Goal: Task Accomplishment & Management: Use online tool/utility

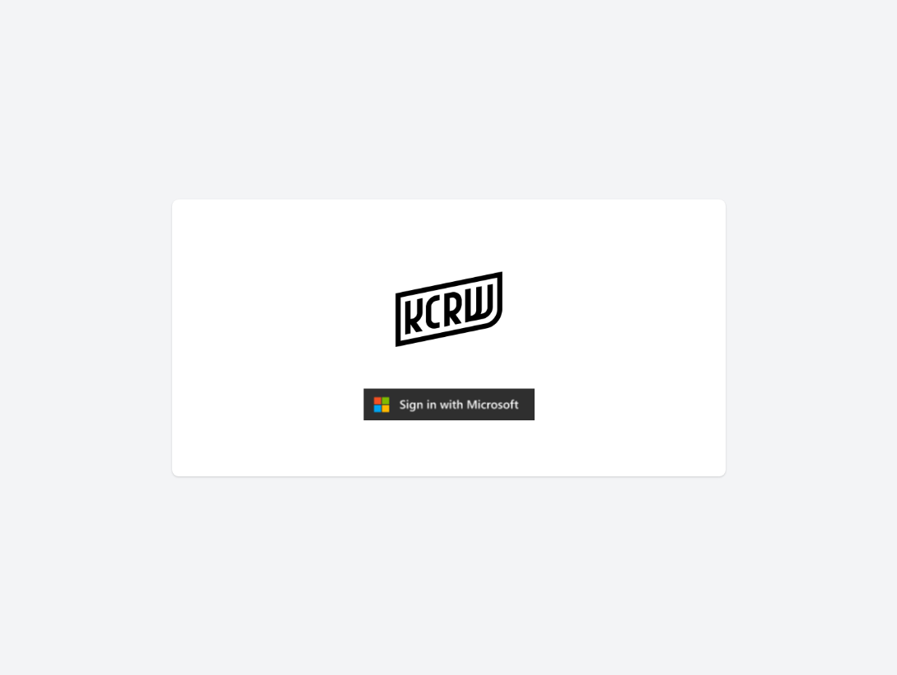
click at [470, 396] on img "submit" at bounding box center [448, 404] width 171 height 33
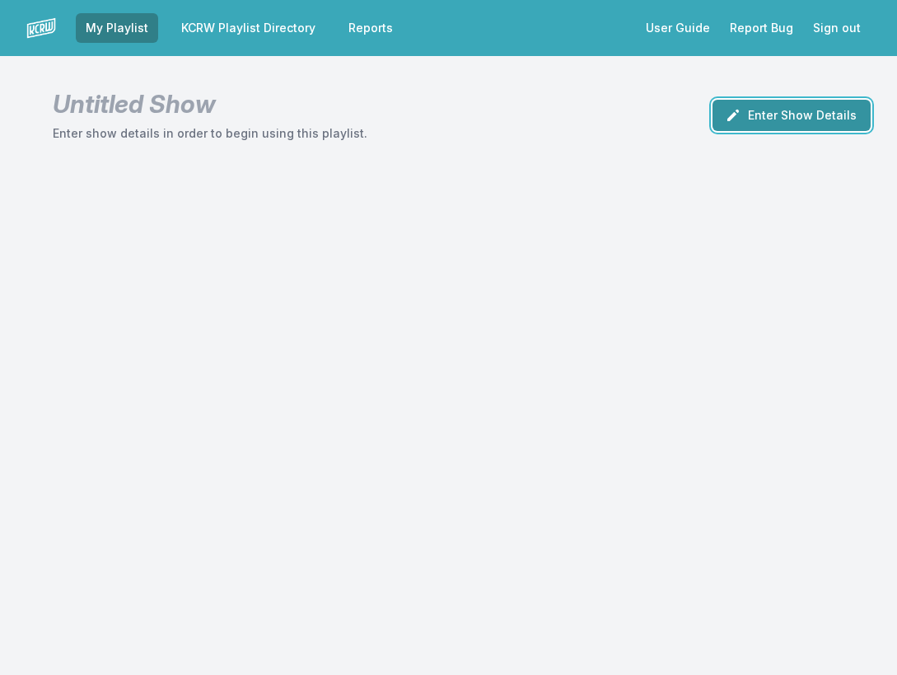
click at [816, 104] on button "Enter Show Details" at bounding box center [792, 115] width 158 height 31
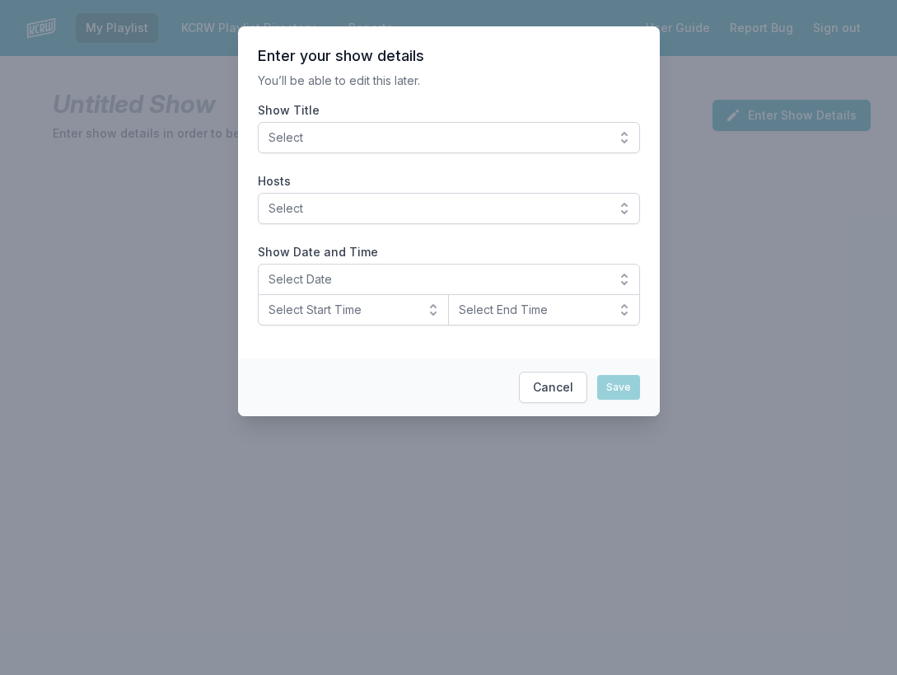
click at [501, 136] on span "Select" at bounding box center [438, 137] width 338 height 16
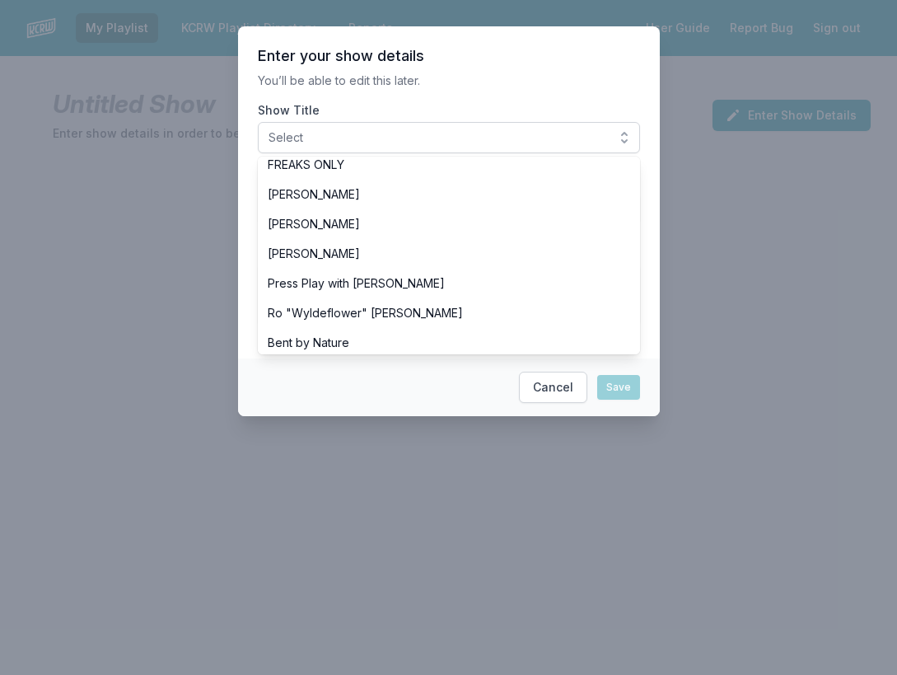
scroll to position [572, 0]
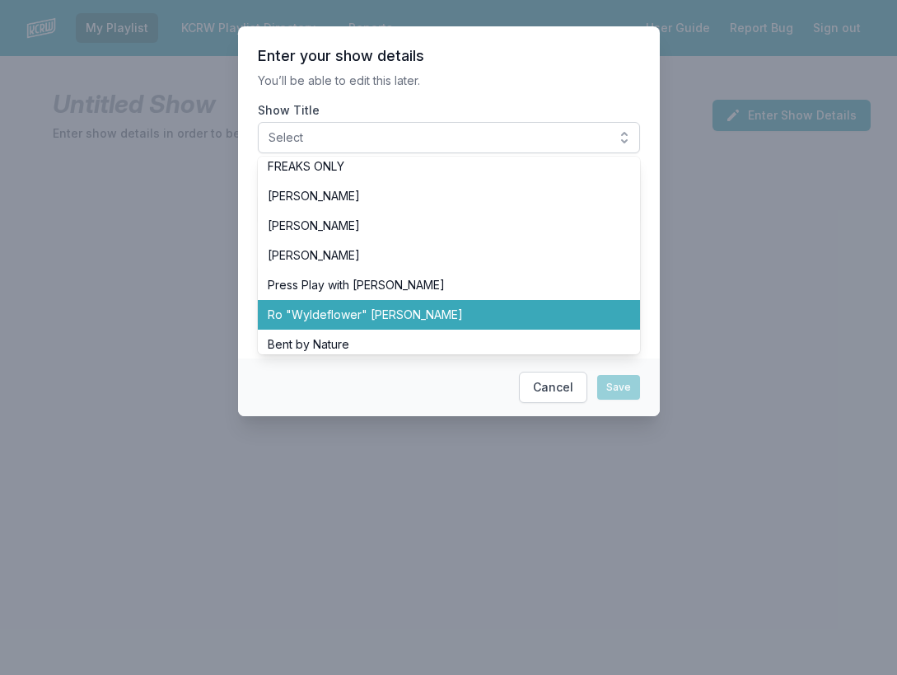
click at [410, 304] on li "Ro "Wyldeflower" [PERSON_NAME]" at bounding box center [449, 315] width 382 height 30
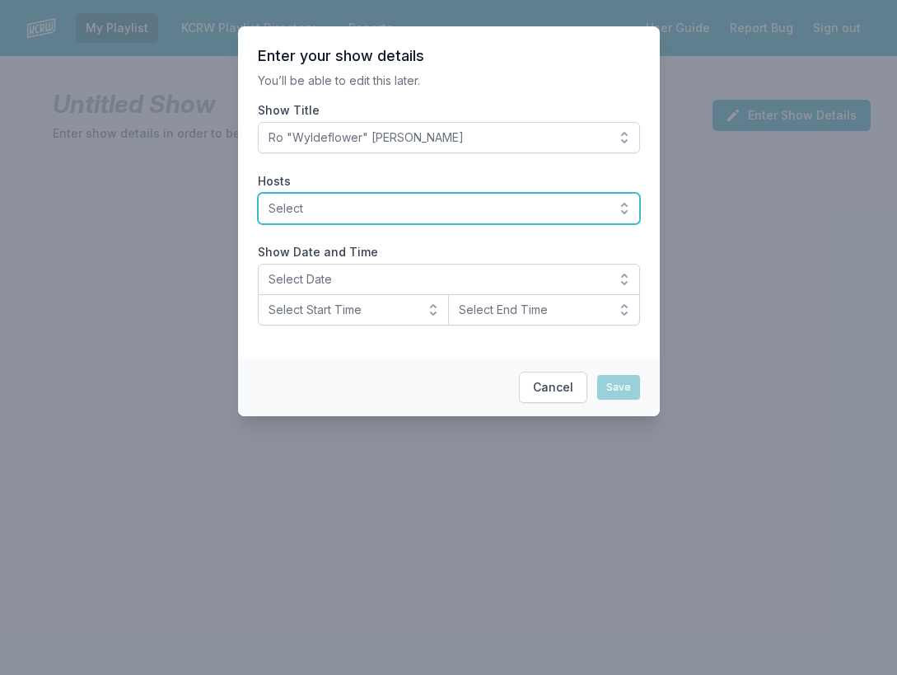
click at [343, 208] on span "Select" at bounding box center [438, 208] width 338 height 16
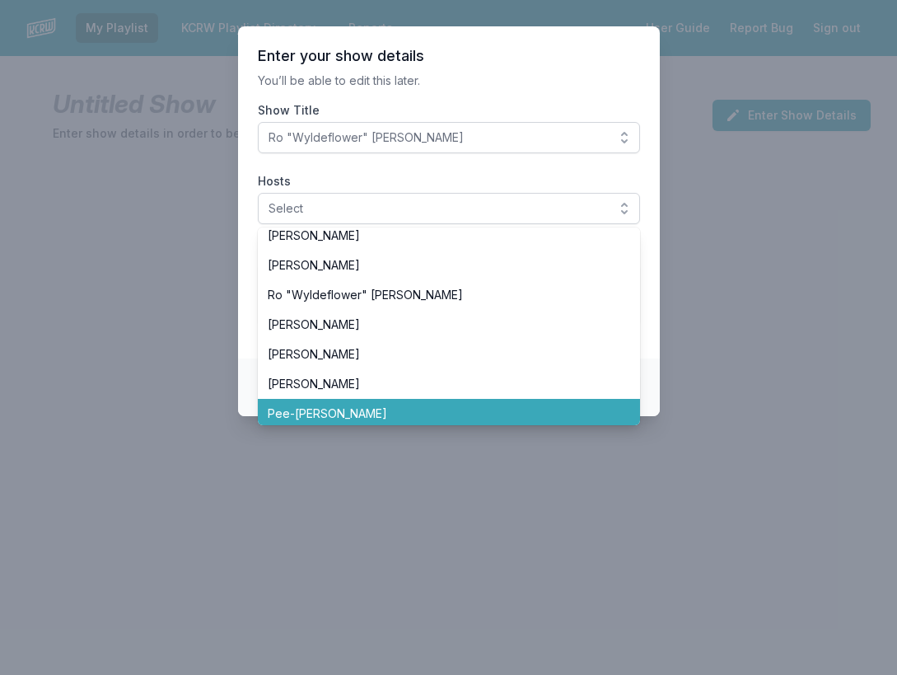
scroll to position [658, 0]
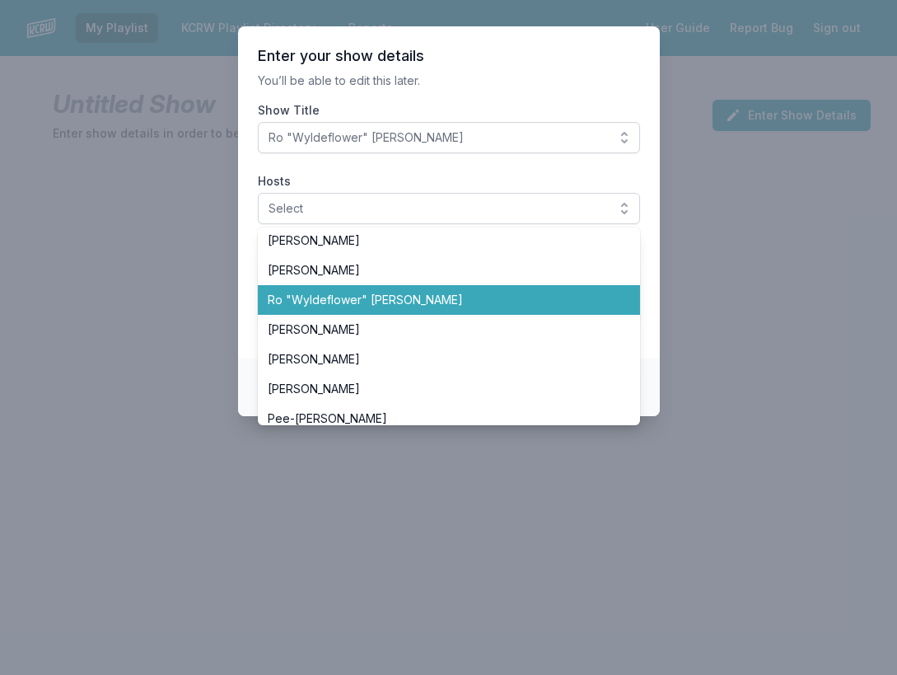
click at [339, 307] on span "Ro "Wyldeflower" [PERSON_NAME]" at bounding box center [439, 300] width 343 height 16
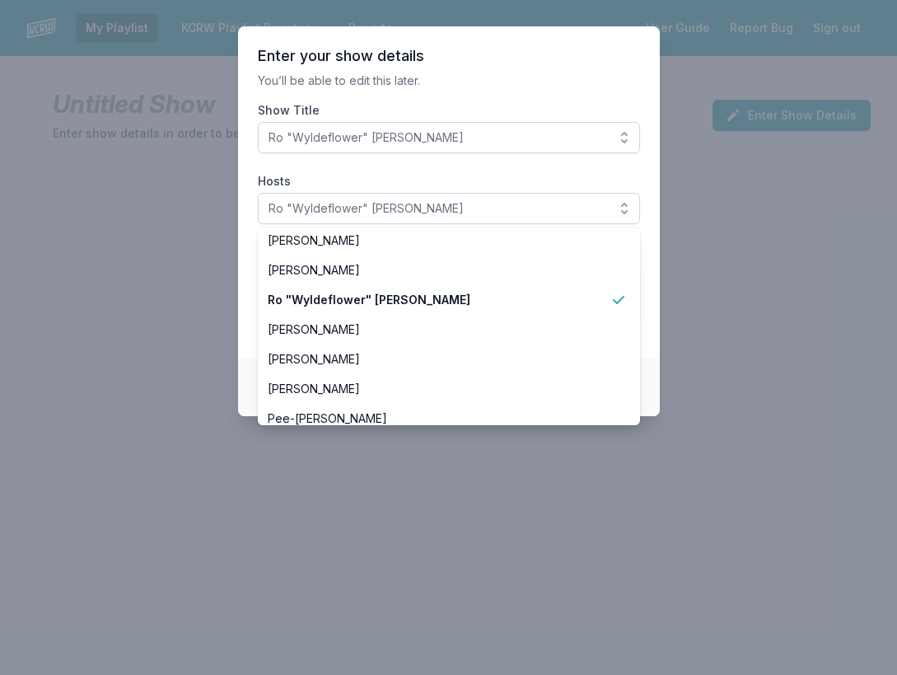
click at [241, 274] on section "Enter your show details You’ll be able to edit this later. Show Title Ro "Wylde…" at bounding box center [449, 192] width 422 height 332
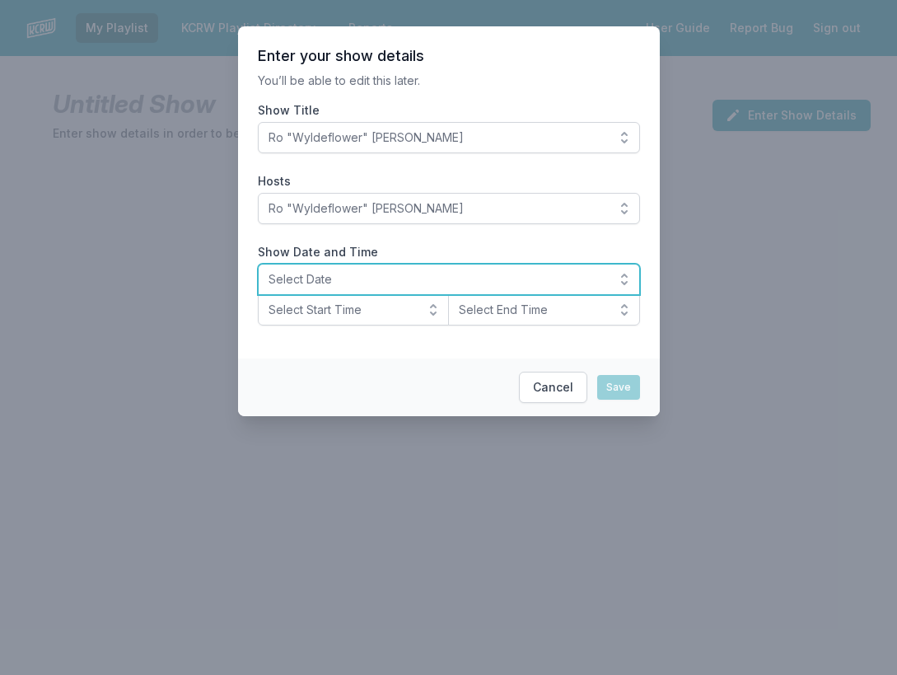
click at [305, 275] on span "Select Date" at bounding box center [438, 279] width 338 height 16
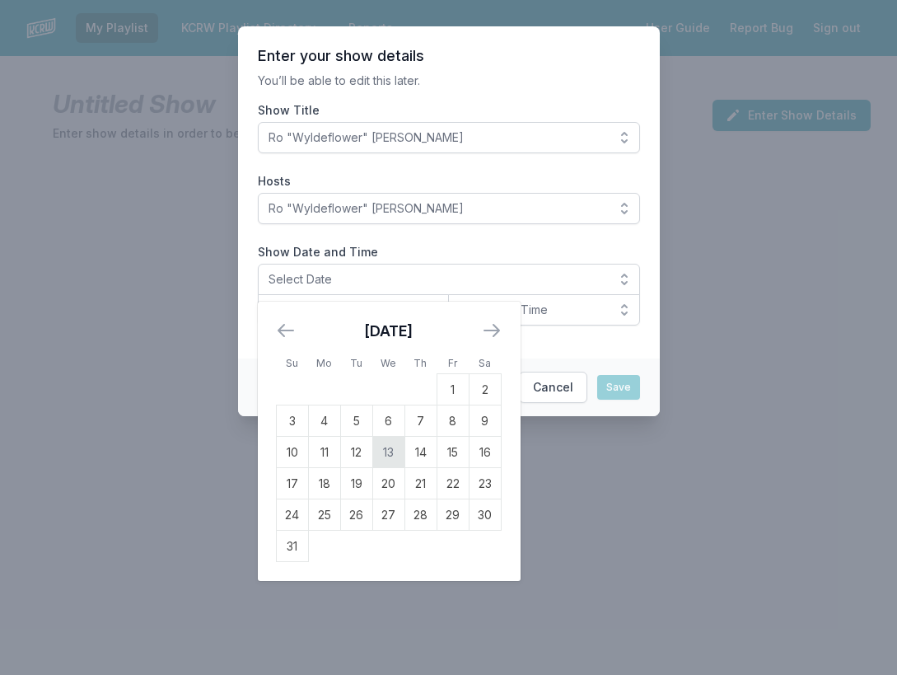
click at [389, 450] on td "13" at bounding box center [388, 452] width 32 height 31
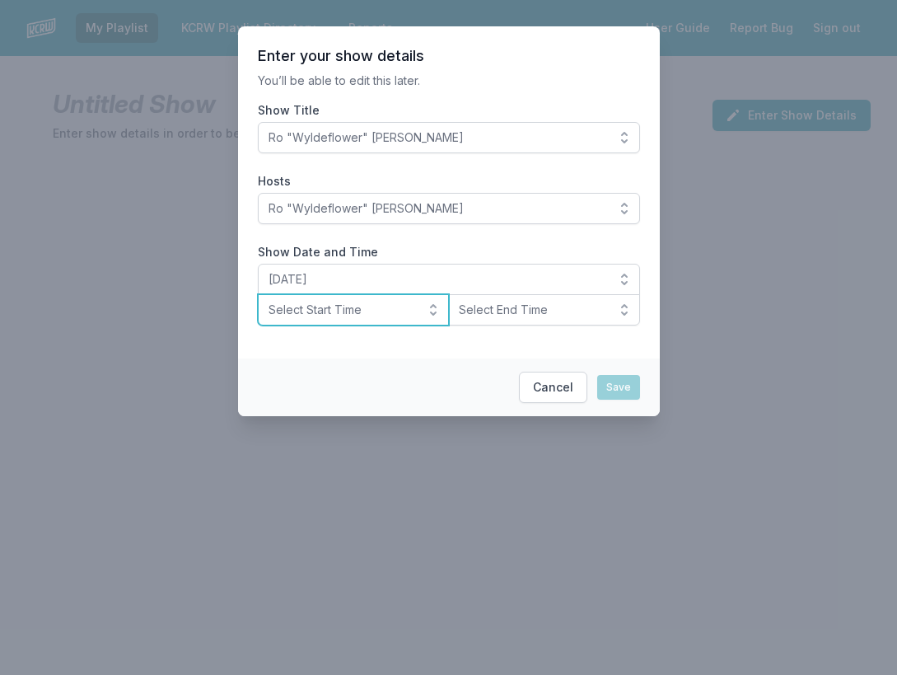
click at [332, 304] on span "Select Start Time" at bounding box center [342, 310] width 147 height 16
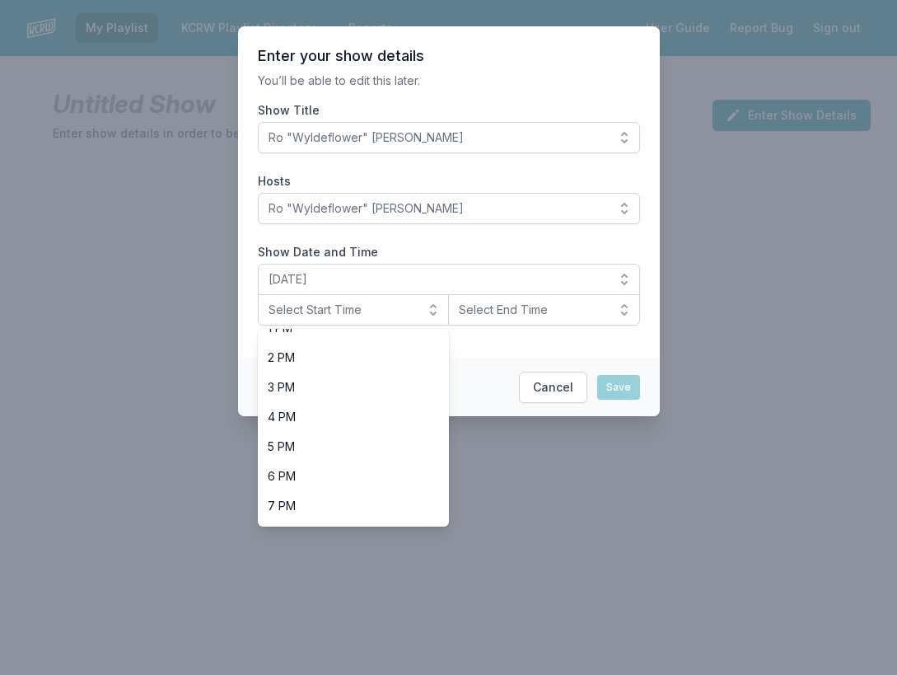
scroll to position [521, 0]
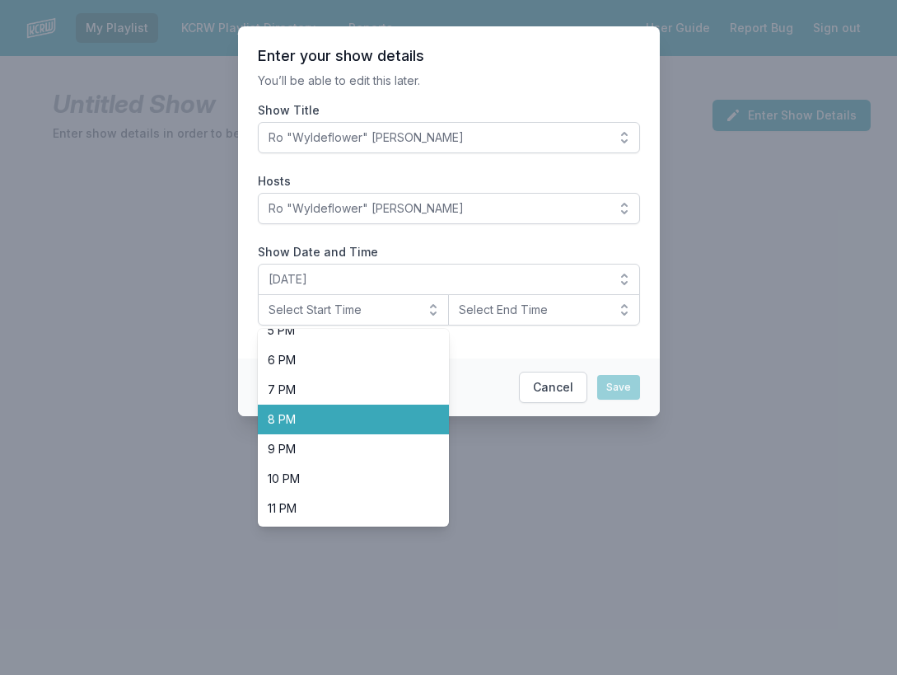
click at [321, 411] on span "8 PM" at bounding box center [344, 419] width 152 height 16
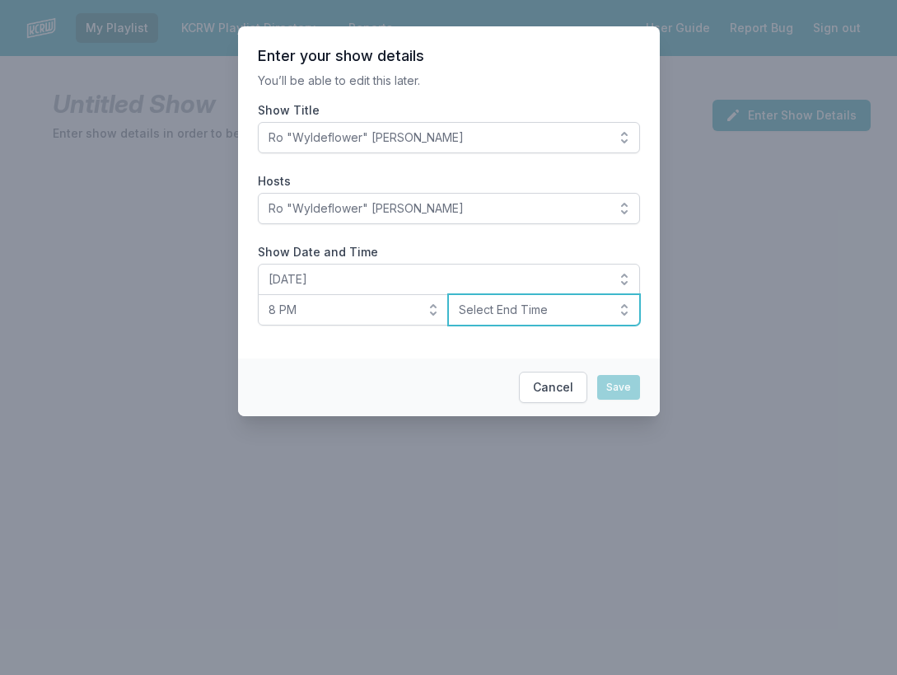
click at [529, 308] on span "Select End Time" at bounding box center [532, 310] width 147 height 16
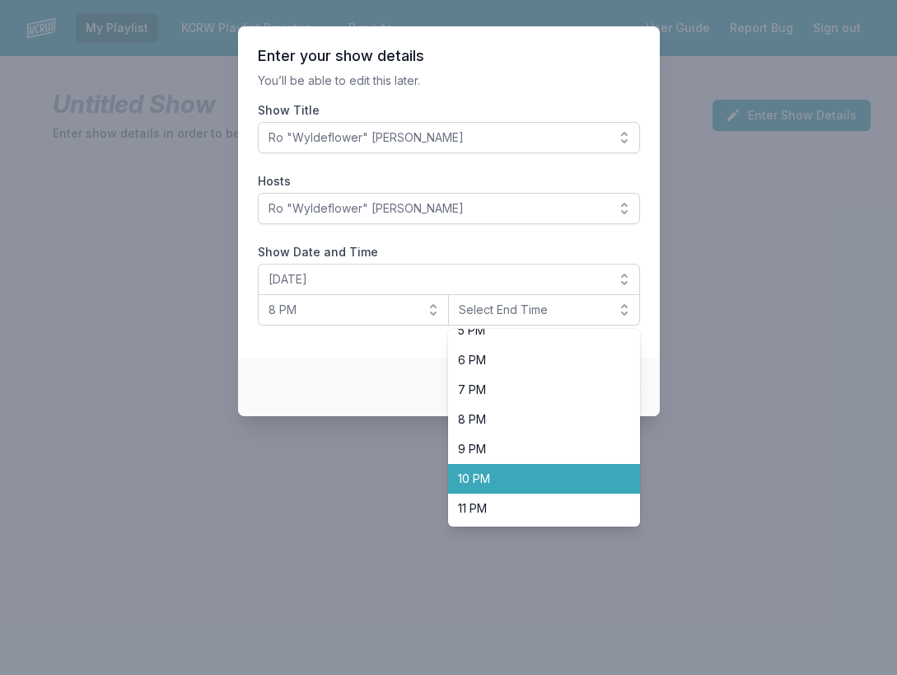
click at [503, 488] on li "10 PM" at bounding box center [544, 479] width 192 height 30
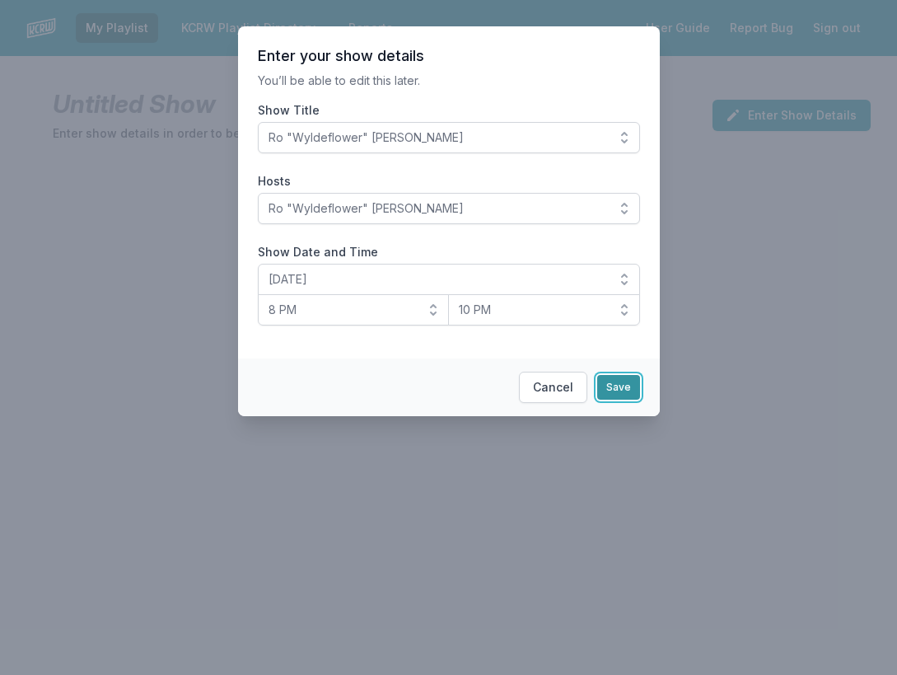
click at [621, 386] on button "Save" at bounding box center [618, 387] width 43 height 25
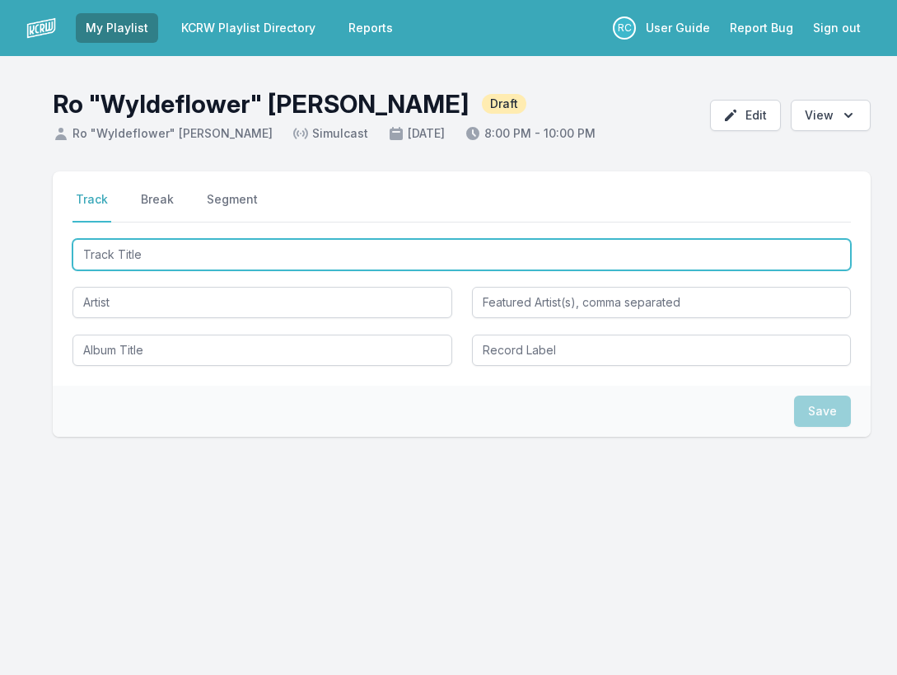
click at [771, 253] on input "Track Title" at bounding box center [462, 254] width 779 height 31
paste input "Let Me Cook (feat. [PERSON_NAME])"
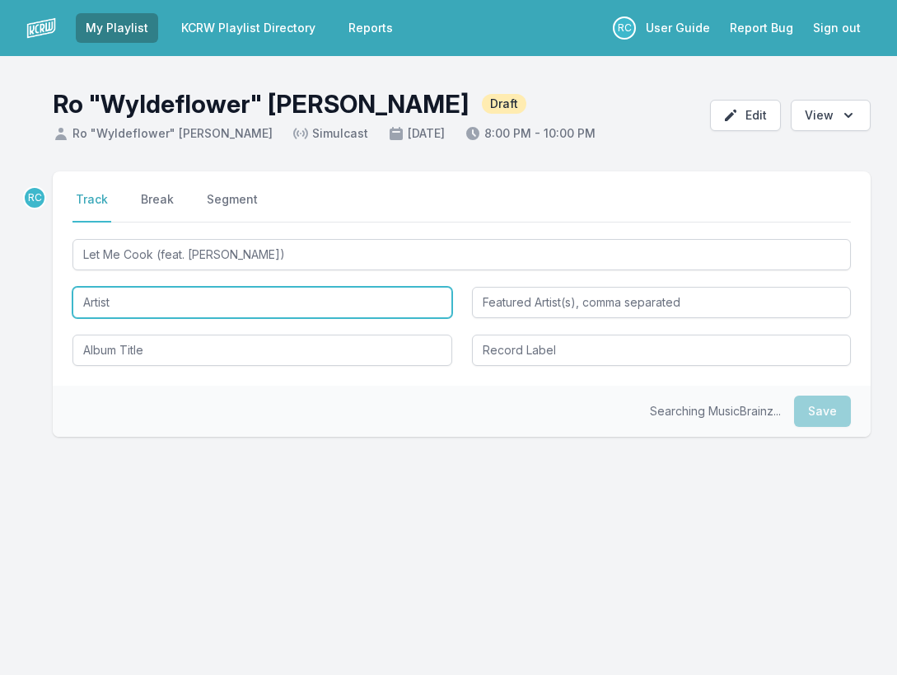
type input "Let Me Cook"
type input "[PERSON_NAME]"
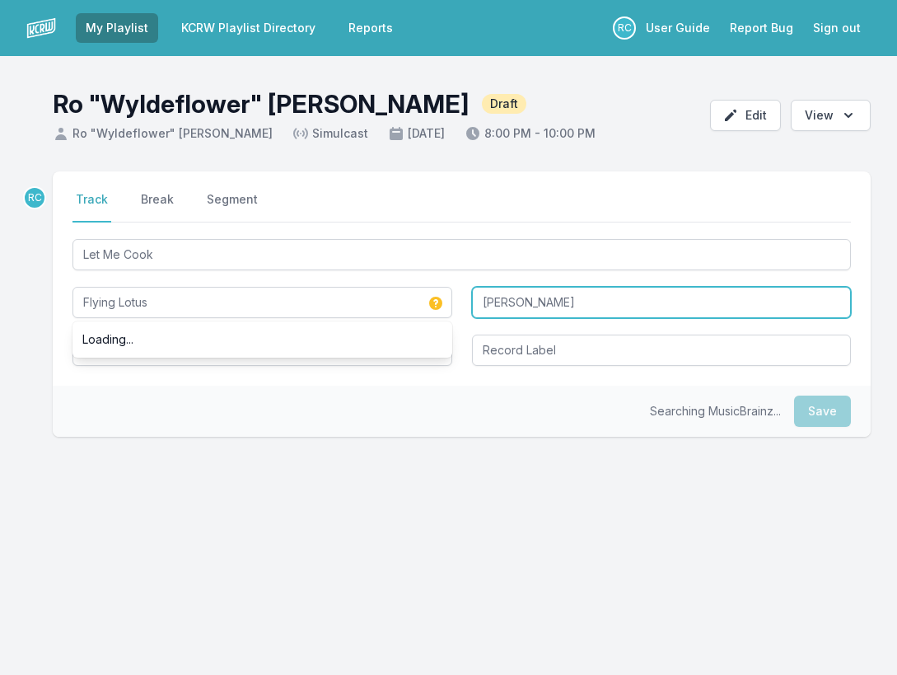
type input "Flying Lotus"
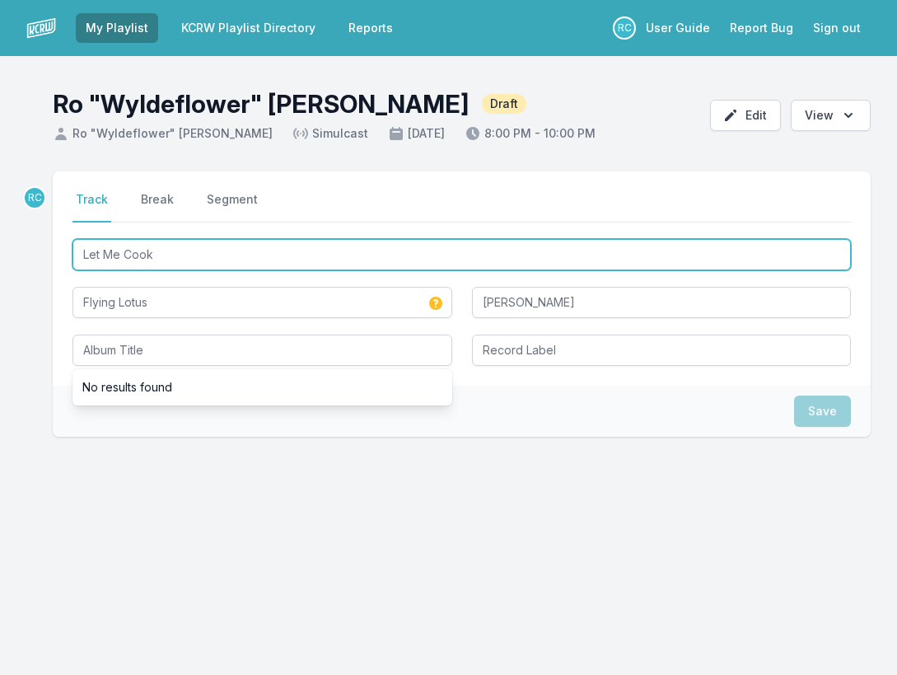
click at [190, 265] on input "Let Me Cook" at bounding box center [462, 254] width 779 height 31
type input "Let Me Coo"
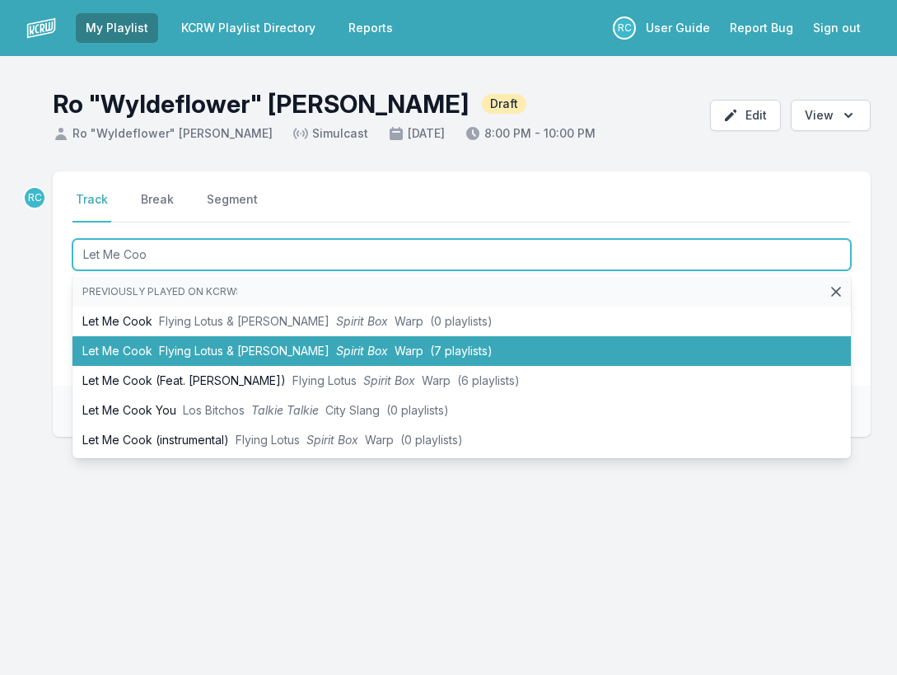
click at [238, 346] on span "Flying Lotus & [PERSON_NAME]" at bounding box center [244, 351] width 171 height 14
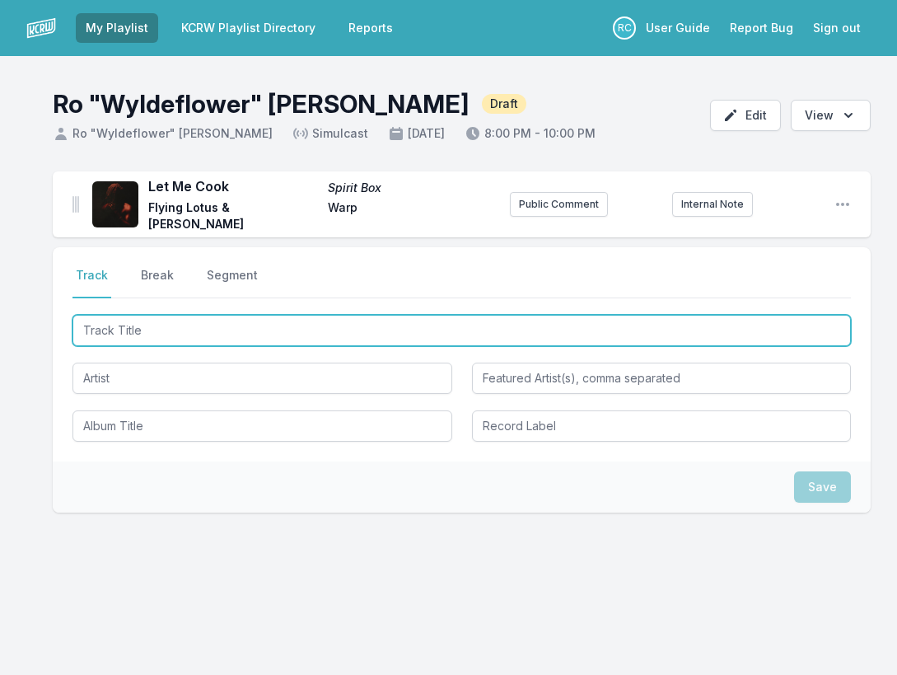
click at [765, 315] on input "Track Title" at bounding box center [462, 330] width 779 height 31
paste input "Rain Every Season"
type input "Rain Every Season"
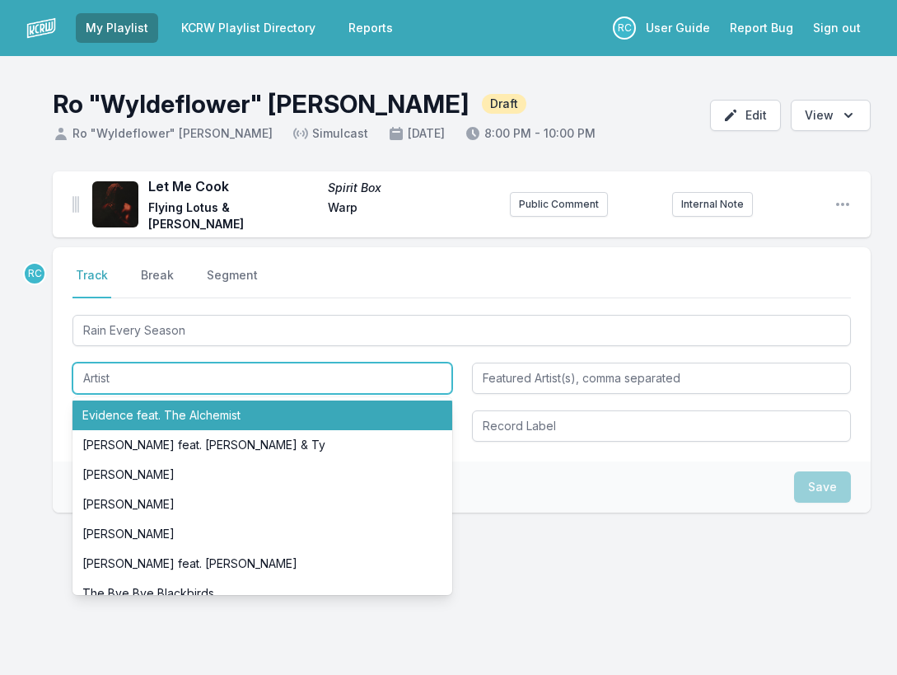
click at [162, 417] on li "Evidence feat. The Alchemist" at bounding box center [263, 415] width 380 height 30
type input "Evidence"
type input "The Alchemist"
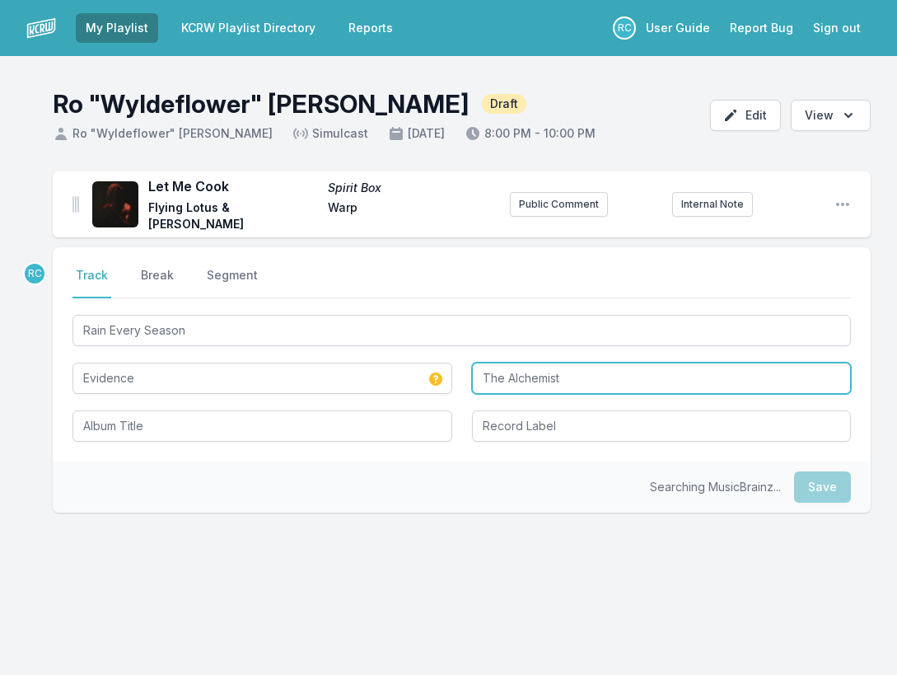
type input "Evidence"
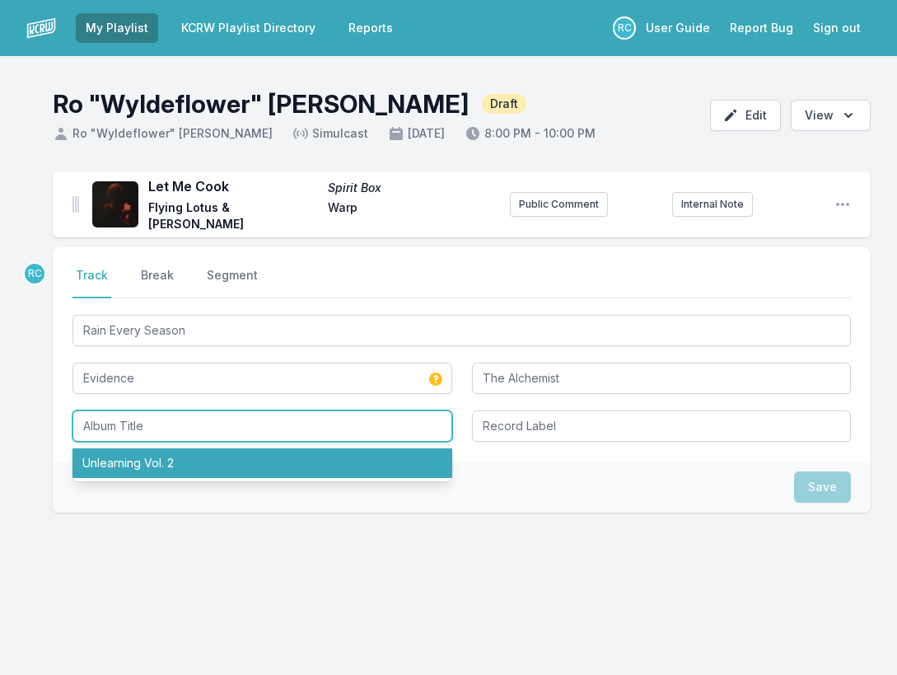
click at [153, 466] on li "Unlearning Vol. 2" at bounding box center [263, 463] width 380 height 30
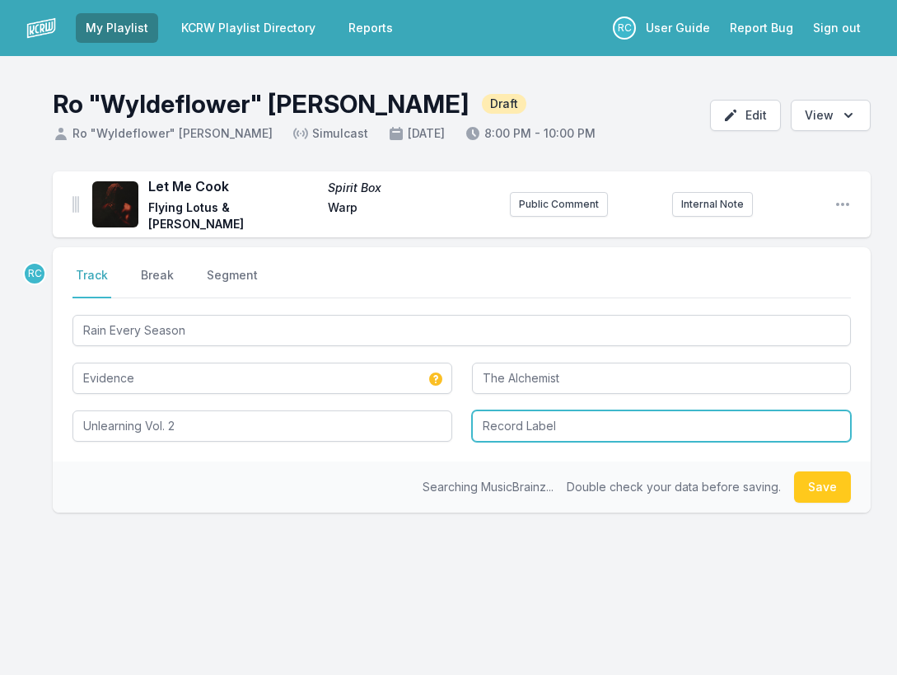
type input "Unlearning Vol. 2"
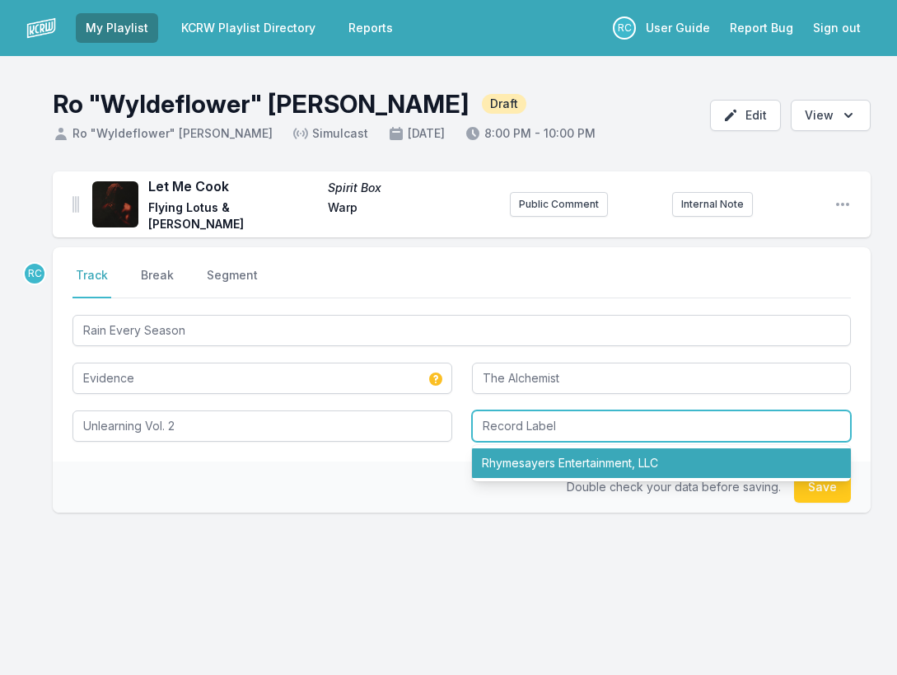
click at [525, 463] on li "Rhymesayers Entertainment, LLC" at bounding box center [662, 463] width 380 height 30
type input "Rhymesayers Entertainment, LLC"
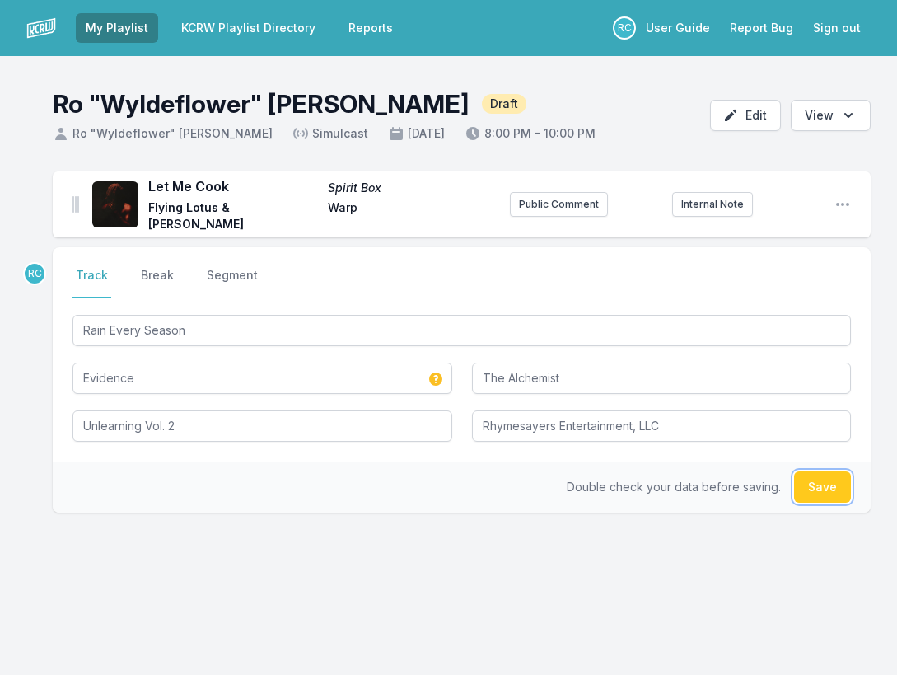
click at [828, 480] on button "Save" at bounding box center [822, 486] width 57 height 31
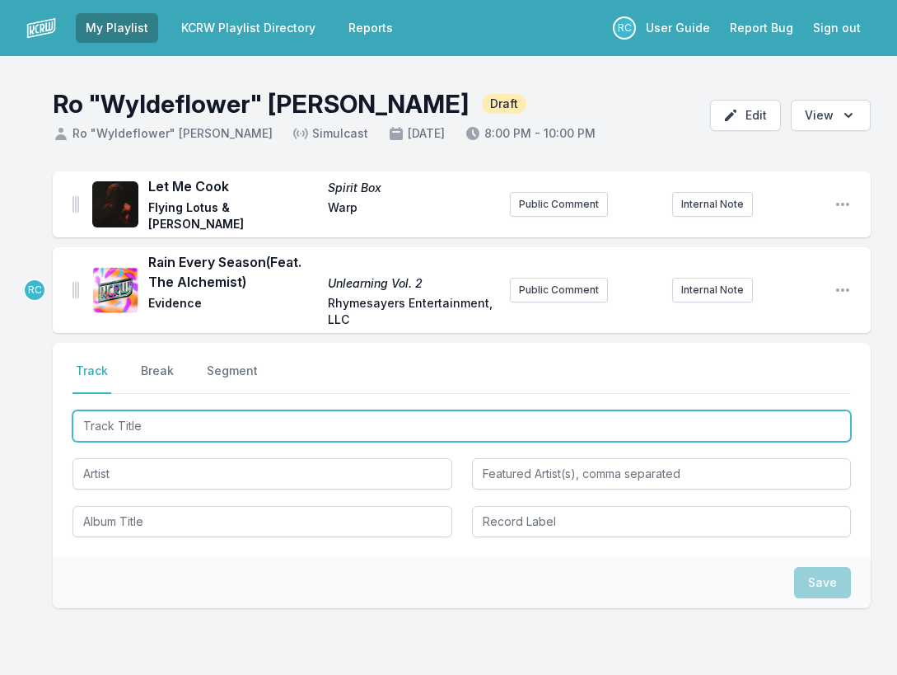
click at [780, 421] on input "Track Title" at bounding box center [462, 425] width 779 height 31
paste input "My 45"
type input "My 45"
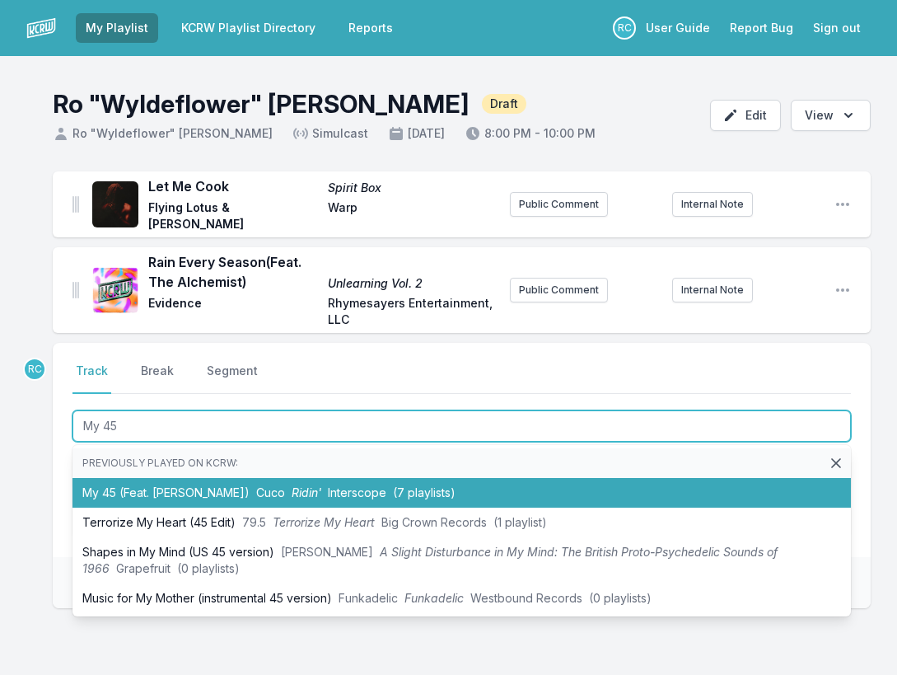
click at [256, 491] on span "Cuco" at bounding box center [270, 492] width 29 height 14
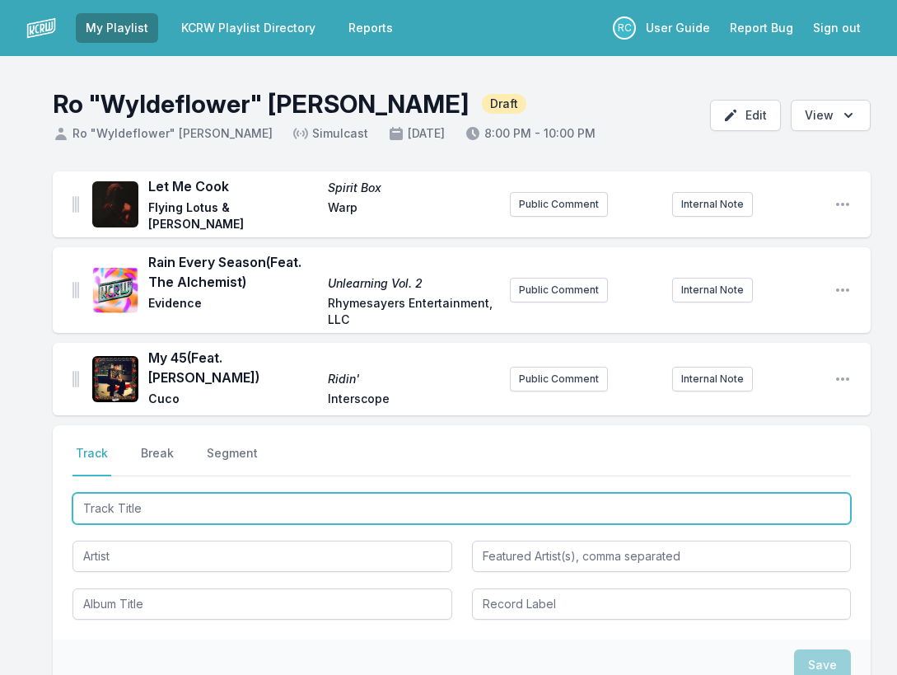
click at [745, 493] on input "Track Title" at bounding box center [462, 508] width 779 height 31
paste input "Juke Joint (feat. [PERSON_NAME], [PERSON_NAME], [PERSON_NAME])"
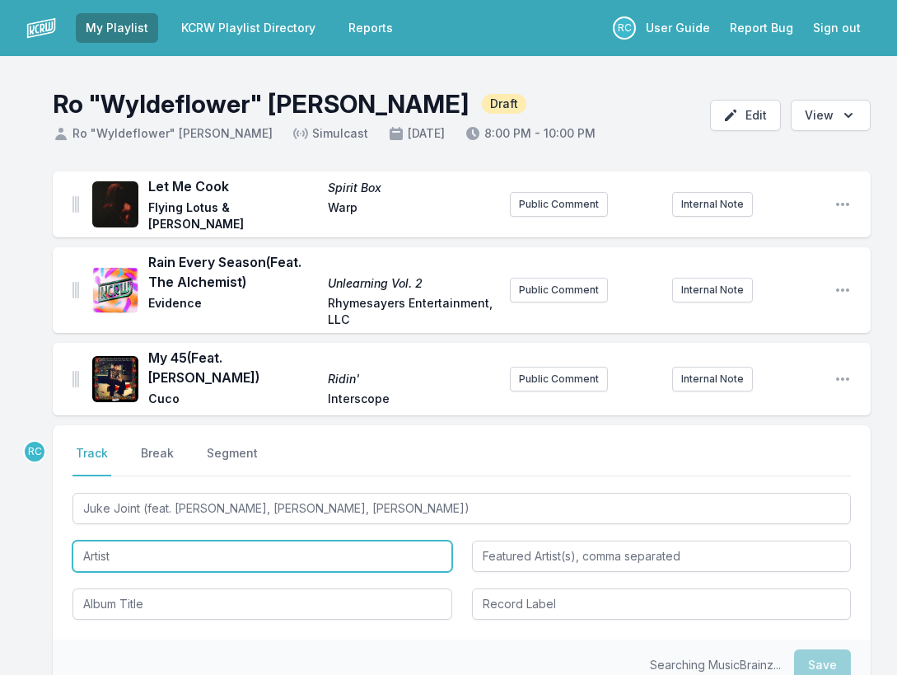
type input "Juke Joint"
type input "[PERSON_NAME], [PERSON_NAME], [PERSON_NAME]"
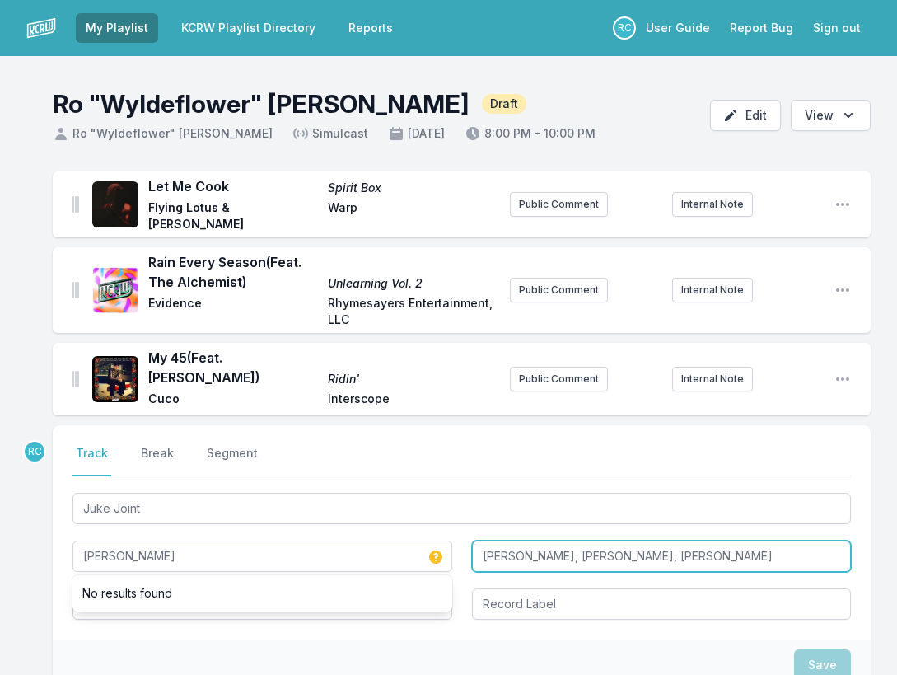
type input "[PERSON_NAME]"
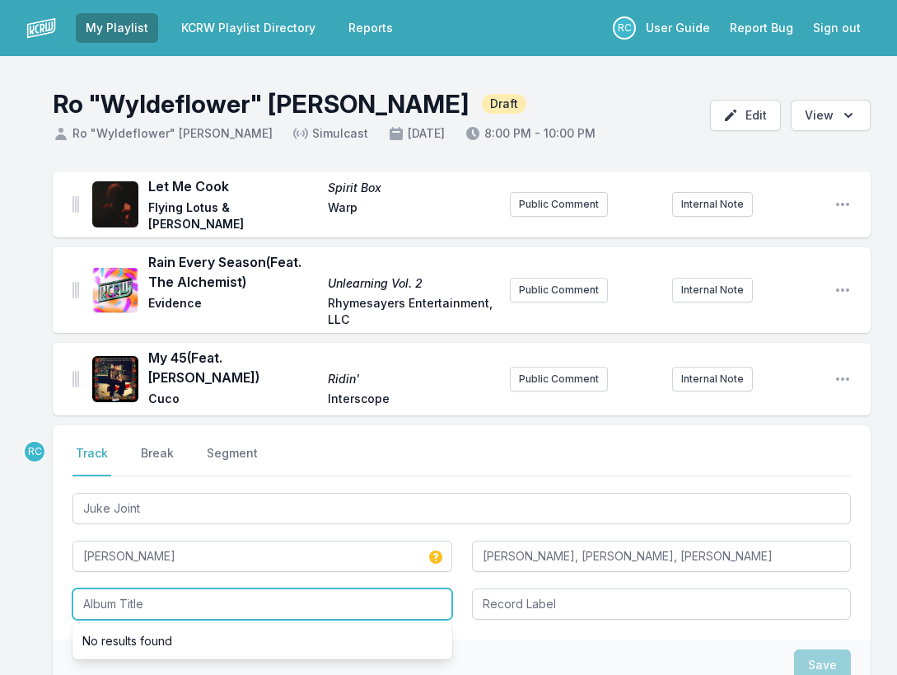
paste input "Juke Joint"
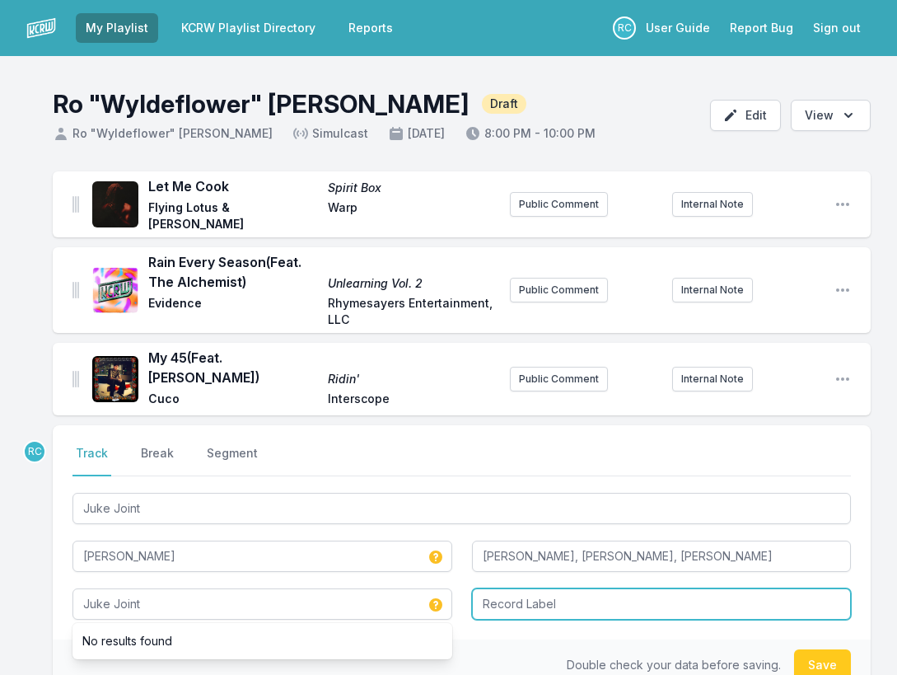
type input "Juke Joint"
click at [532, 592] on input "Record Label" at bounding box center [662, 603] width 380 height 31
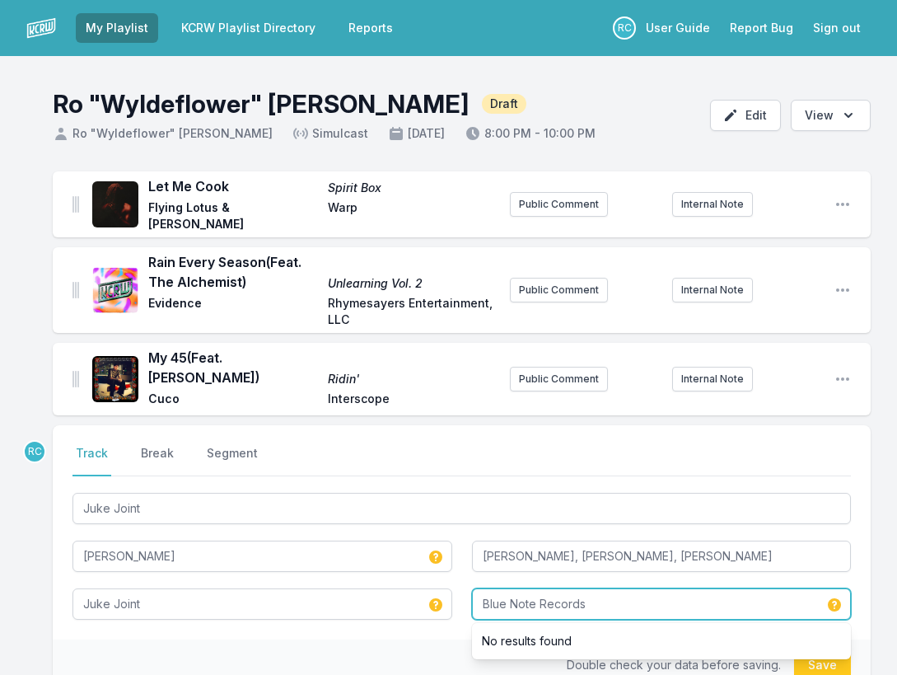
type input "Blue Note Records"
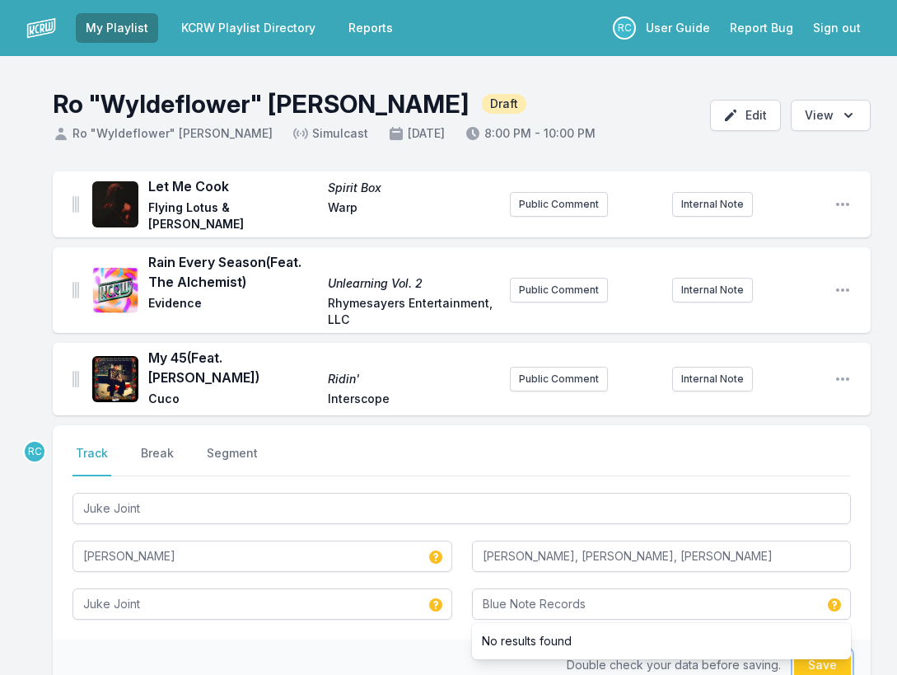
click at [826, 655] on button "Save" at bounding box center [822, 664] width 57 height 31
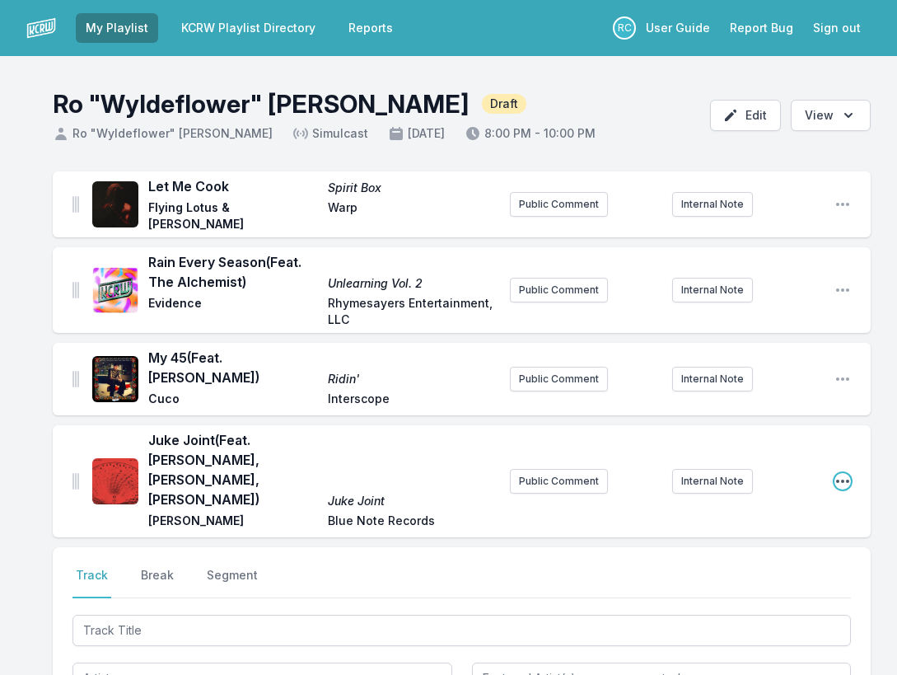
click at [845, 473] on icon "Open playlist item options" at bounding box center [843, 481] width 16 height 16
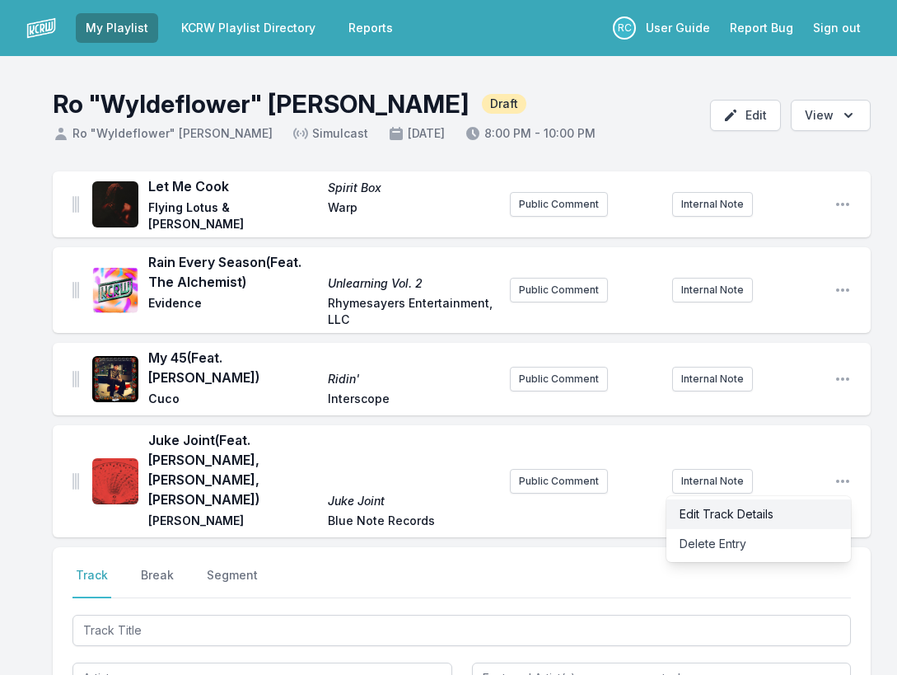
click at [803, 499] on button "Edit Track Details" at bounding box center [759, 514] width 185 height 30
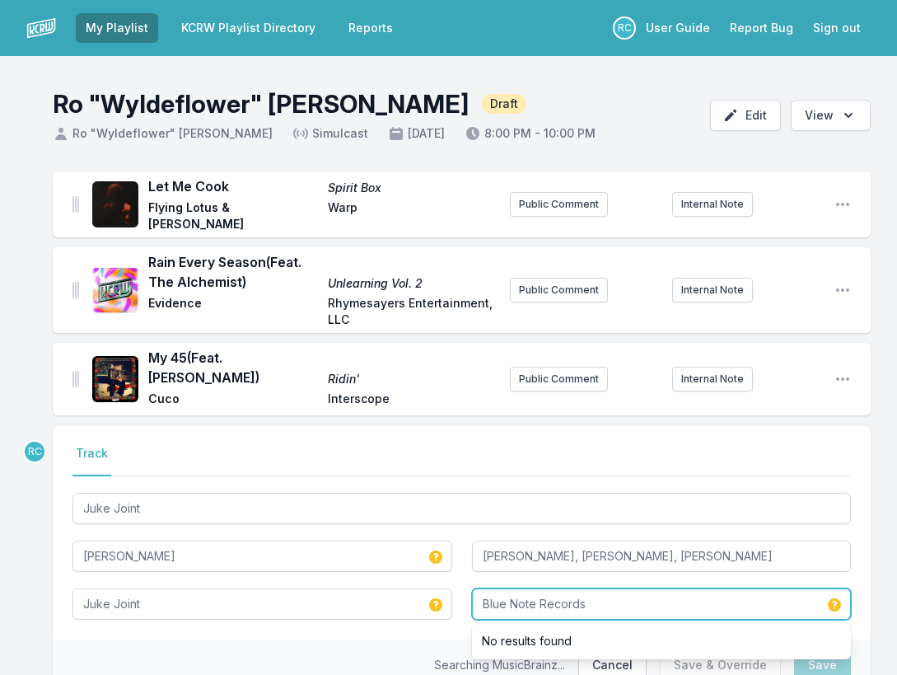
drag, startPoint x: 600, startPoint y: 588, endPoint x: 502, endPoint y: 533, distance: 112.5
click at [502, 533] on div "Juke Joint [PERSON_NAME] [PERSON_NAME], [PERSON_NAME], [PERSON_NAME] Juke Joint…" at bounding box center [462, 554] width 779 height 130
paste input "Waterbaby Music Inc"
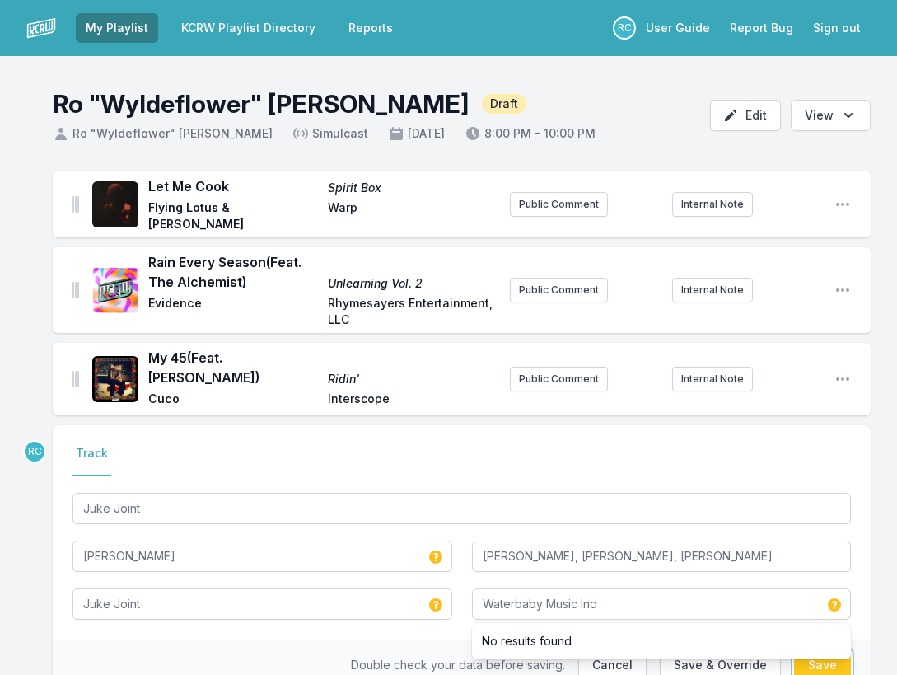
click at [831, 651] on button "Save" at bounding box center [822, 664] width 57 height 31
type input "Blue Note Records"
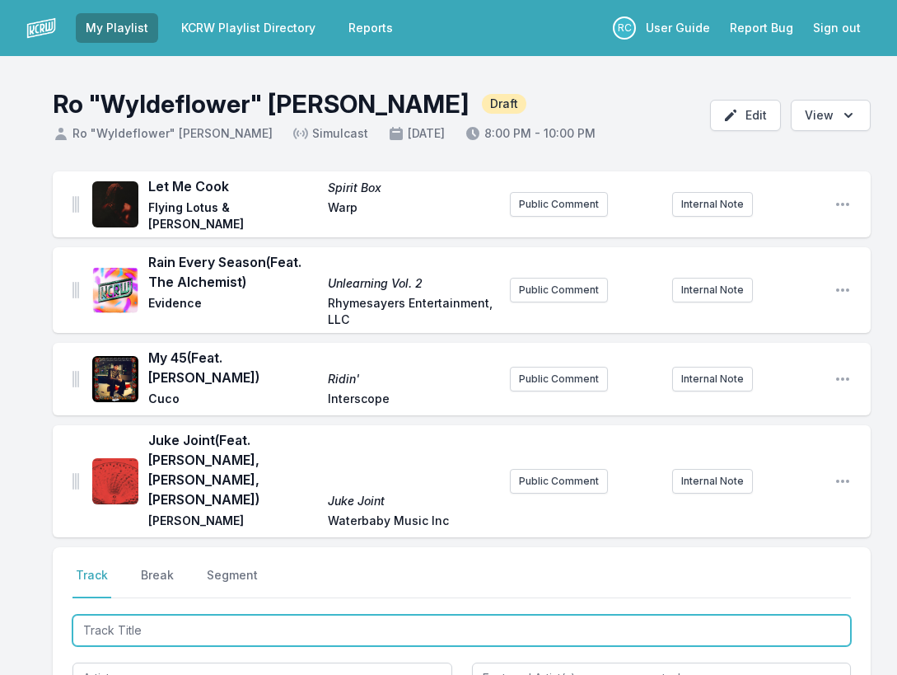
click at [747, 615] on input "Track Title" at bounding box center [462, 630] width 779 height 31
paste input "4 - [PERSON_NAME] feat. [PERSON_NAME] - OBALUAYE (Remix)"
drag, startPoint x: 105, startPoint y: 595, endPoint x: 80, endPoint y: 552, distance: 49.5
click at [82, 555] on div "Select a tab Track Break Segment Track Break Segment 4 - [PERSON_NAME] feat. [P…" at bounding box center [462, 654] width 818 height 214
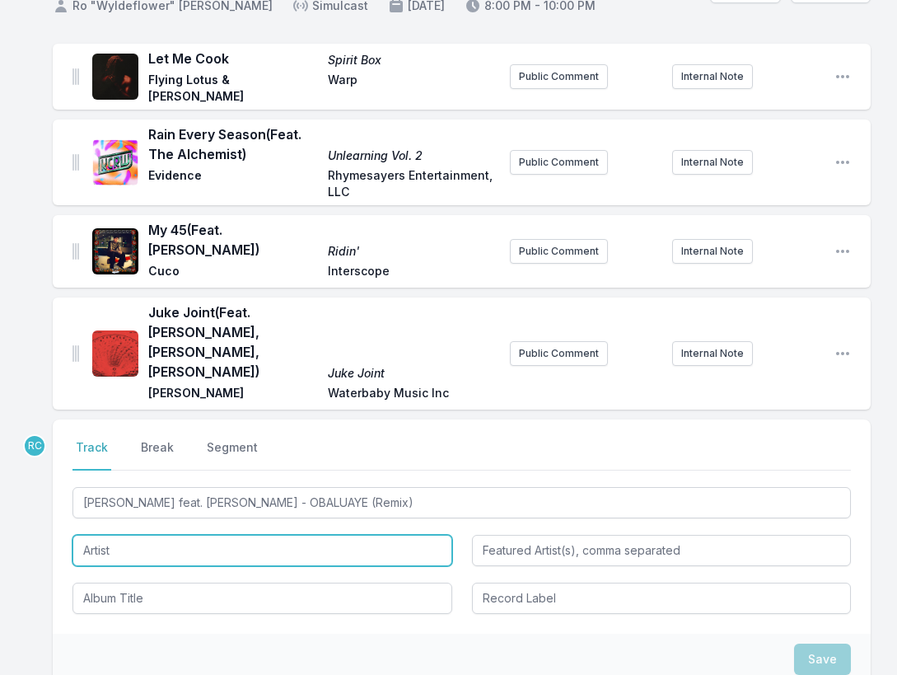
type input "[PERSON_NAME]"
type input "ROGÊ - [PERSON_NAME] (Remix"
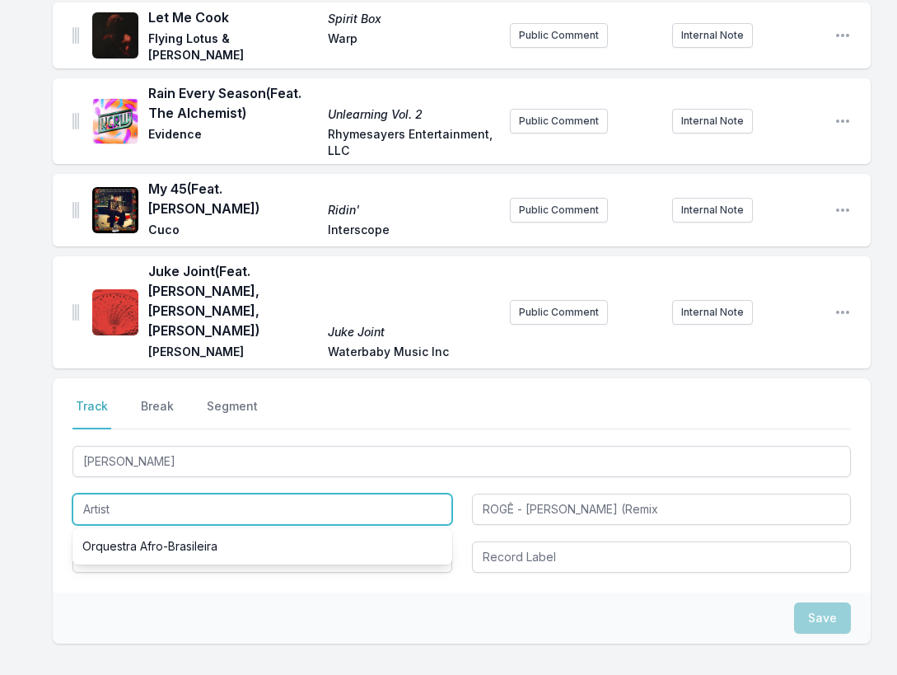
scroll to position [179, 0]
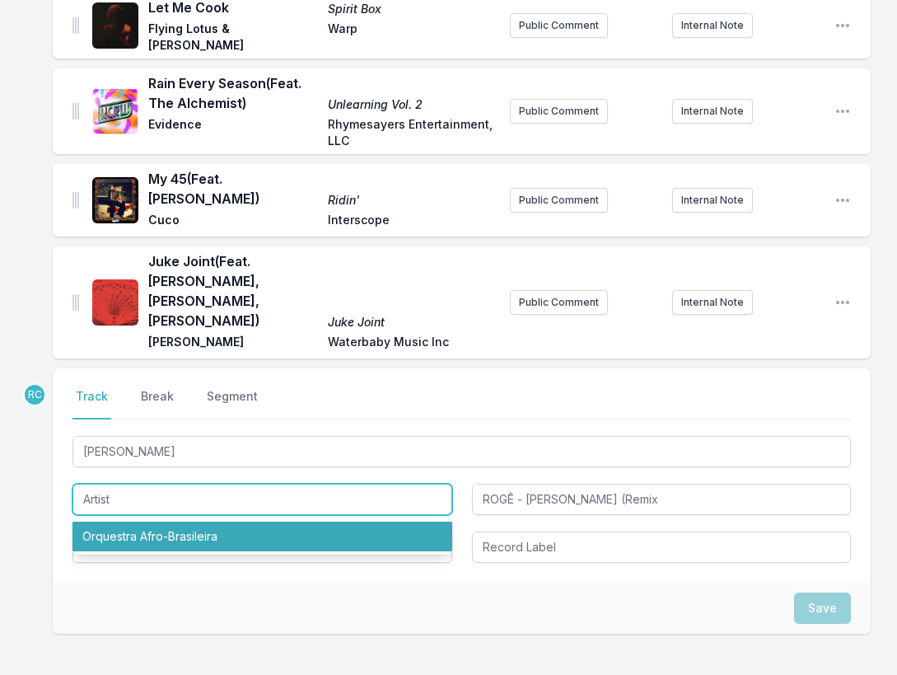
click at [145, 522] on li "Orquestra Afro-Brasileira" at bounding box center [263, 537] width 380 height 30
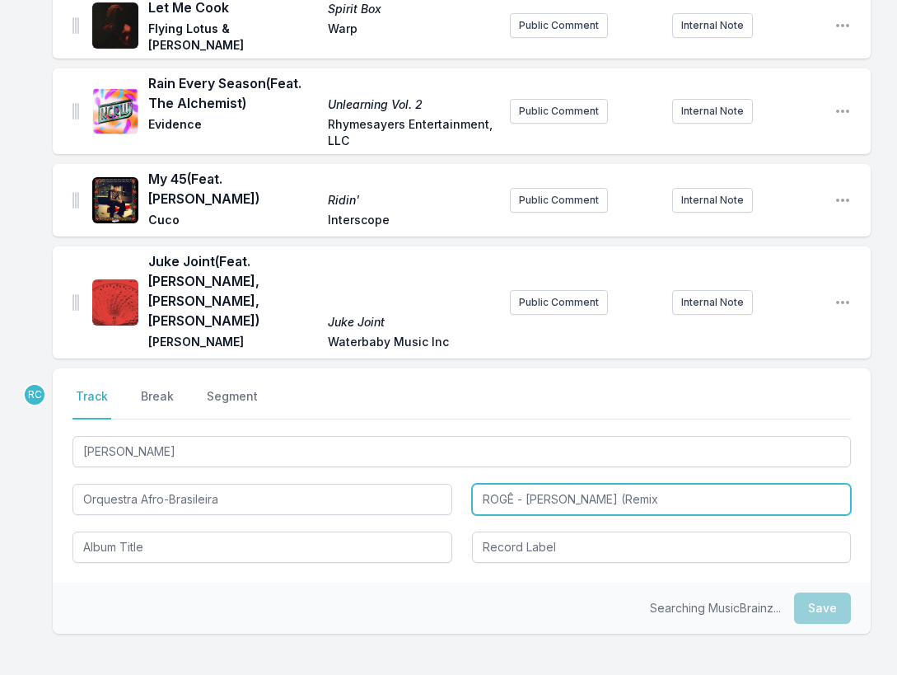
type input "Orquestra Afro-Brasileira"
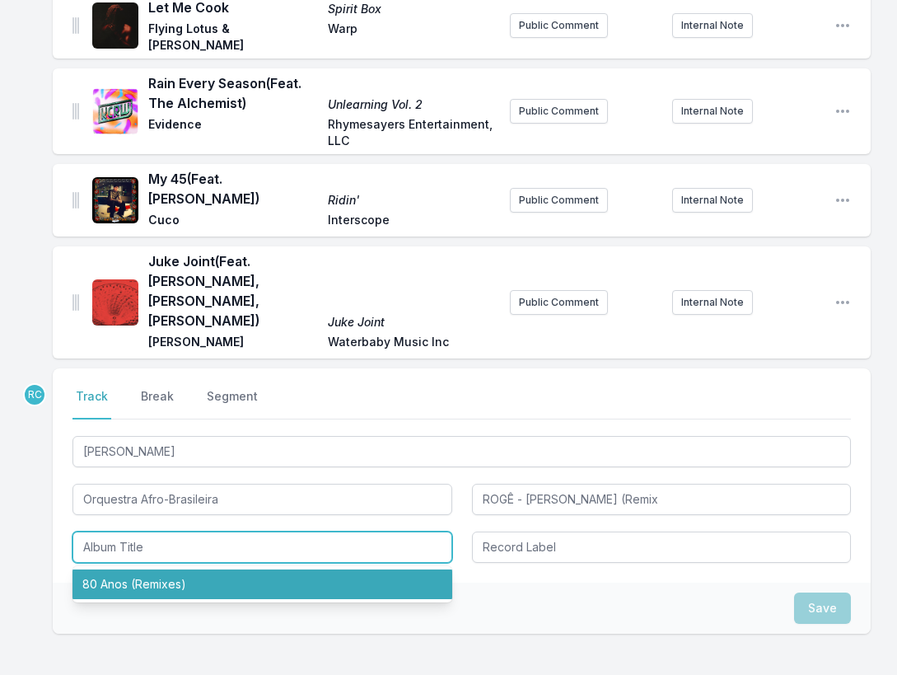
click at [147, 569] on li "80 Anos (Remixes)" at bounding box center [263, 584] width 380 height 30
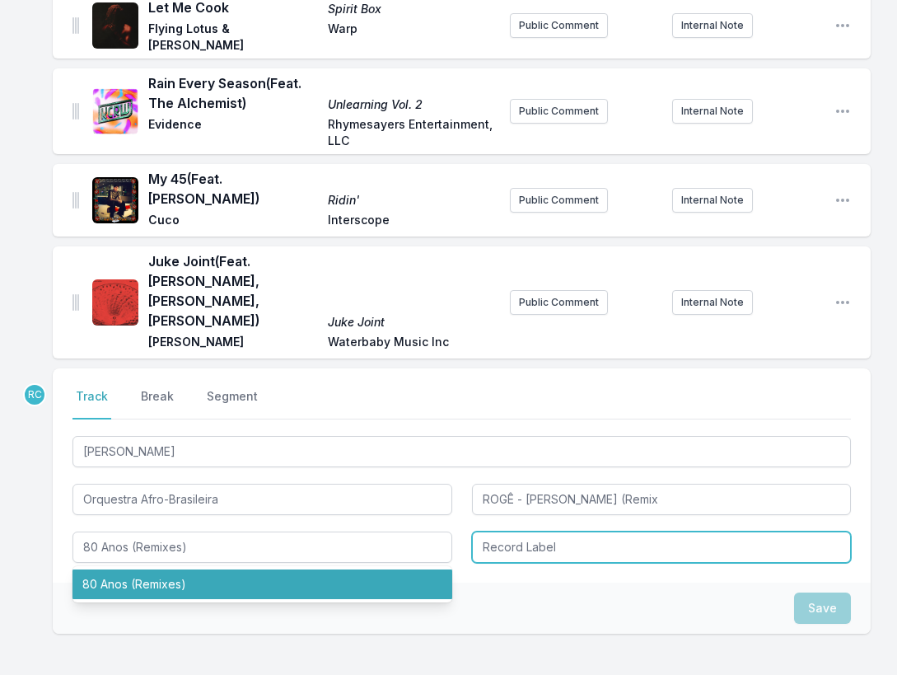
type input "80 Anos (Remixes)"
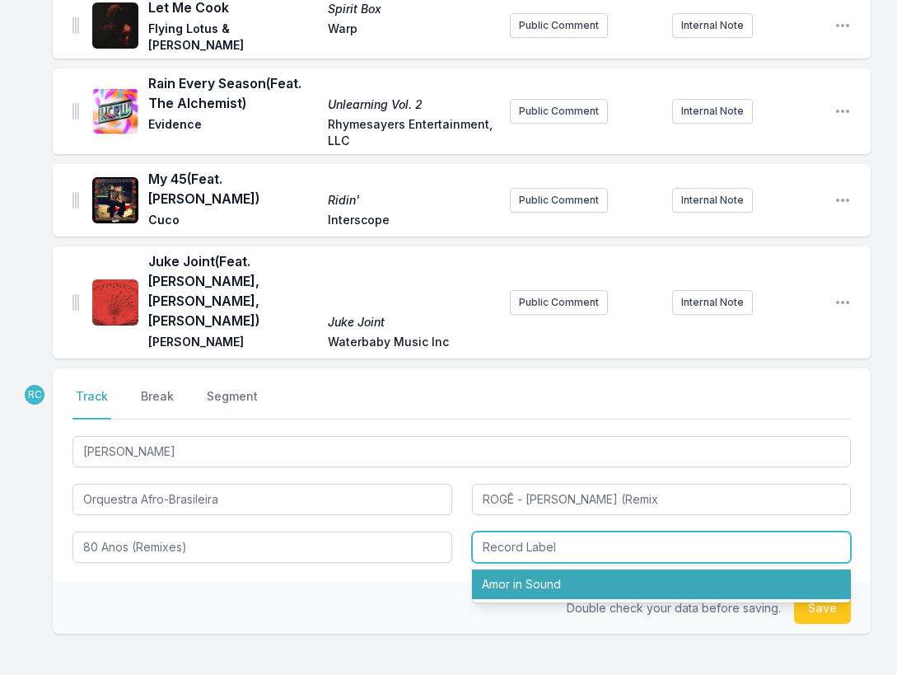
click at [583, 569] on li "Amor in Sound" at bounding box center [662, 584] width 380 height 30
type input "Amor in Sound"
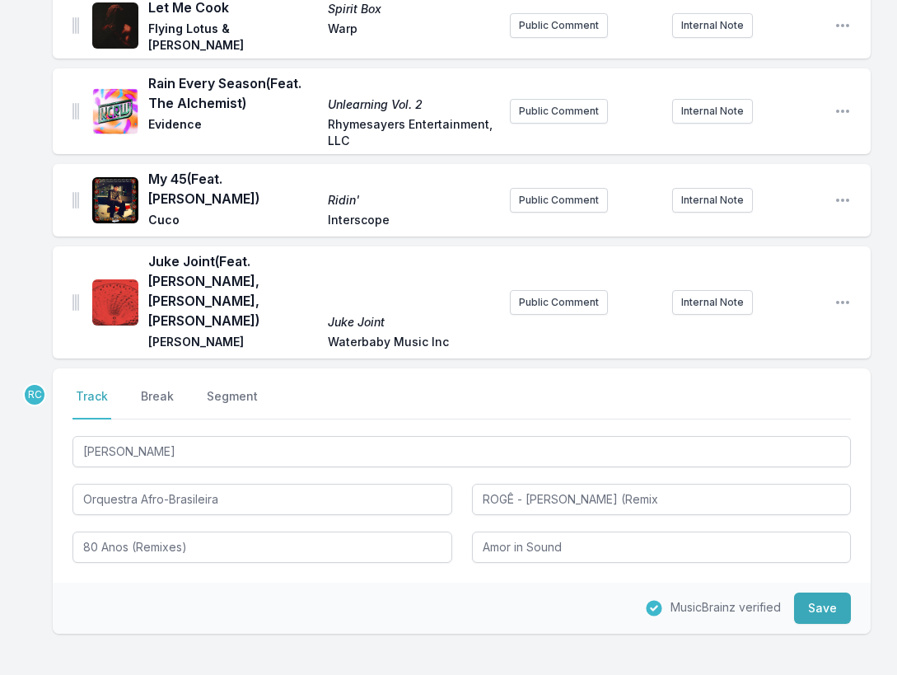
click at [791, 583] on div "MusicBrainz verified Save" at bounding box center [462, 608] width 818 height 51
click at [805, 592] on button "Save" at bounding box center [822, 607] width 57 height 31
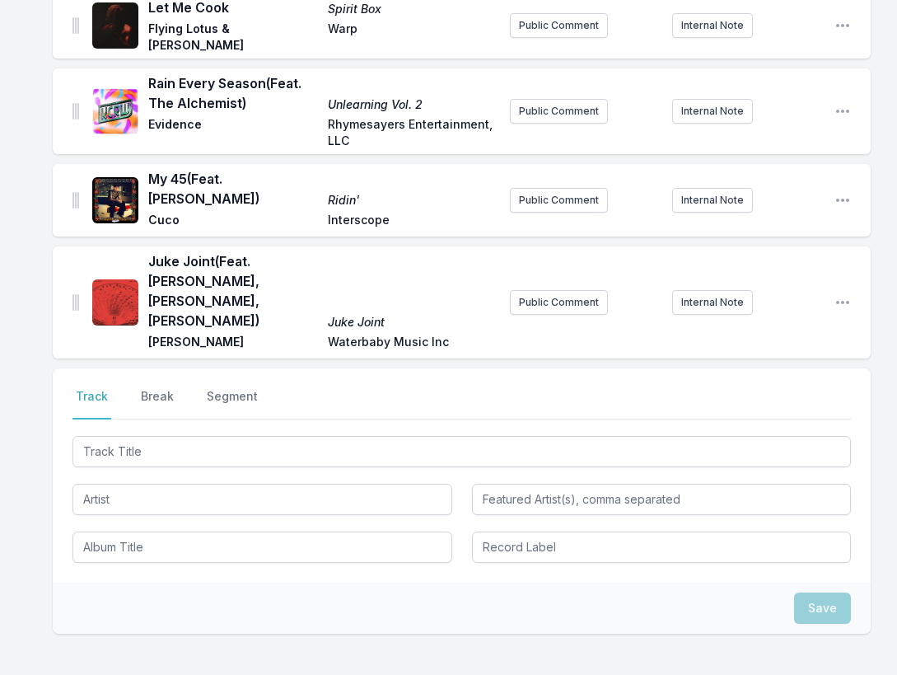
scroll to position [301, 0]
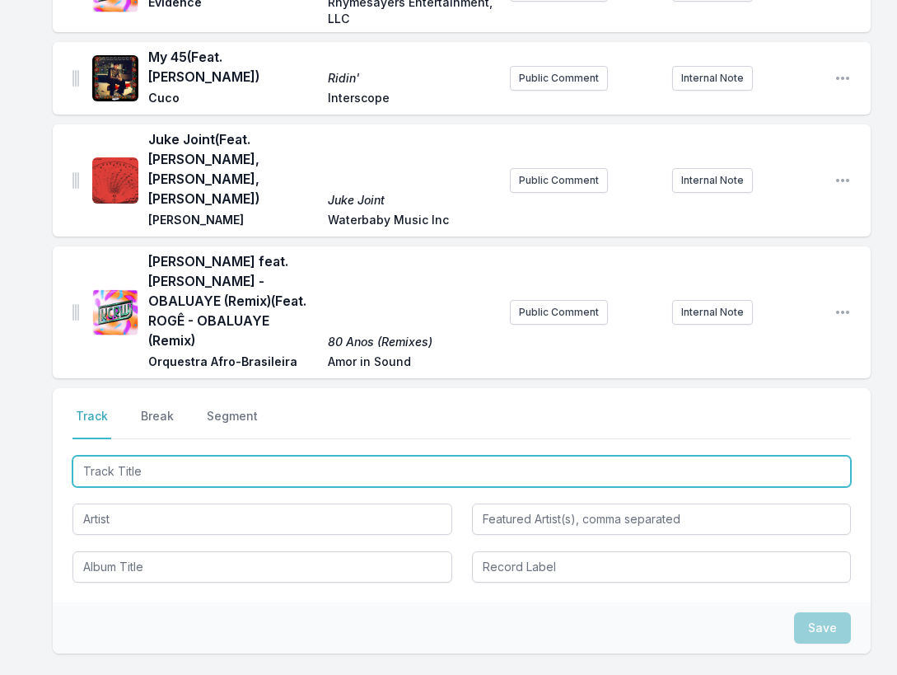
click at [777, 456] on input "Track Title" at bounding box center [462, 471] width 779 height 31
paste input "[PERSON_NAME]"
type input "[PERSON_NAME]"
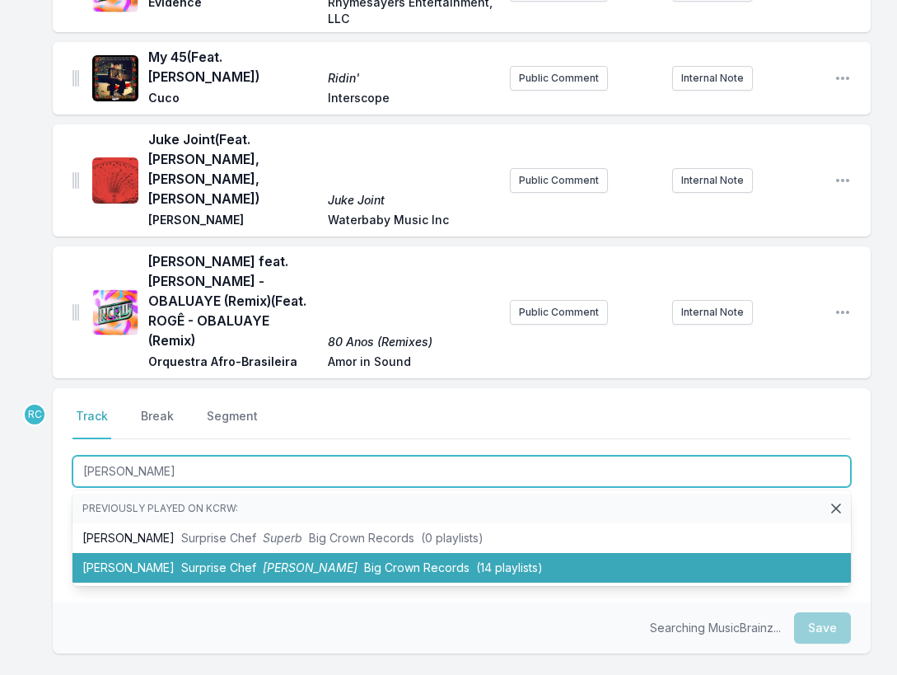
click at [234, 553] on li "[PERSON_NAME] Surprise Chef [PERSON_NAME] Big Crown Records (14 playlists)" at bounding box center [462, 568] width 779 height 30
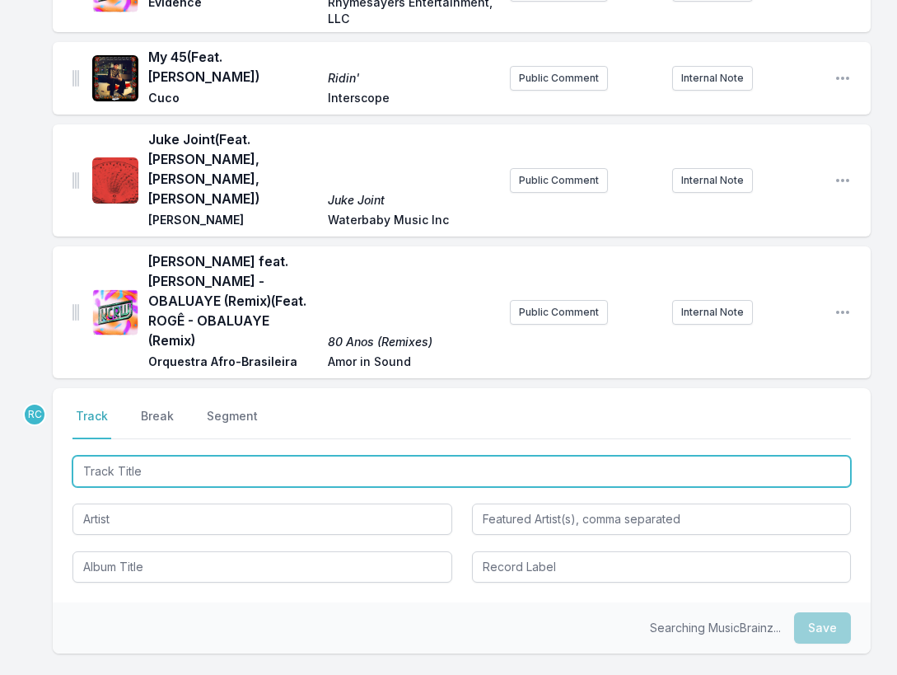
scroll to position [373, 0]
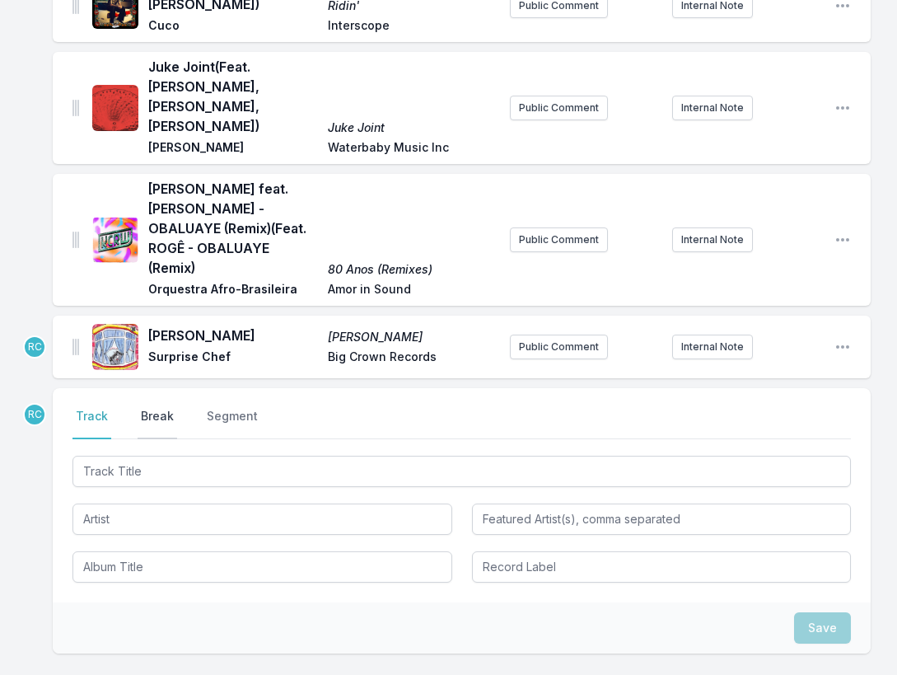
click at [159, 408] on button "Break" at bounding box center [158, 423] width 40 height 31
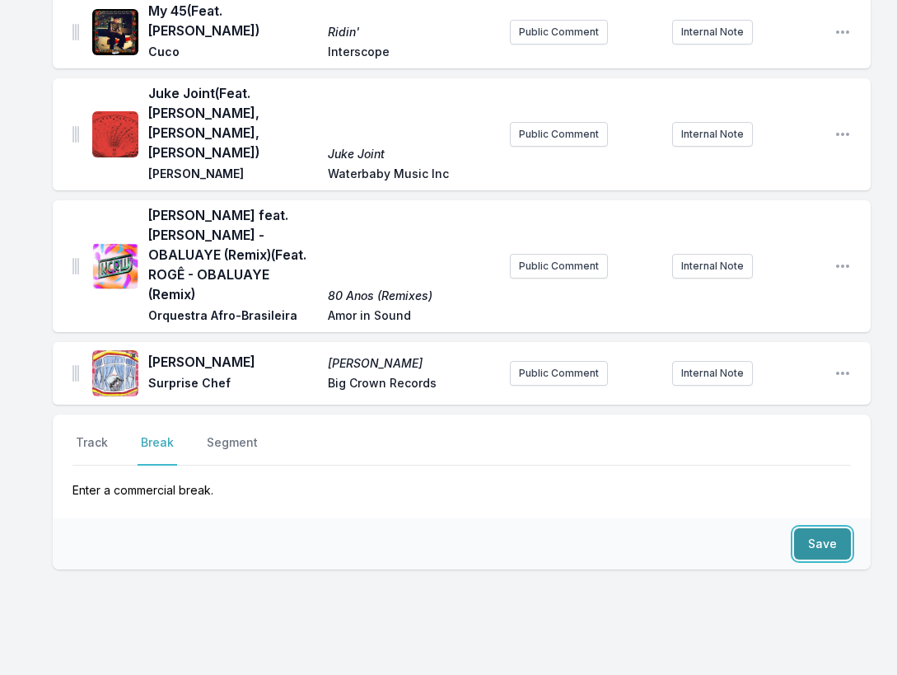
click at [822, 528] on button "Save" at bounding box center [822, 543] width 57 height 31
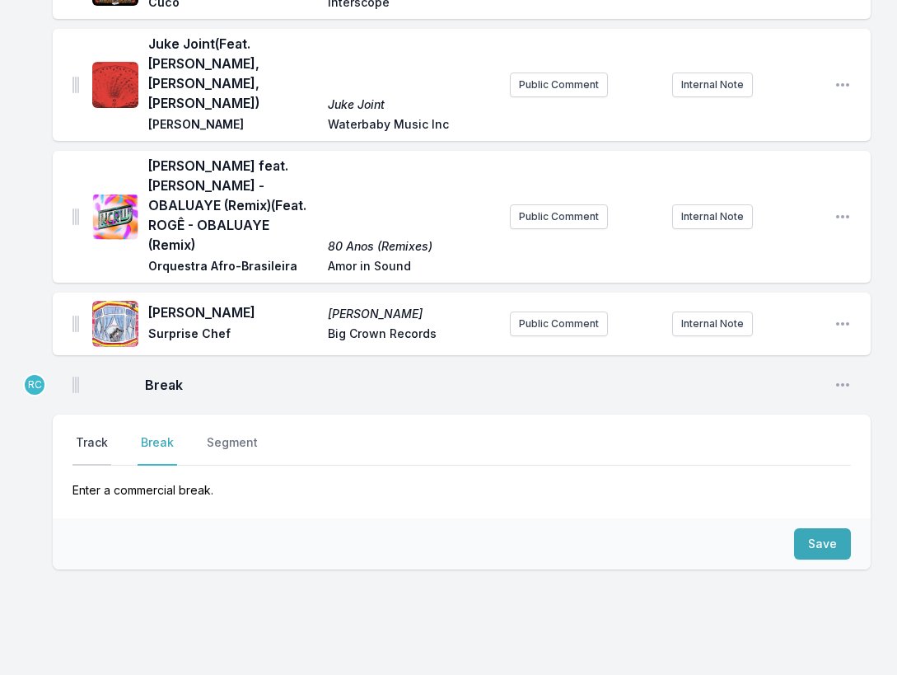
click at [94, 434] on button "Track" at bounding box center [92, 449] width 39 height 31
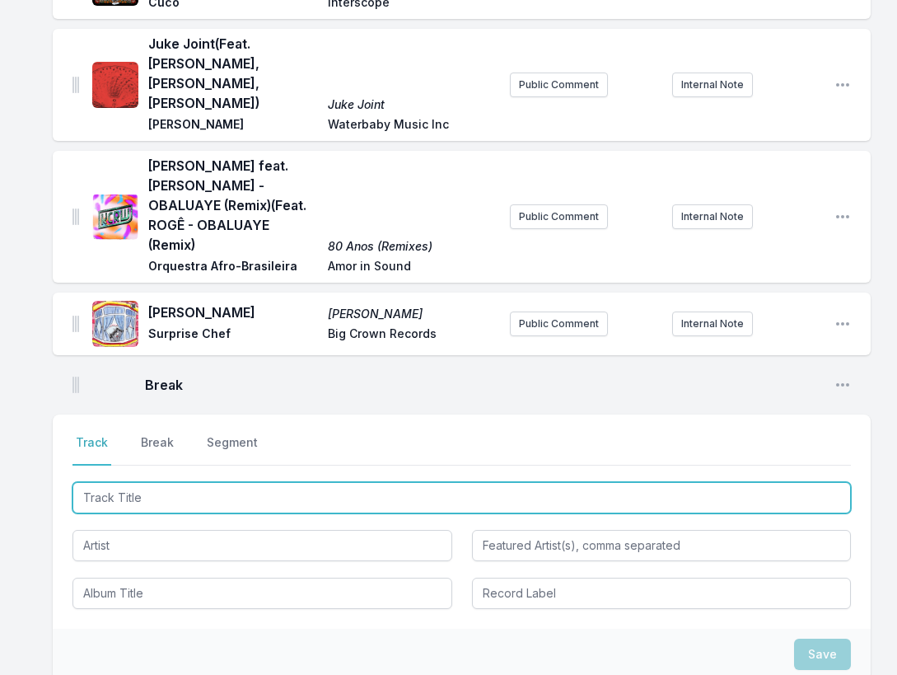
click at [794, 482] on input "Track Title" at bounding box center [462, 497] width 779 height 31
paste input "Magica feat [PERSON_NAME]"
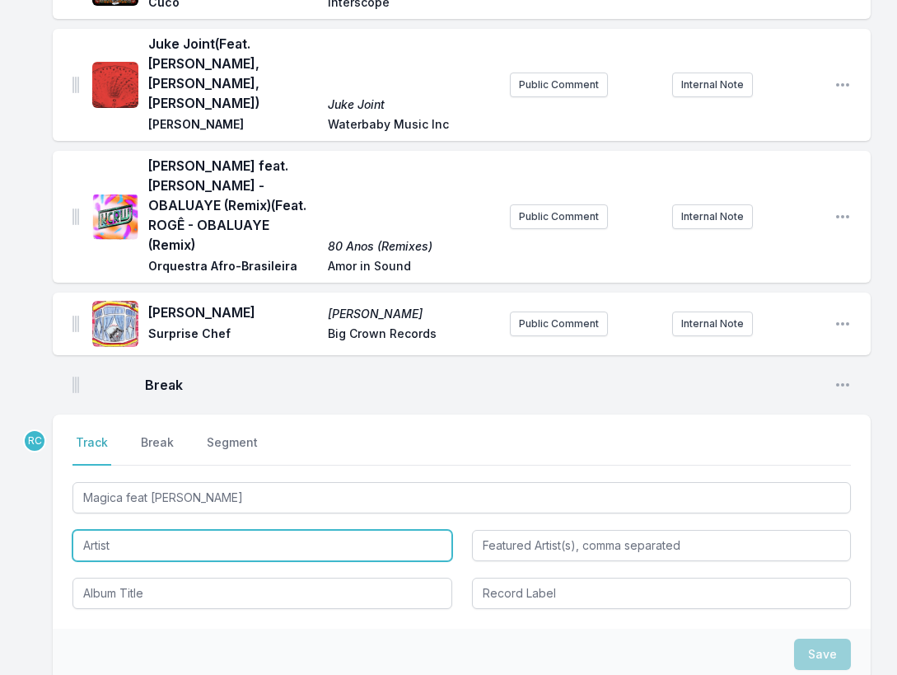
type input "Magica"
type input "Rogê"
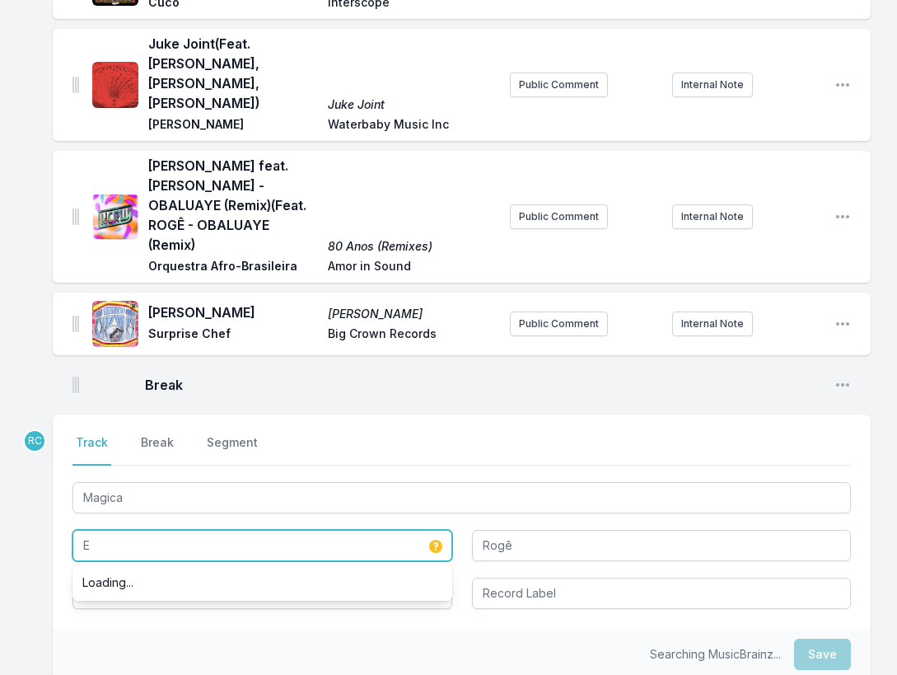
type input "E"
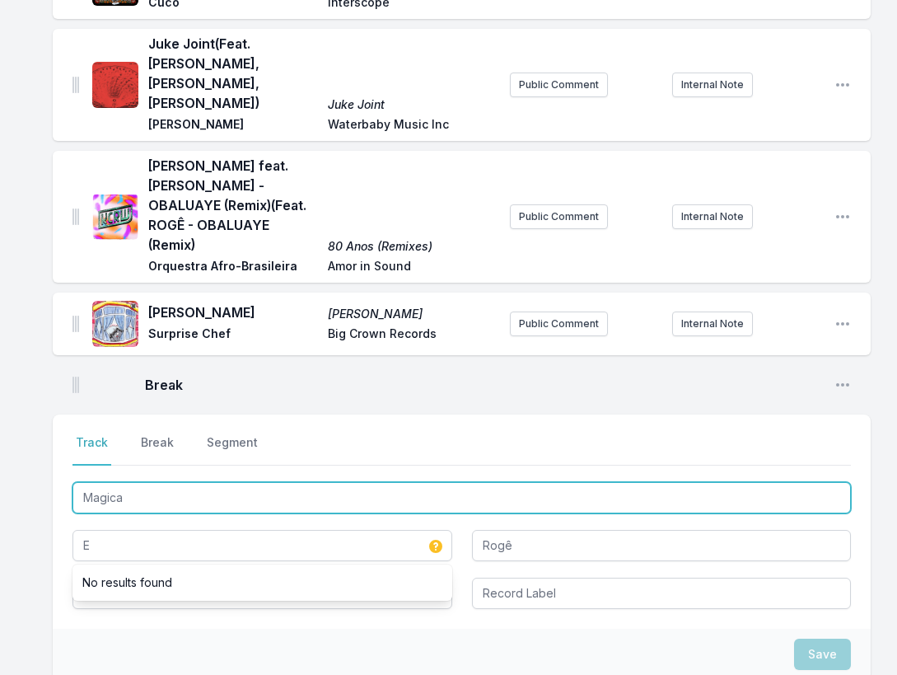
click at [158, 482] on input "Magica" at bounding box center [462, 497] width 779 height 31
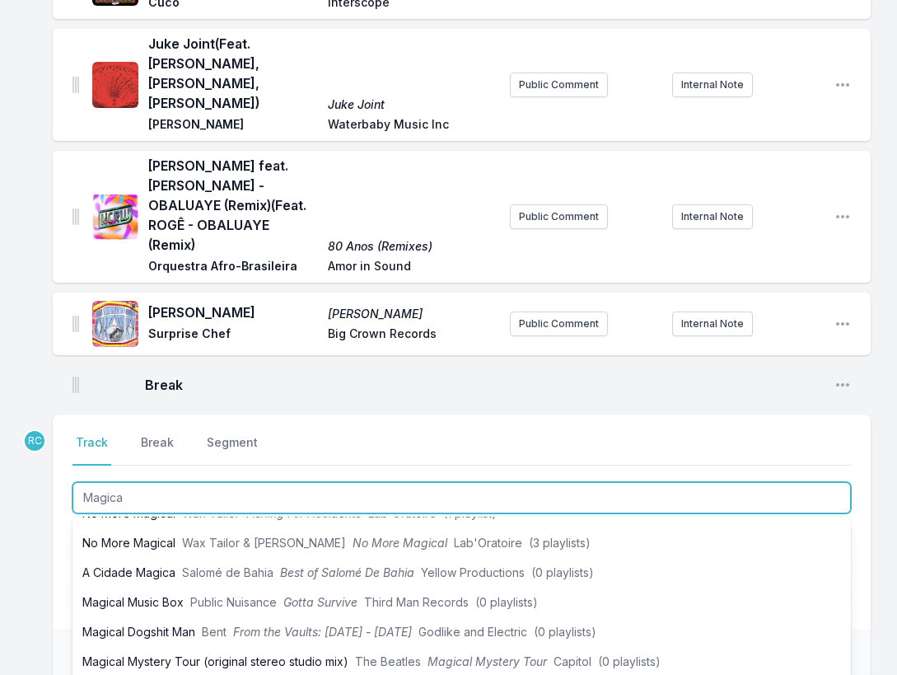
scroll to position [432, 0]
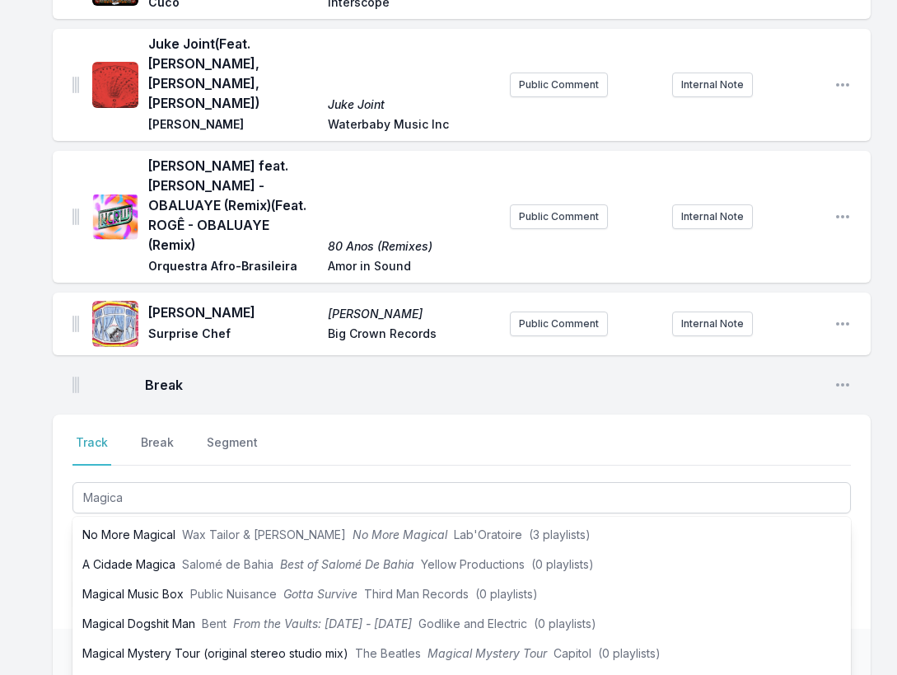
click at [32, 501] on div "Let Me Cook Spirit Box Flying Lotus & [PERSON_NAME] Warp Public Comment Interna…" at bounding box center [448, 306] width 897 height 1063
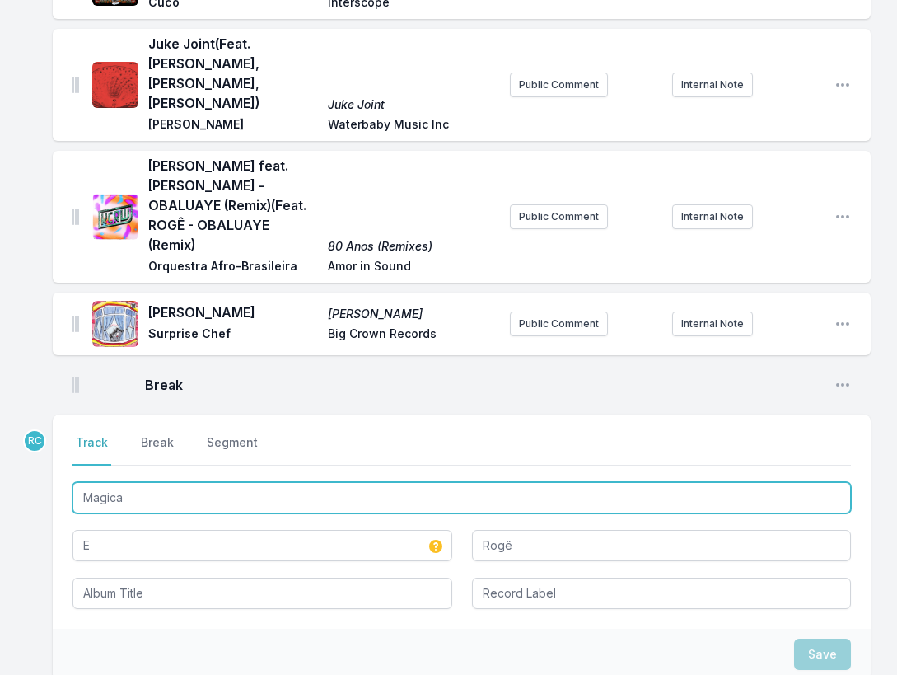
drag, startPoint x: 173, startPoint y: 442, endPoint x: 101, endPoint y: 446, distance: 71.8
click at [101, 482] on input "Magica" at bounding box center [462, 497] width 779 height 31
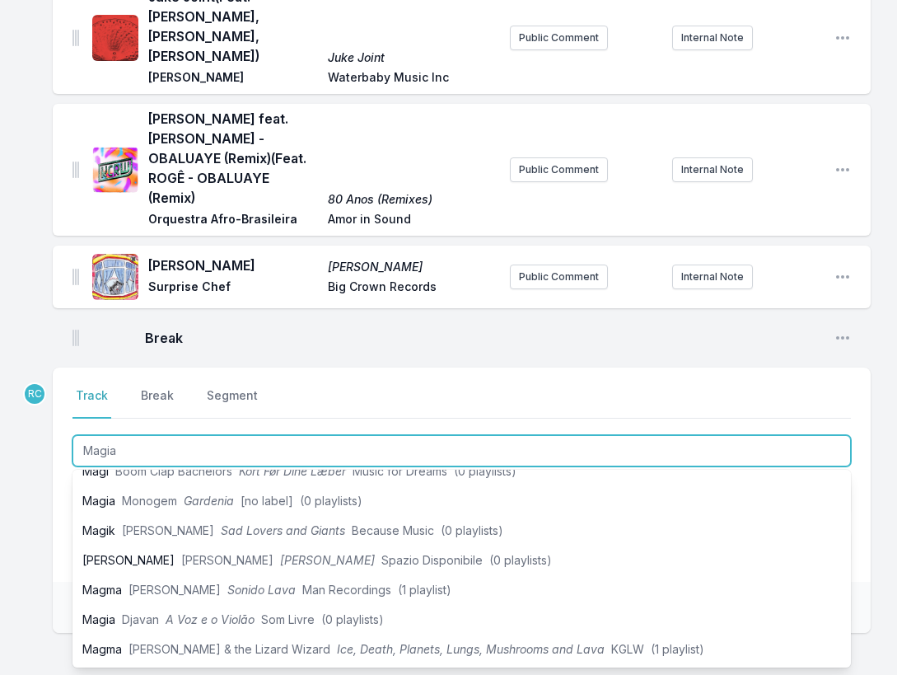
scroll to position [0, 0]
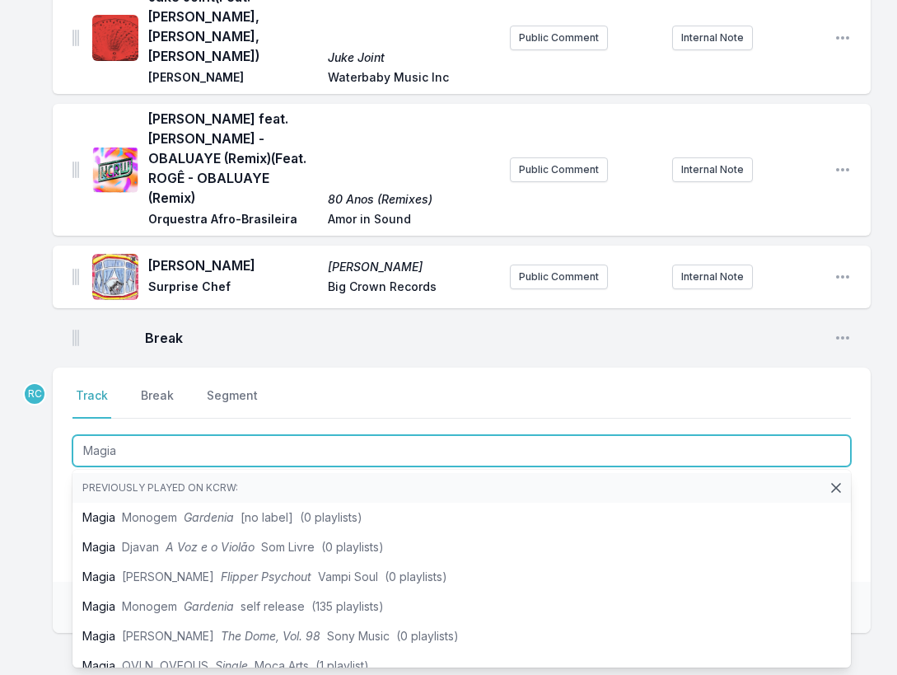
type input "Magia"
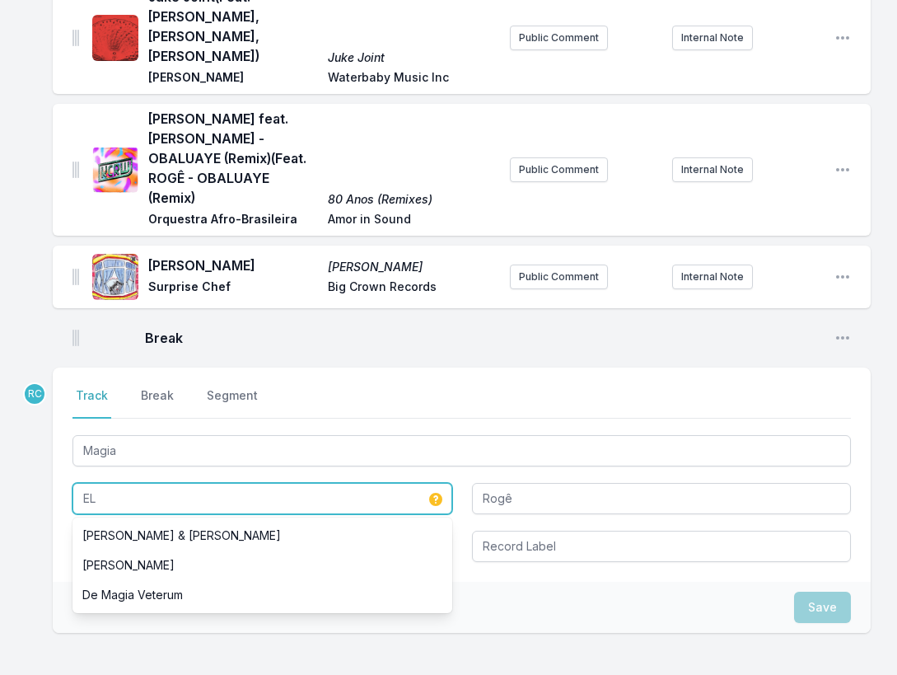
paste input "El [PERSON_NAME] Affair"
type input "EL El [PERSON_NAME] Affair"
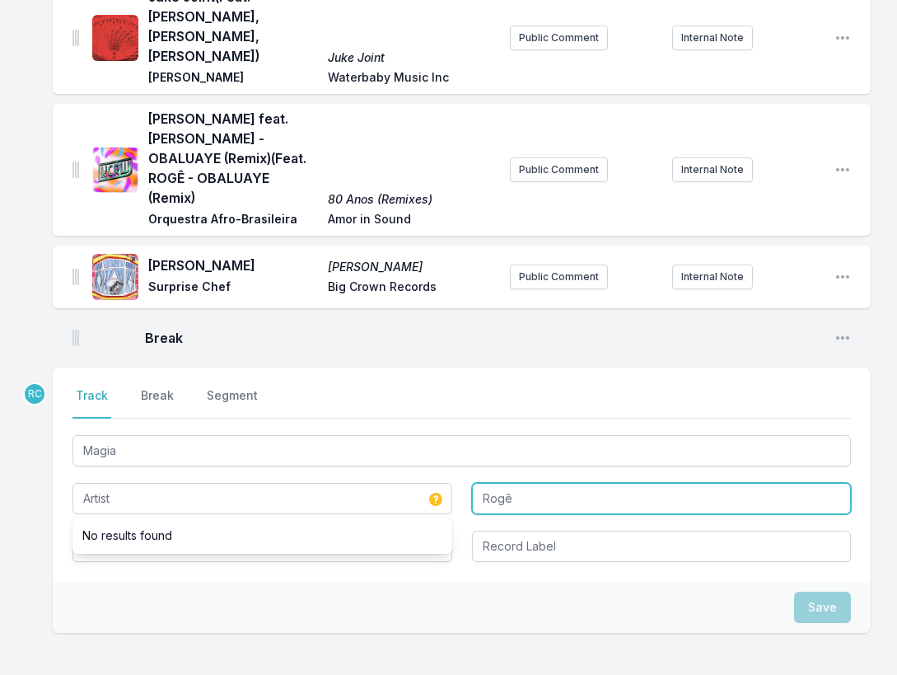
type input "EL El [PERSON_NAME] Affair"
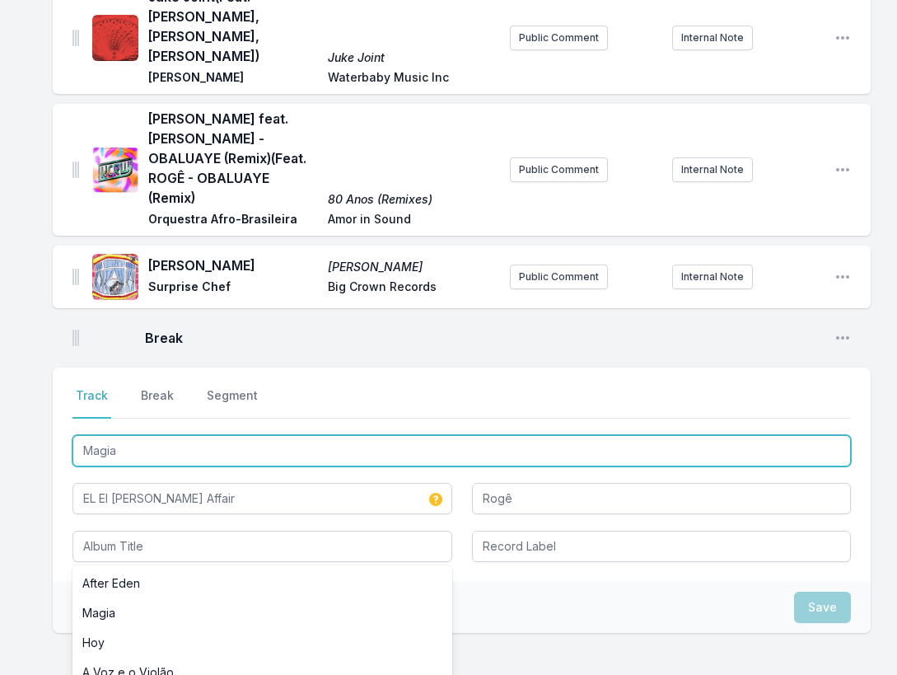
drag, startPoint x: 129, startPoint y: 396, endPoint x: 55, endPoint y: 380, distance: 75.8
click at [55, 380] on div "Select a tab Track Break Segment Track Break Segment Magia EL El [PERSON_NAME] …" at bounding box center [462, 475] width 818 height 214
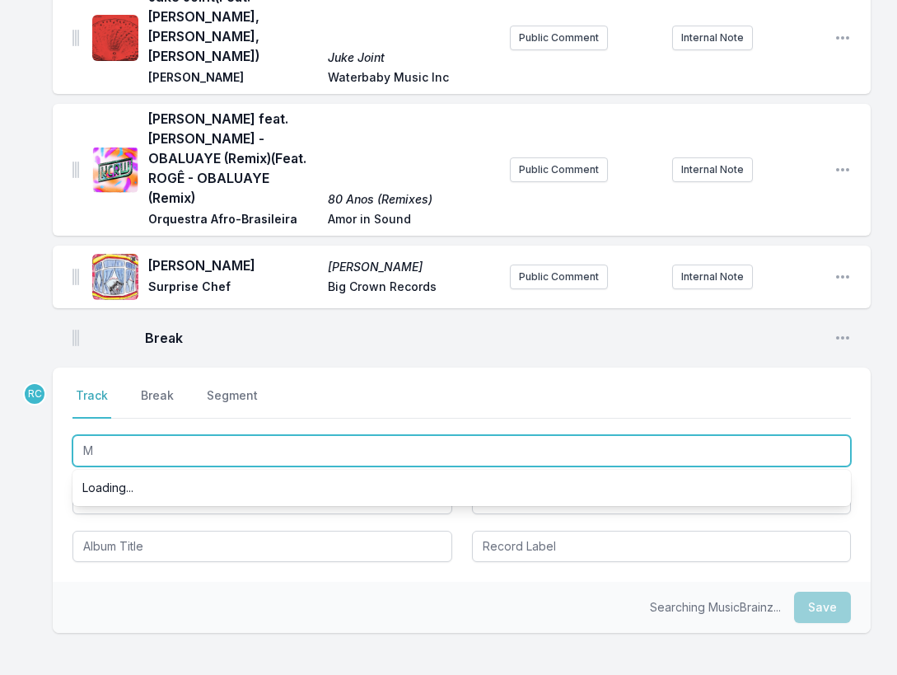
type input "M"
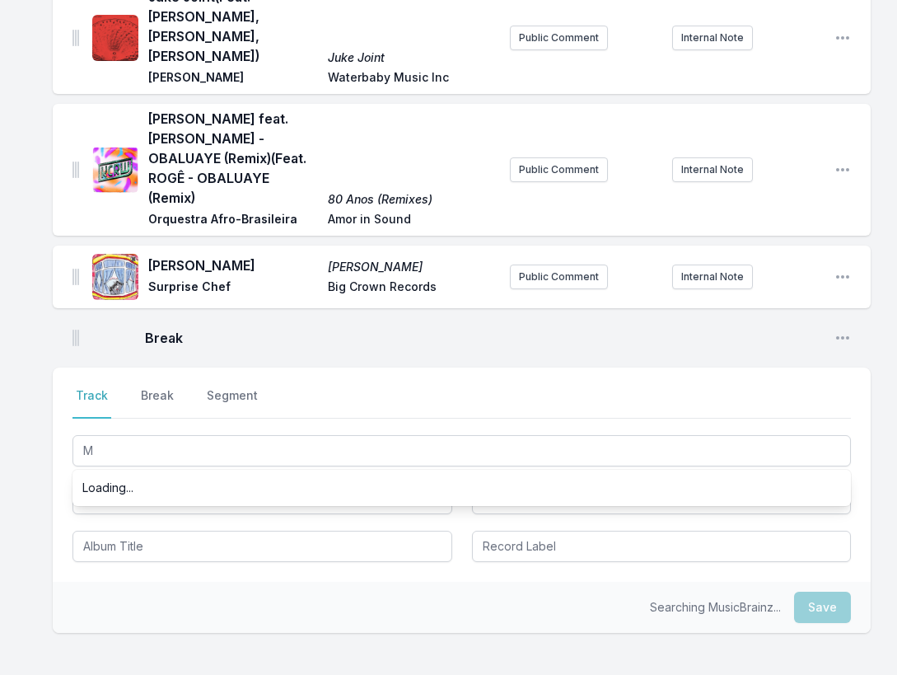
click at [15, 440] on div "Let Me Cook Spirit Box Flying Lotus & [PERSON_NAME] Warp Public Comment Interna…" at bounding box center [448, 259] width 897 height 1063
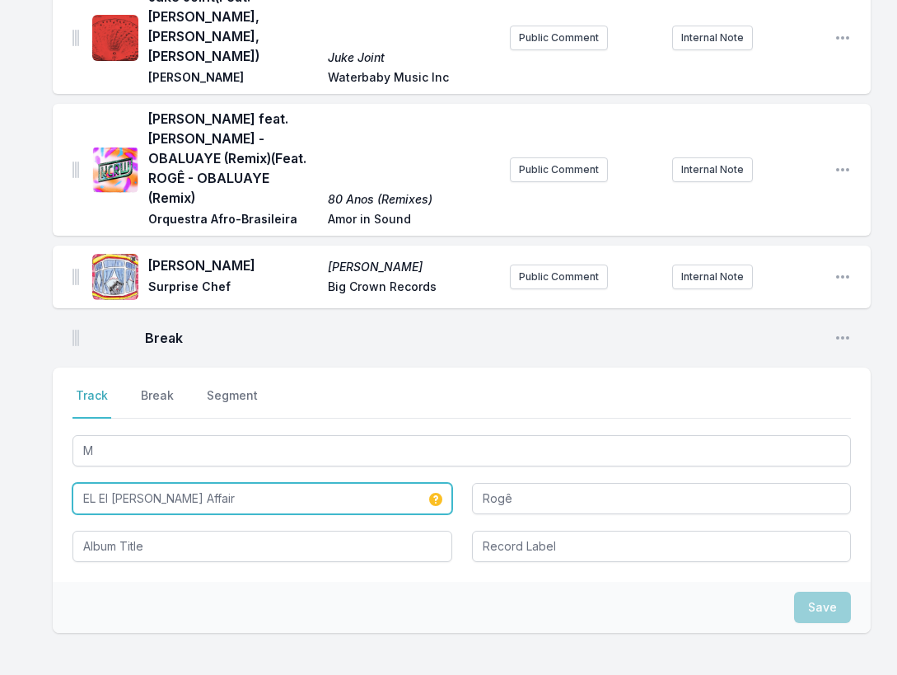
click at [98, 483] on input "EL El [PERSON_NAME] Affair" at bounding box center [263, 498] width 380 height 31
type input "El [PERSON_NAME] Affair"
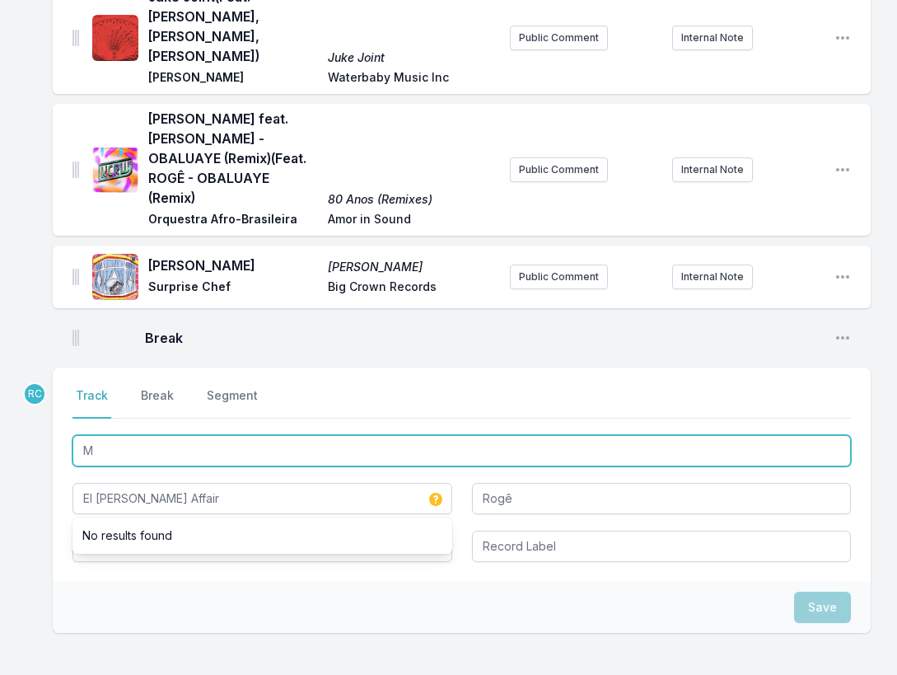
click at [108, 435] on input "M" at bounding box center [462, 450] width 779 height 31
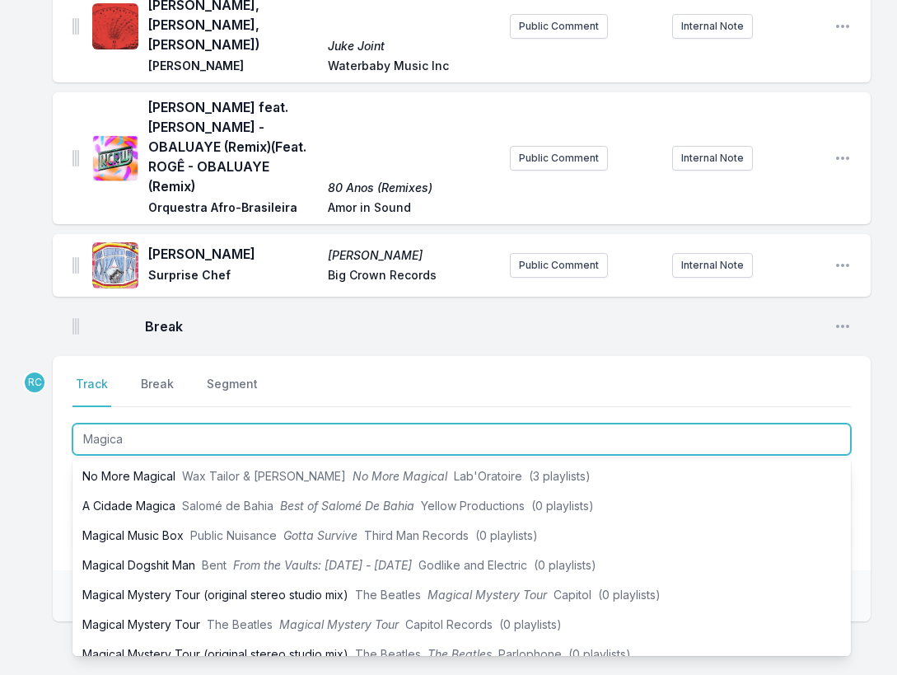
scroll to position [466, 0]
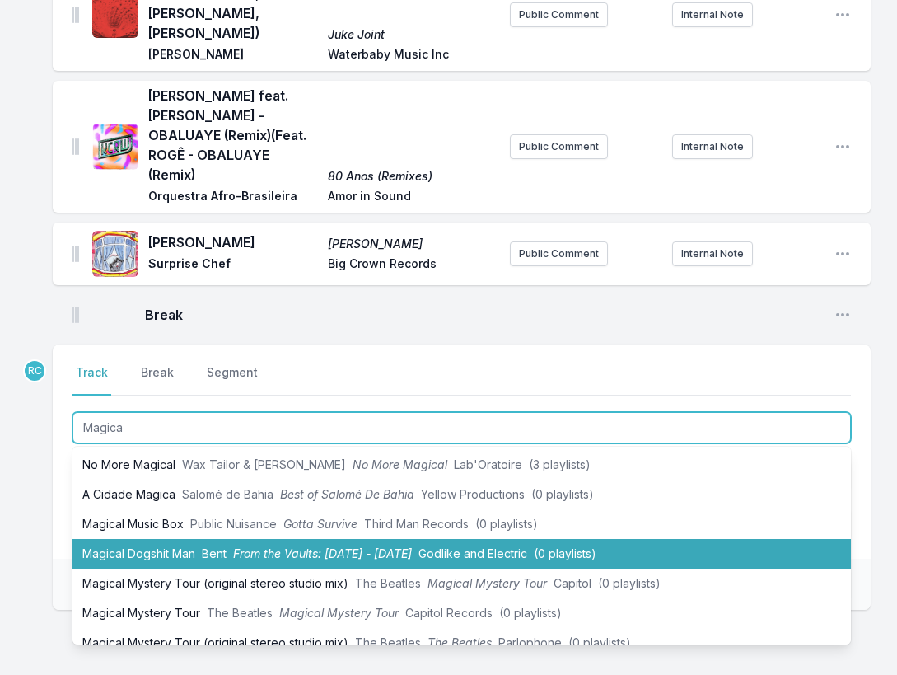
type input "Magica"
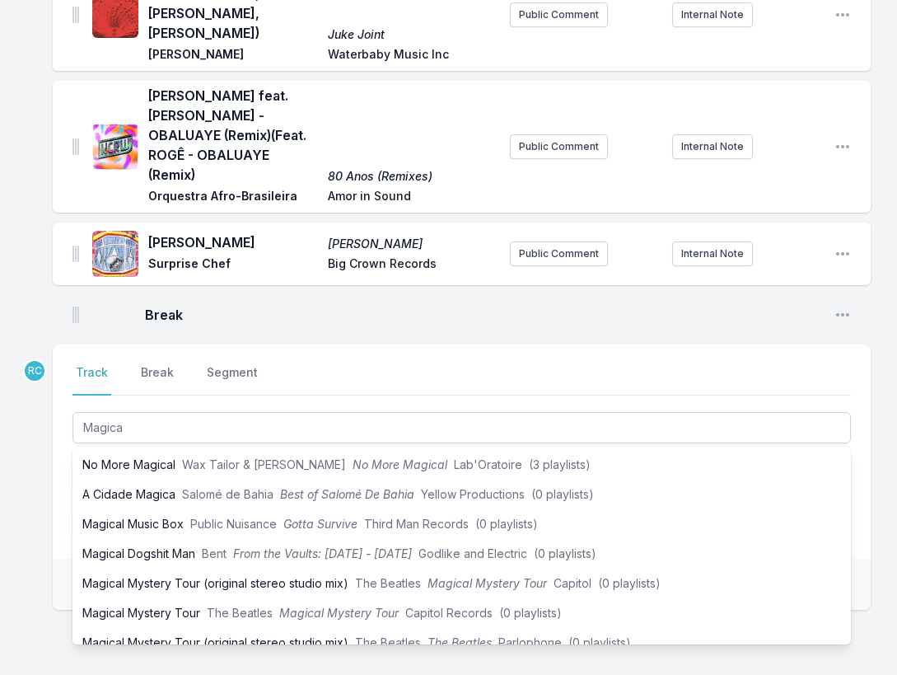
click at [27, 480] on div "Let Me Cook Spirit Box Flying Lotus & [PERSON_NAME] Warp Public Comment Interna…" at bounding box center [448, 236] width 897 height 1063
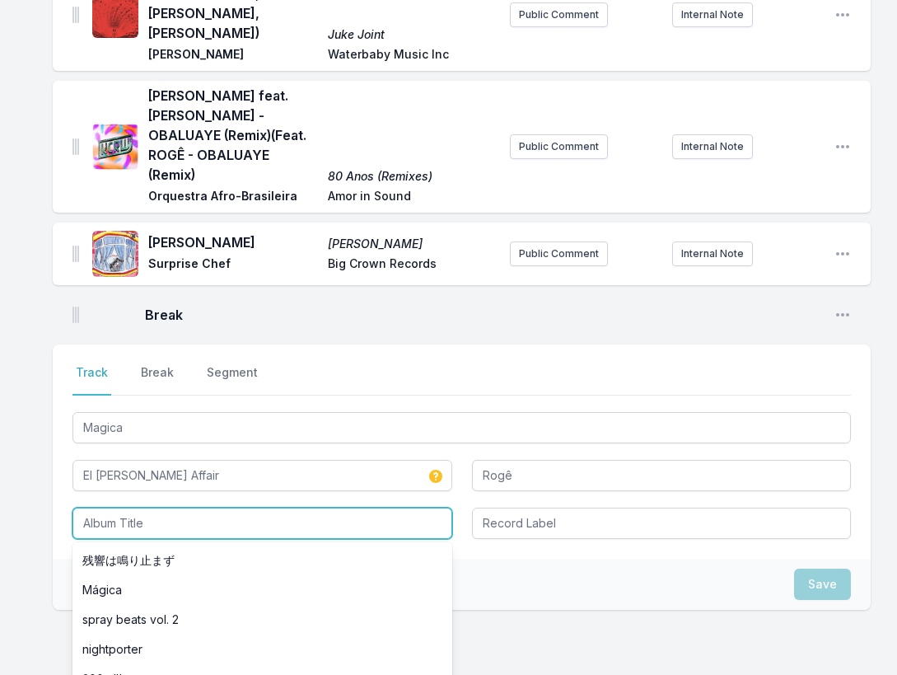
click at [99, 508] on input "Album Title" at bounding box center [263, 523] width 380 height 31
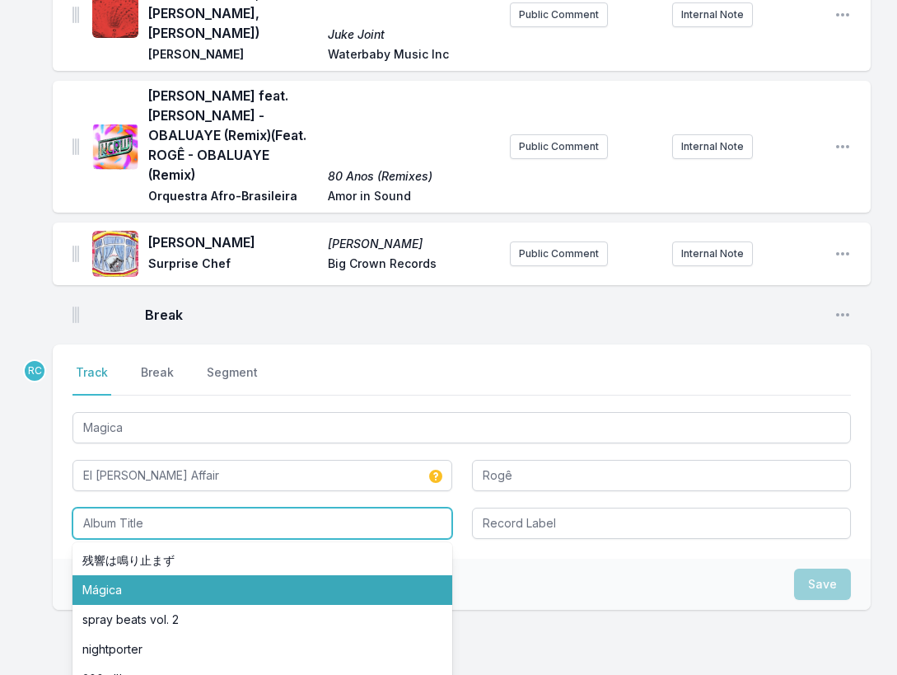
click at [146, 575] on li "Mágica" at bounding box center [263, 590] width 380 height 30
type input "Mágica"
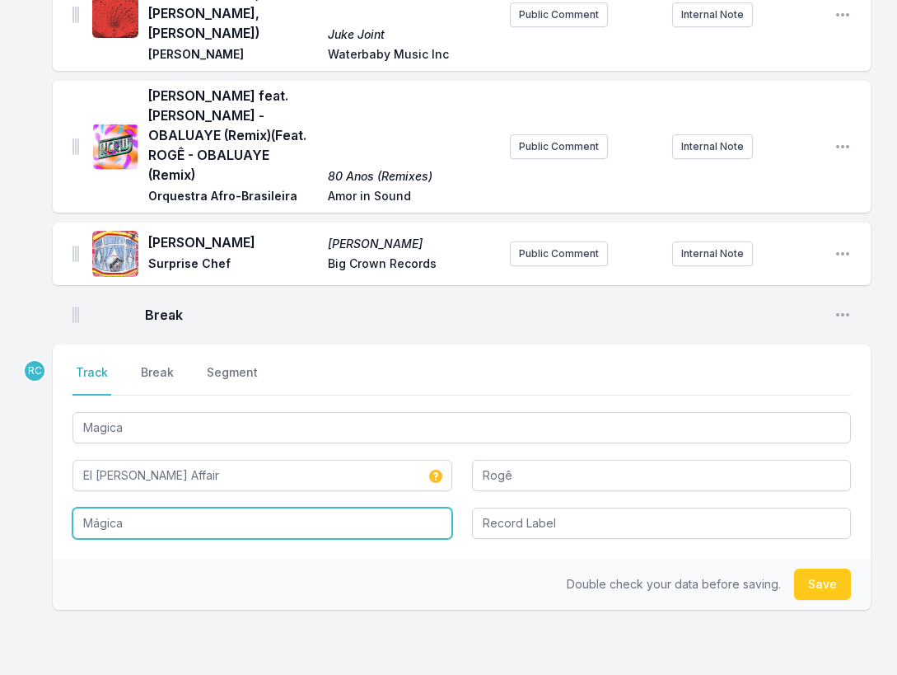
drag, startPoint x: 143, startPoint y: 466, endPoint x: 21, endPoint y: 464, distance: 122.0
click at [21, 464] on div "Let Me Cook Spirit Box Flying Lotus & [PERSON_NAME] Warp Public Comment Interna…" at bounding box center [448, 236] width 897 height 1063
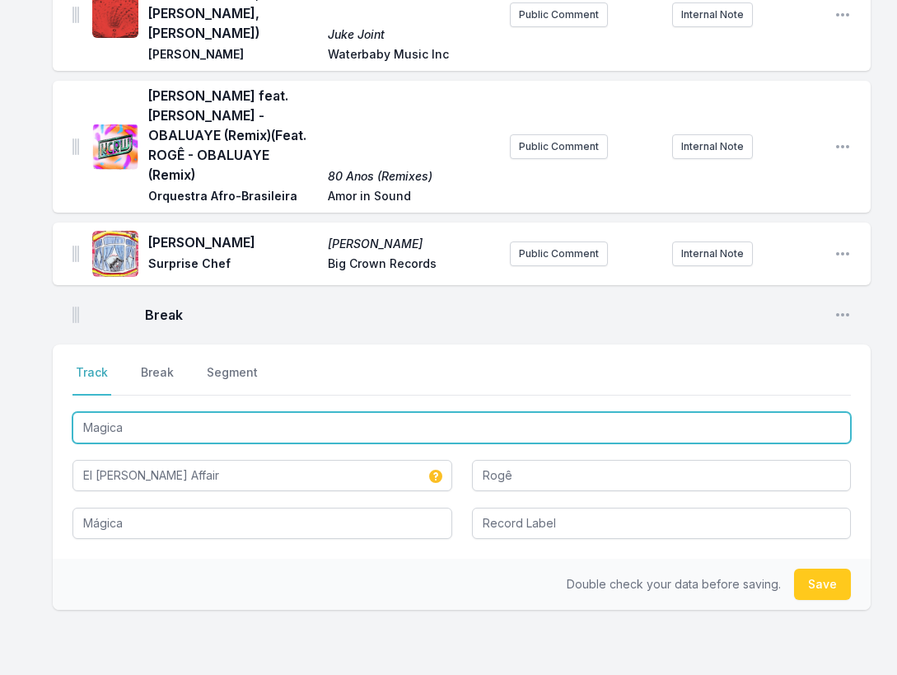
drag, startPoint x: 148, startPoint y: 368, endPoint x: 50, endPoint y: 371, distance: 98.1
click at [50, 371] on div "Let Me Cook Spirit Box Flying Lotus & [PERSON_NAME] Warp Public Comment Interna…" at bounding box center [448, 236] width 897 height 1063
paste input "á"
type input "Mágica"
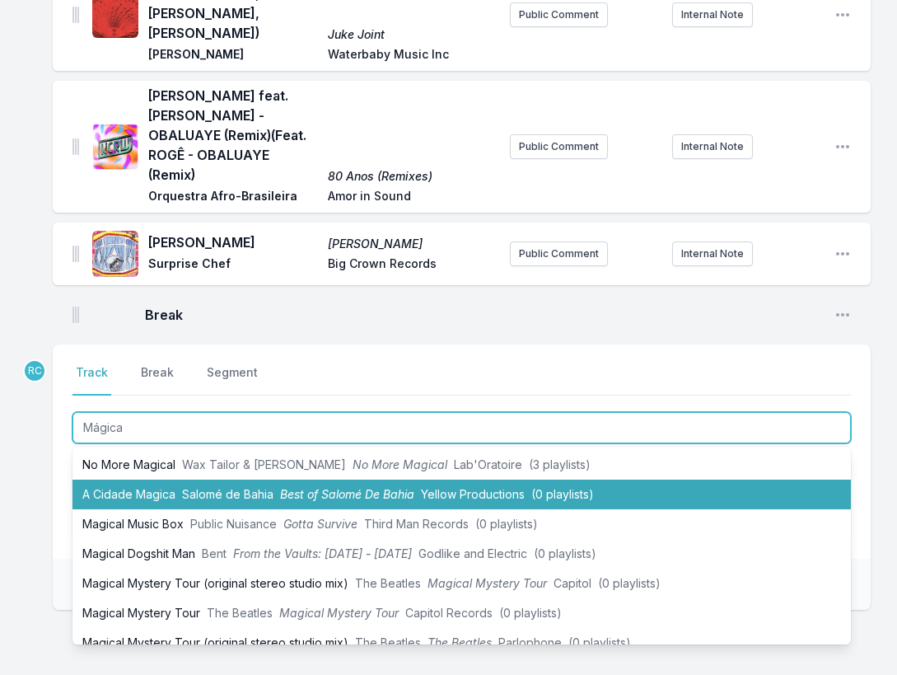
scroll to position [0, 0]
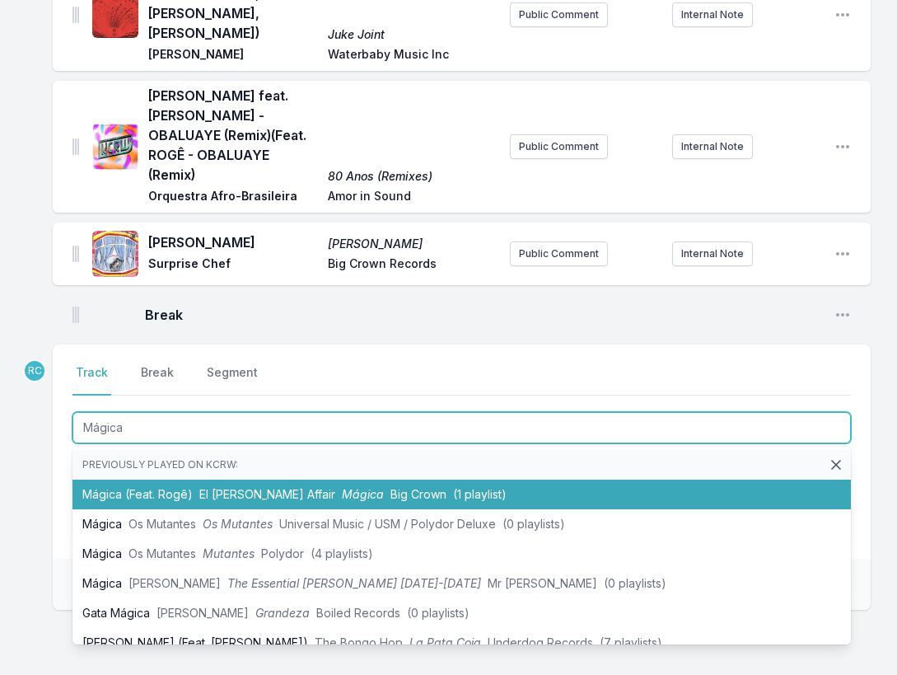
click at [124, 480] on li "Mágica (Feat. Rogê) El [PERSON_NAME] Affair Mágica Big Crown (1 playlist)" at bounding box center [462, 495] width 779 height 30
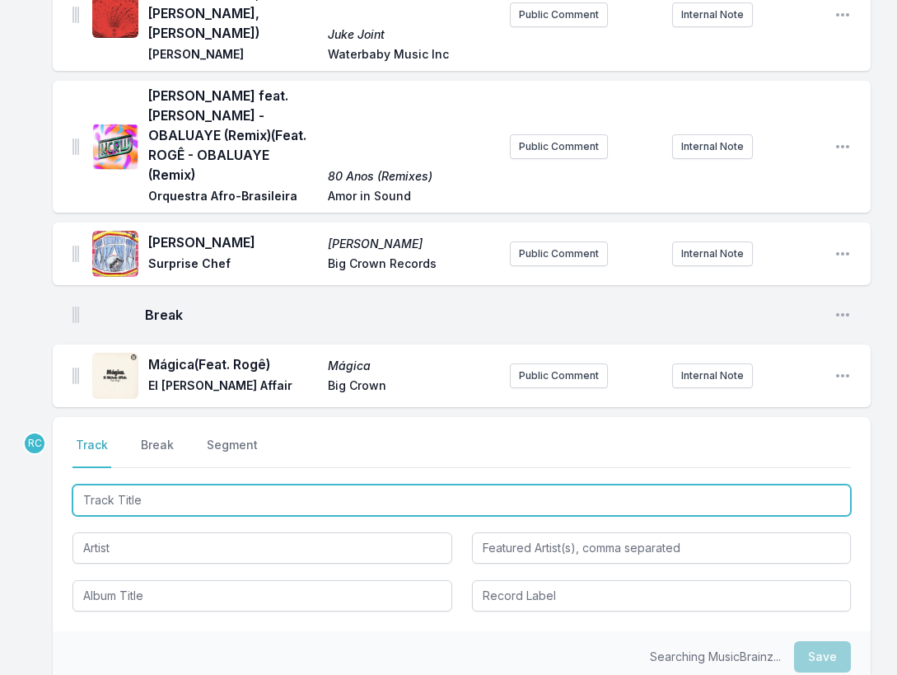
scroll to position [539, 0]
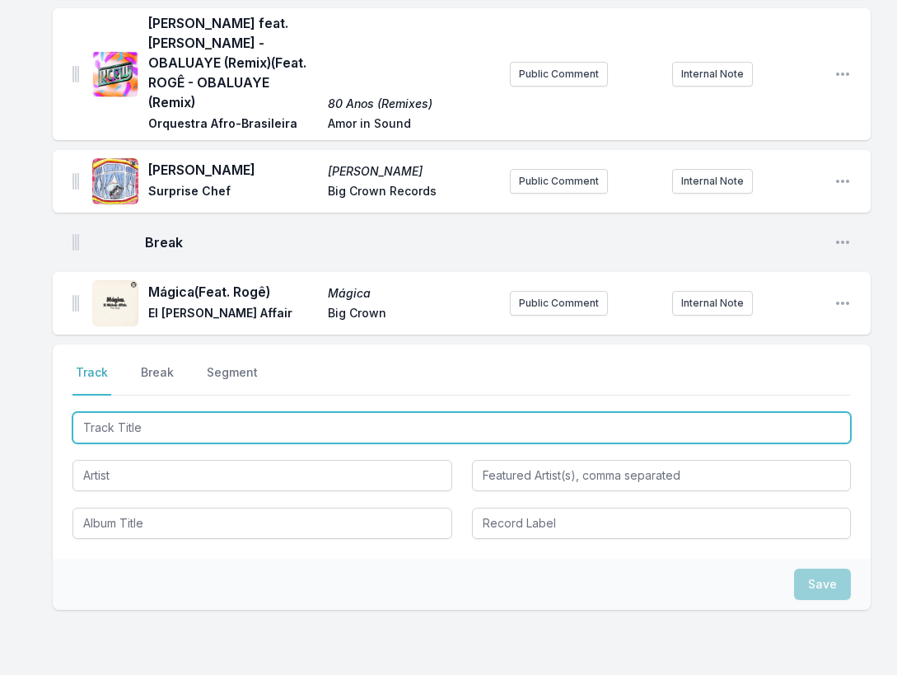
click at [765, 412] on input "Track Title" at bounding box center [462, 427] width 779 height 31
paste input "Keep Fallin'"
type input "Keep Fallin'"
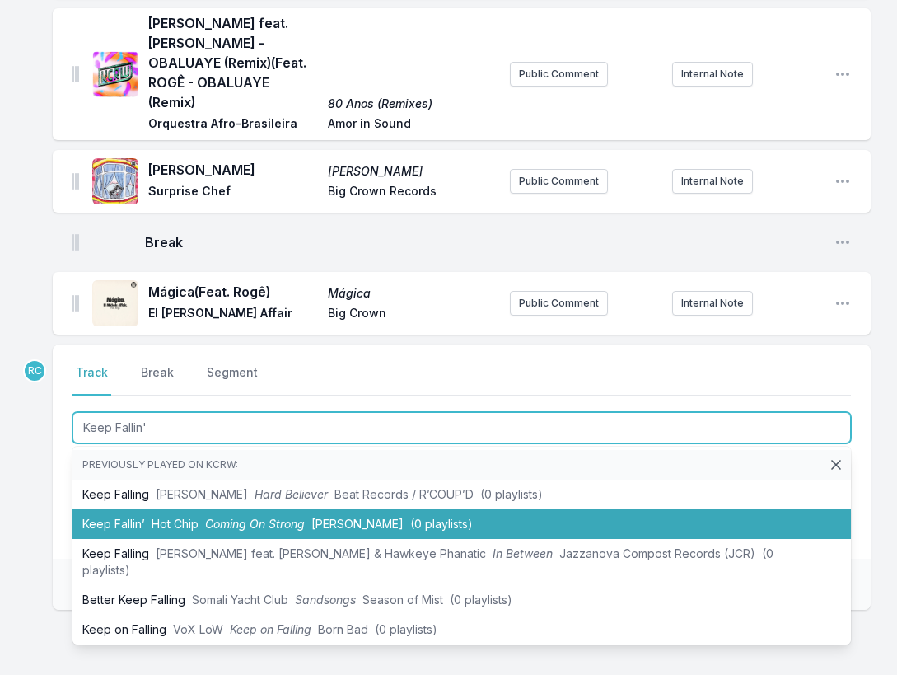
click at [250, 517] on span "Coming On Strong" at bounding box center [255, 524] width 100 height 14
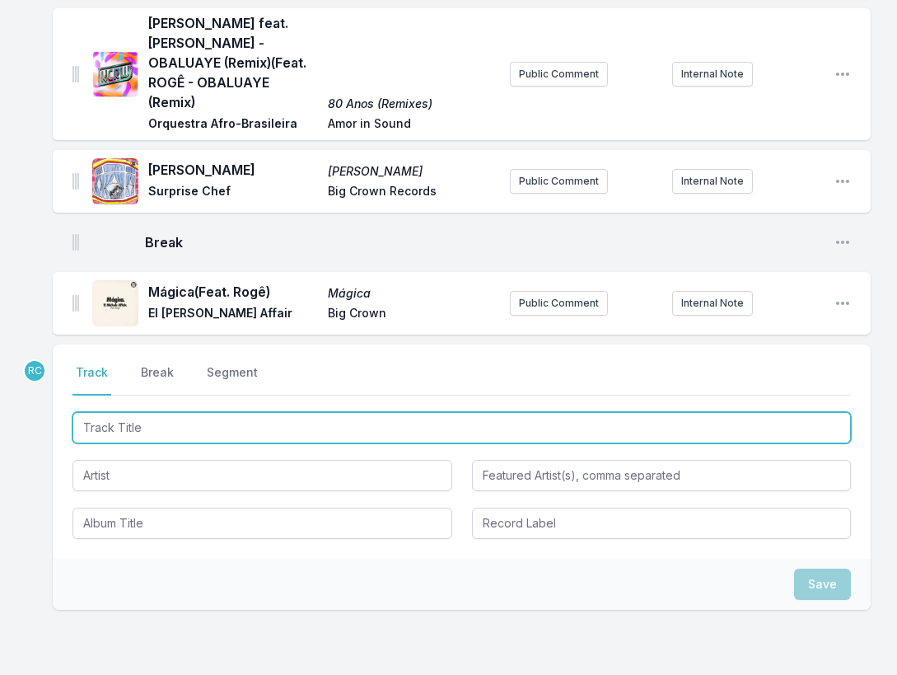
scroll to position [611, 0]
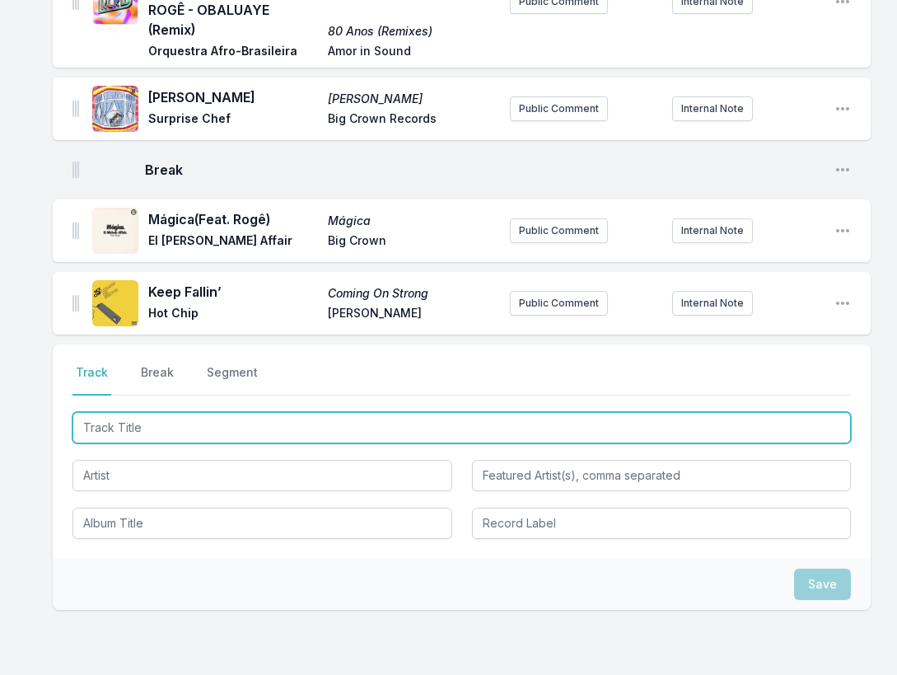
click at [767, 412] on input "Track Title" at bounding box center [462, 427] width 779 height 31
paste input "Sweetie"
type input "Sweetie"
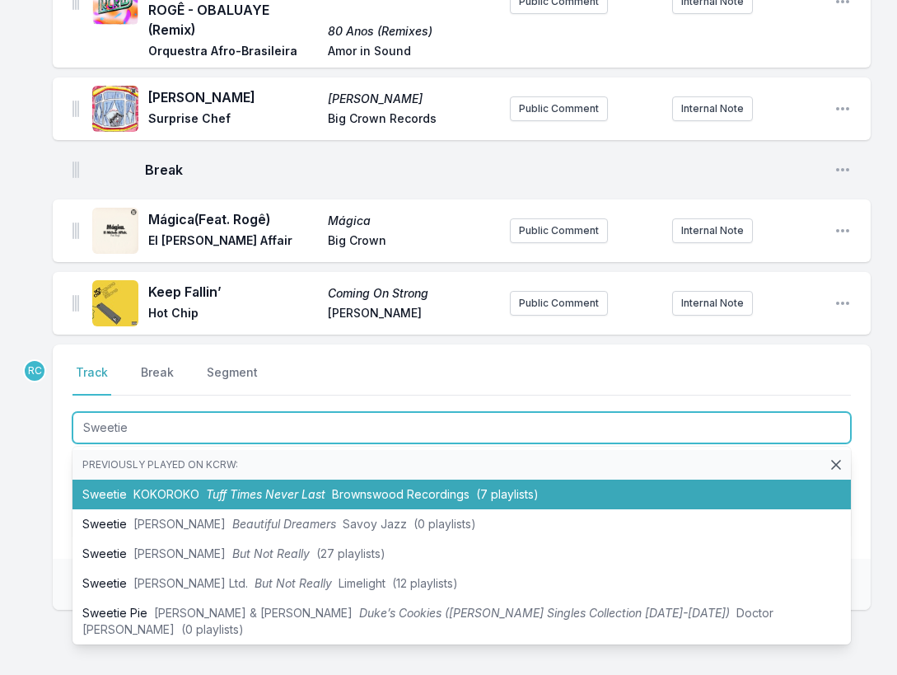
click at [281, 487] on span "Tuff Times Never Last" at bounding box center [265, 494] width 119 height 14
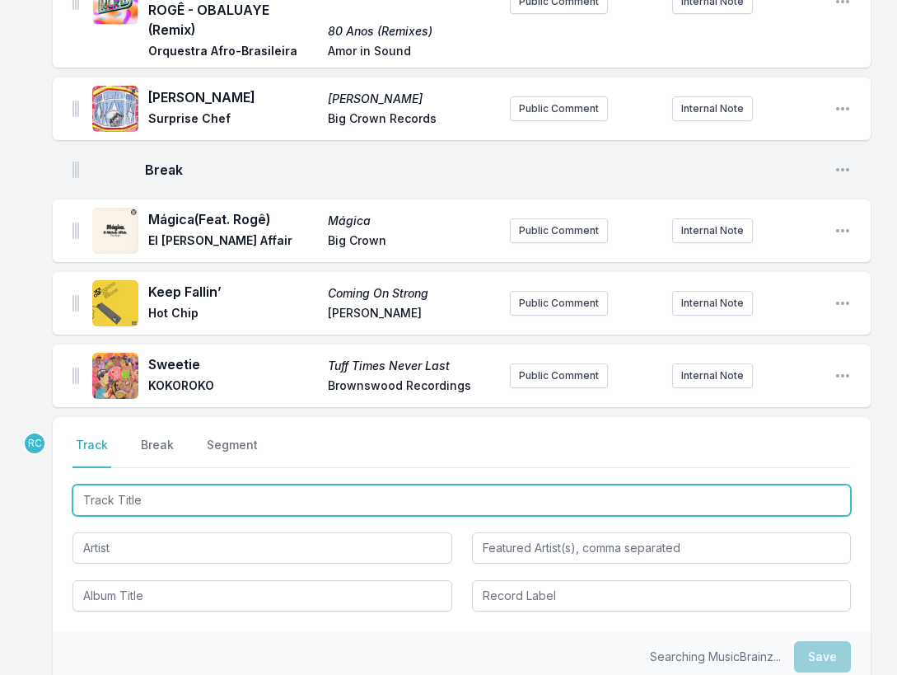
scroll to position [684, 0]
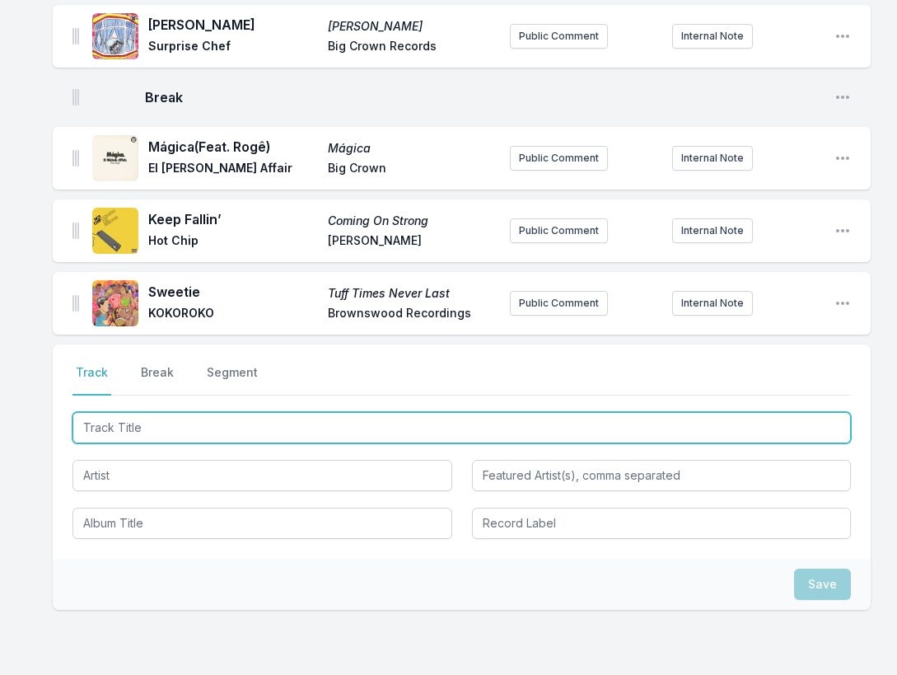
click at [749, 412] on input "Track Title" at bounding box center [462, 427] width 779 height 31
paste input "Hanging On"
type input "Hanging On"
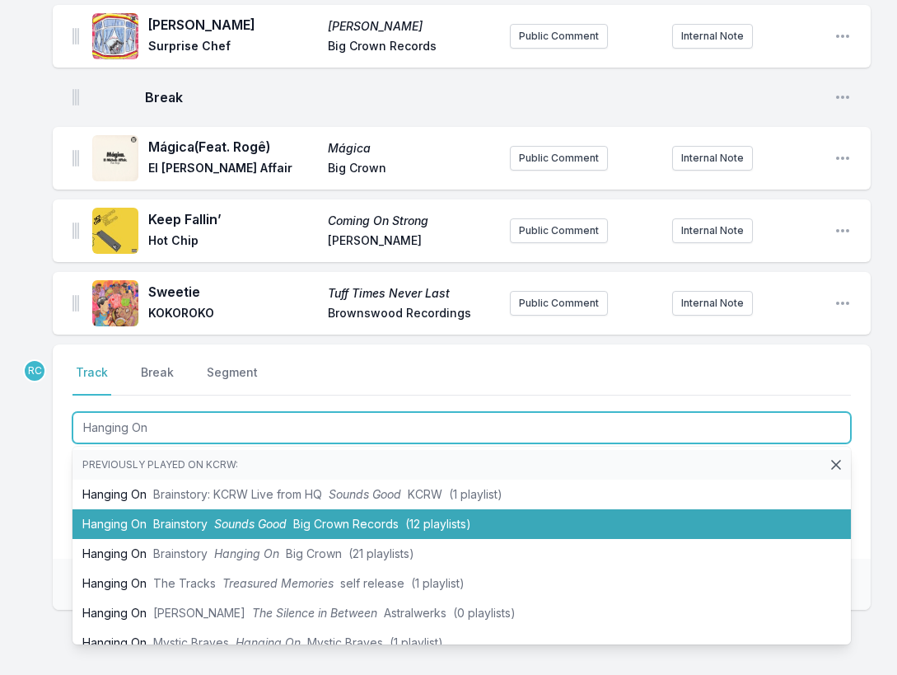
click at [176, 517] on span "Brainstory" at bounding box center [180, 524] width 54 height 14
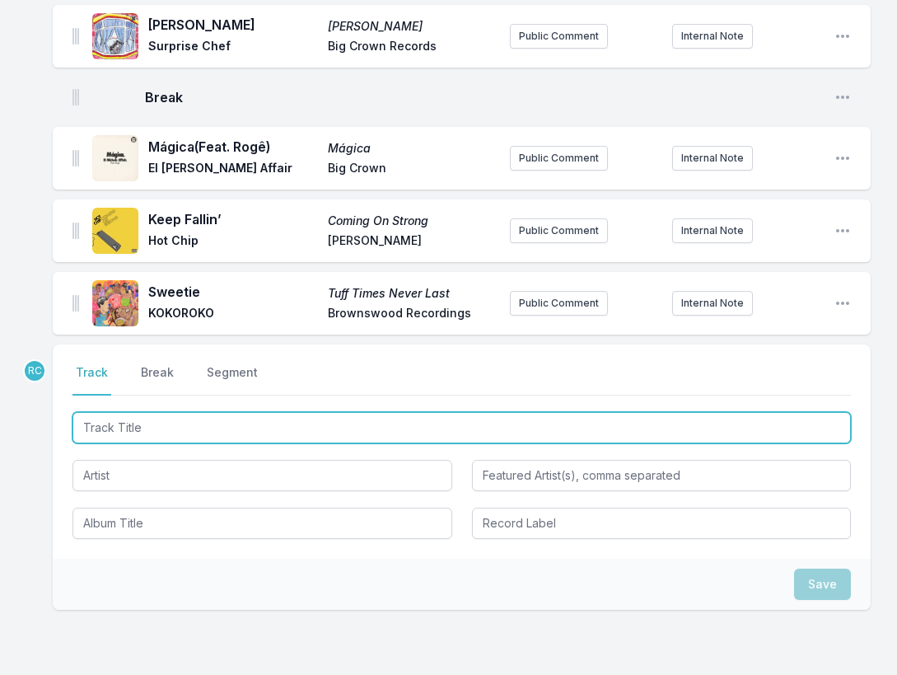
scroll to position [756, 0]
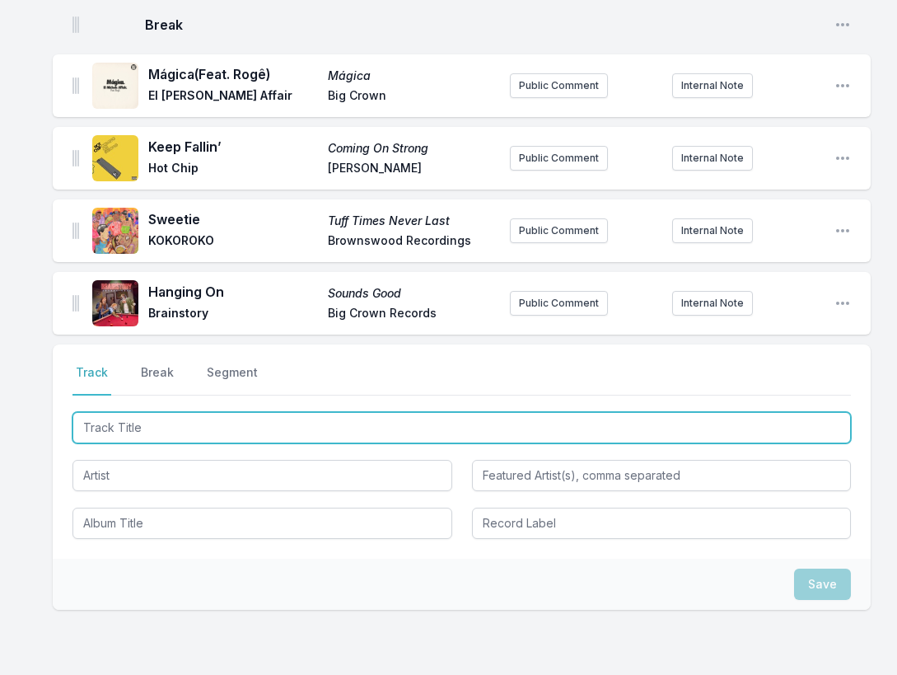
click at [723, 412] on input "Track Title" at bounding box center [462, 427] width 779 height 31
paste input "x-ray eyes"
type input "x-ray eyes"
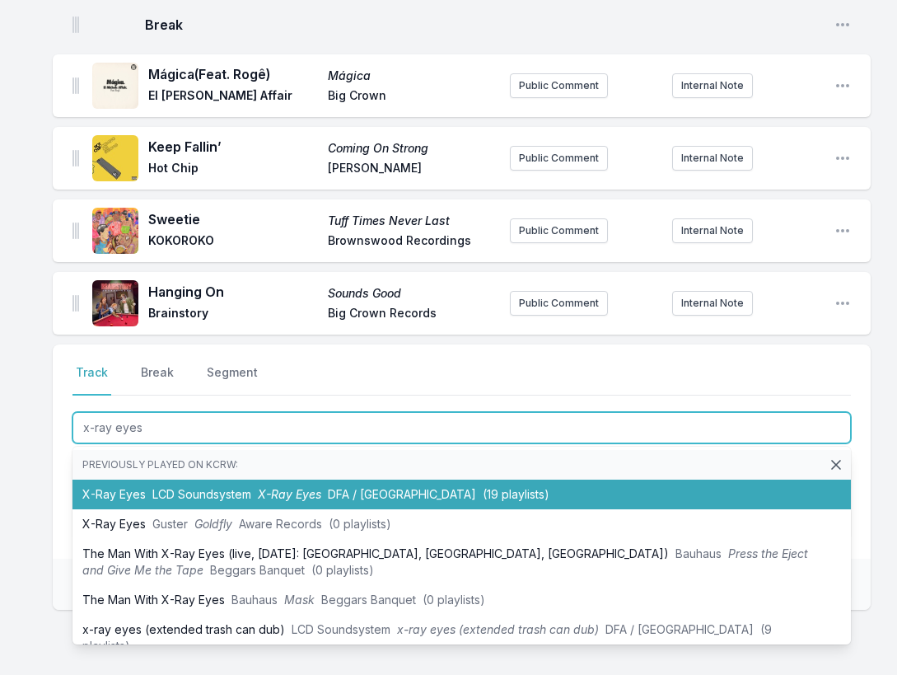
click at [235, 487] on span "LCD Soundsystem" at bounding box center [201, 494] width 99 height 14
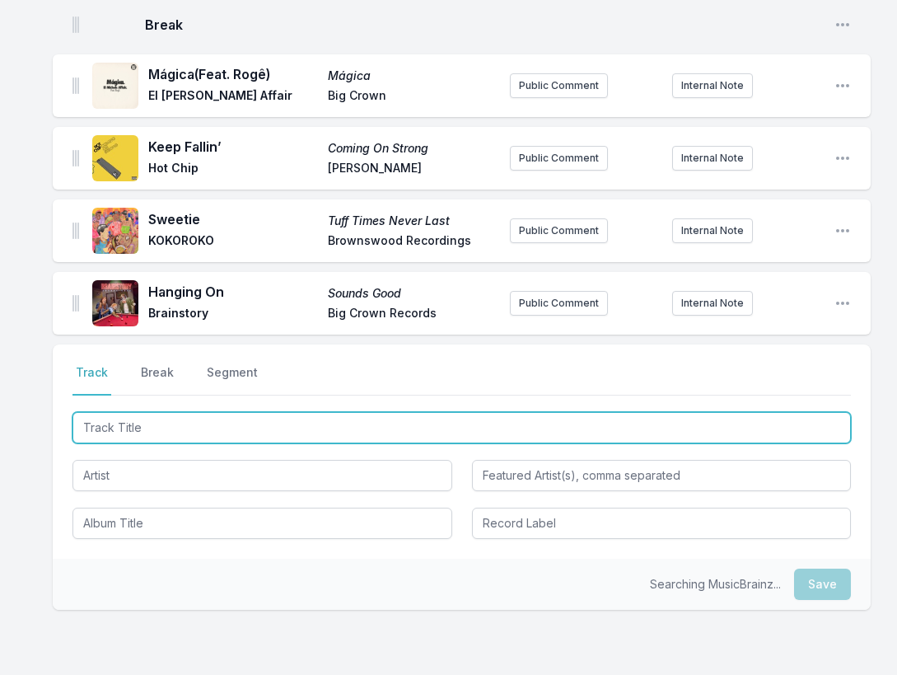
scroll to position [829, 0]
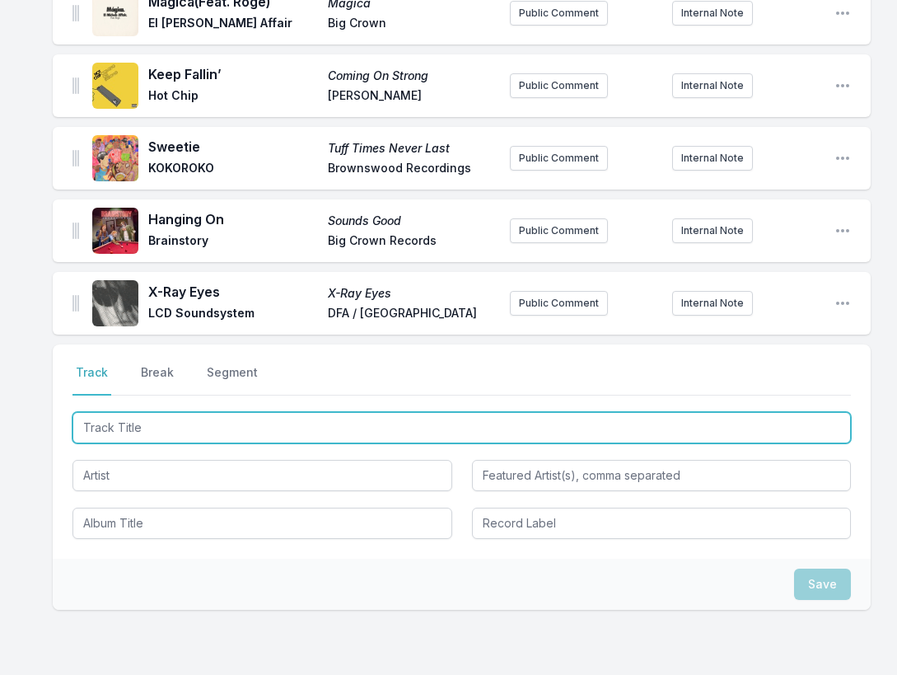
click at [748, 412] on input "Track Title" at bounding box center [462, 427] width 779 height 31
paste input "Like Coconut Water"
type input "Like Coconut Water"
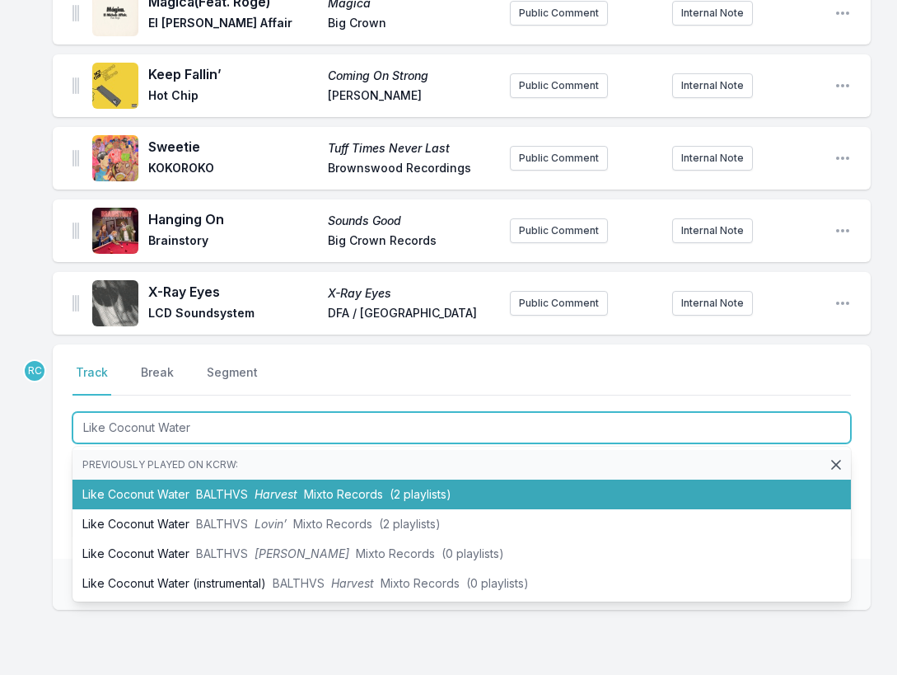
click at [279, 487] on span "Harvest" at bounding box center [276, 494] width 43 height 14
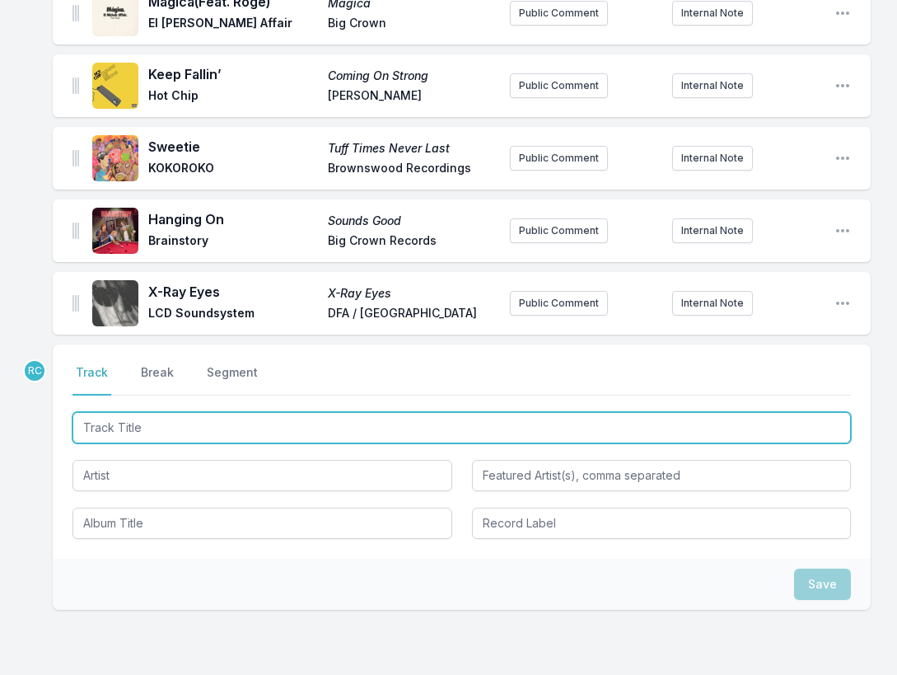
scroll to position [901, 0]
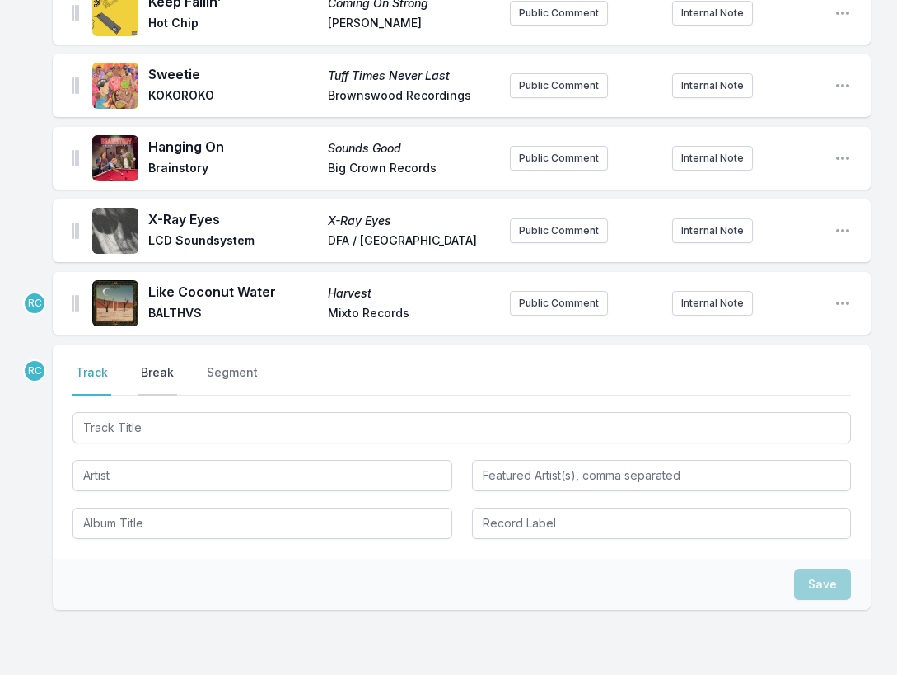
click at [159, 364] on button "Break" at bounding box center [158, 379] width 40 height 31
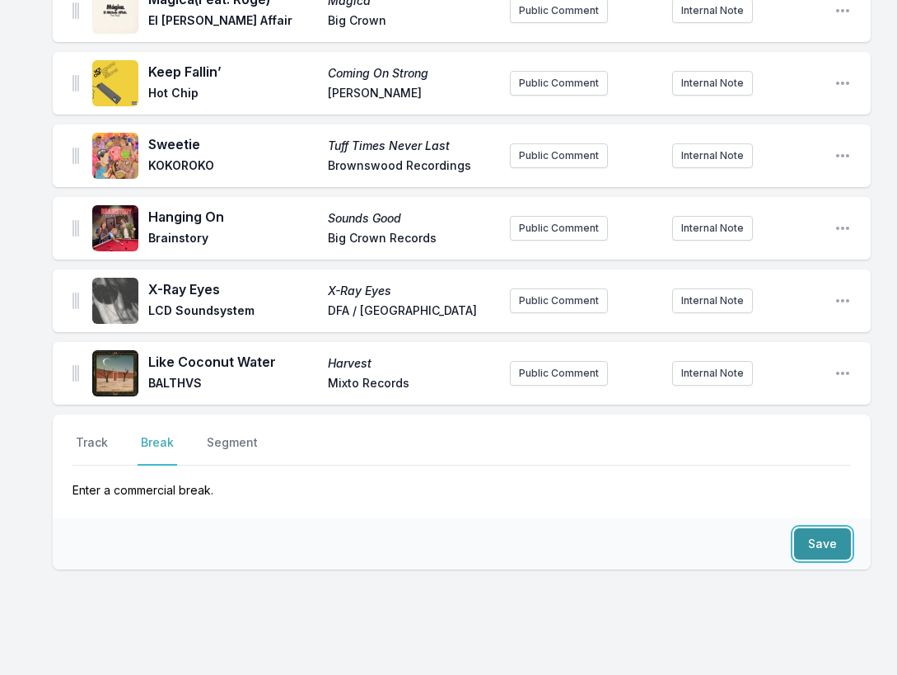
click at [831, 528] on button "Save" at bounding box center [822, 543] width 57 height 31
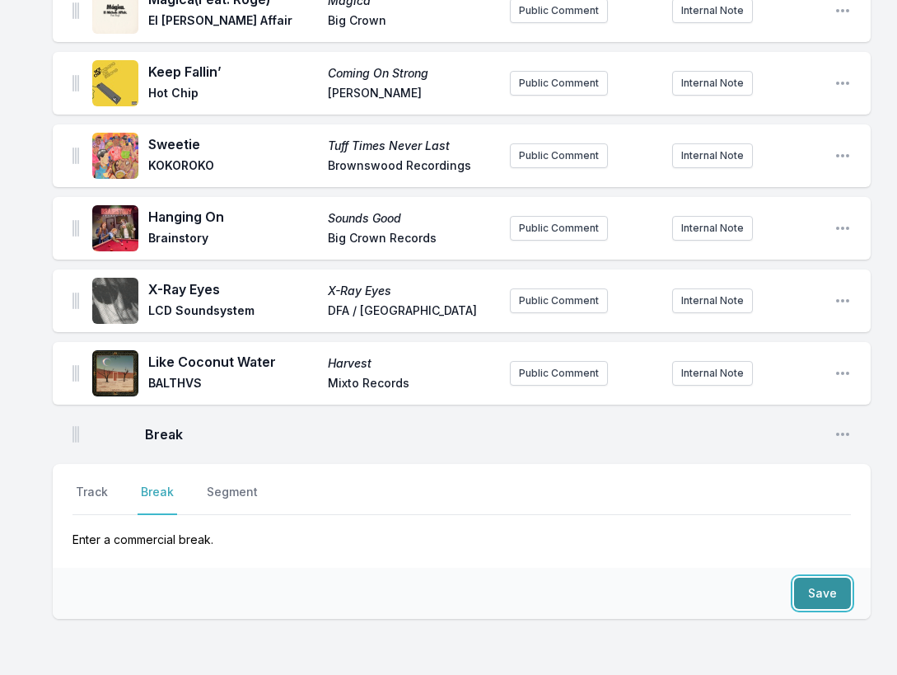
scroll to position [881, 0]
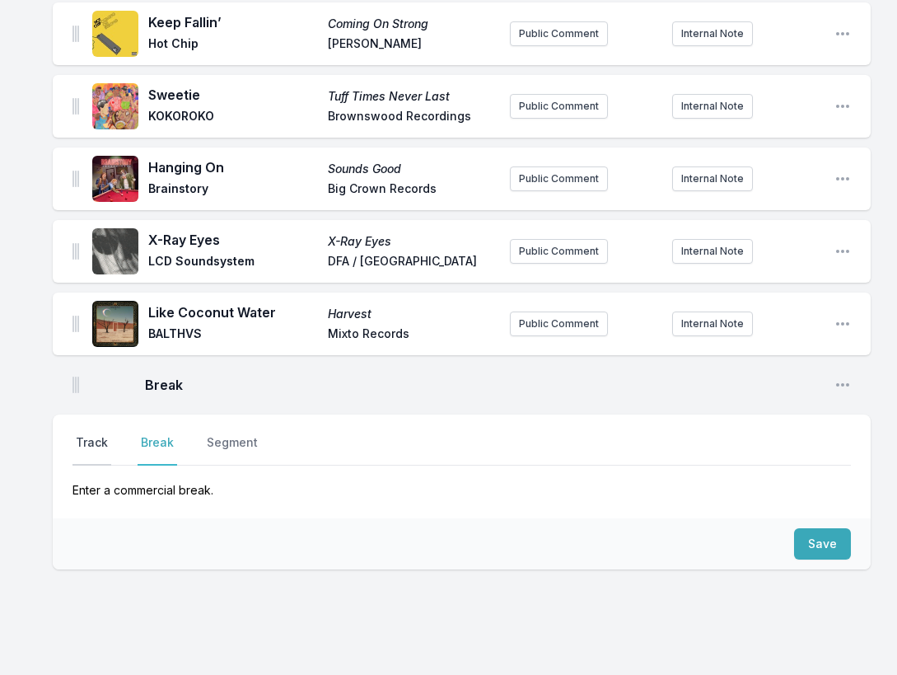
click at [85, 434] on button "Track" at bounding box center [92, 449] width 39 height 31
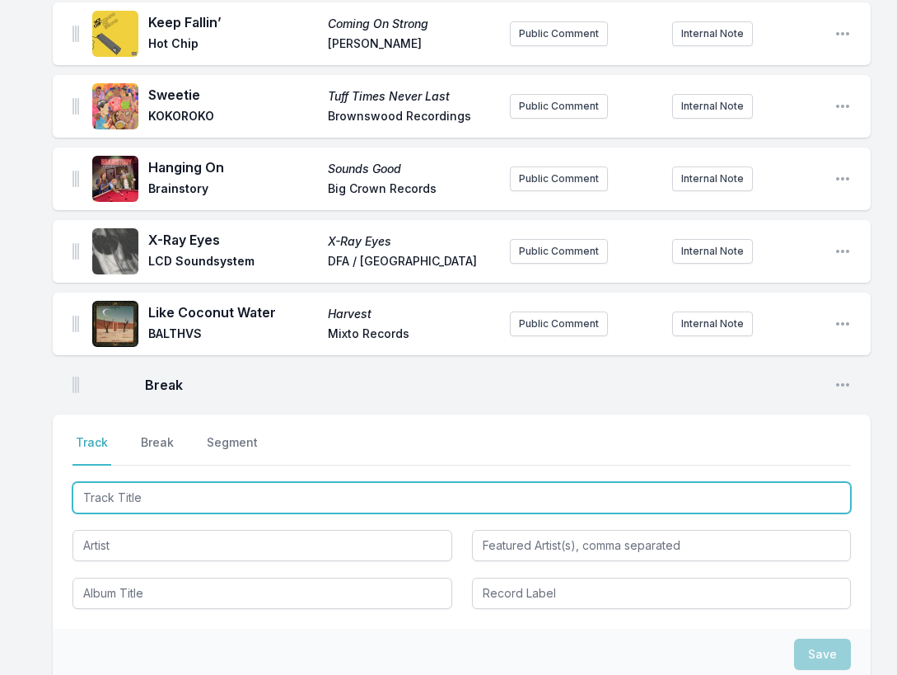
click at [746, 482] on input "Track Title" at bounding box center [462, 497] width 779 height 31
paste input "Where Will Love Go?"
type input "Where Will Love Go?"
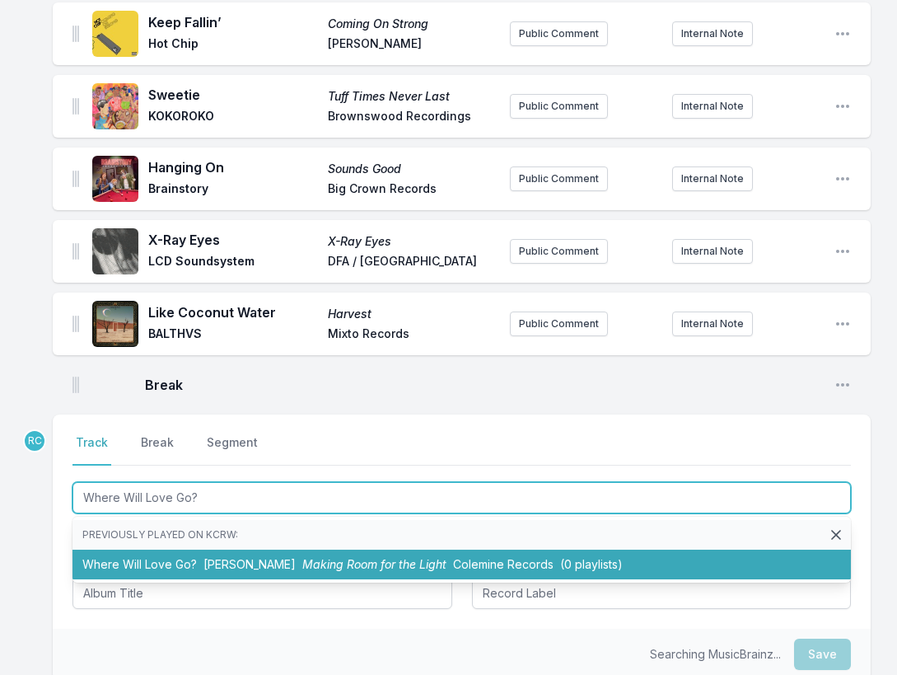
click at [400, 557] on span "Making Room for the Light" at bounding box center [374, 564] width 144 height 14
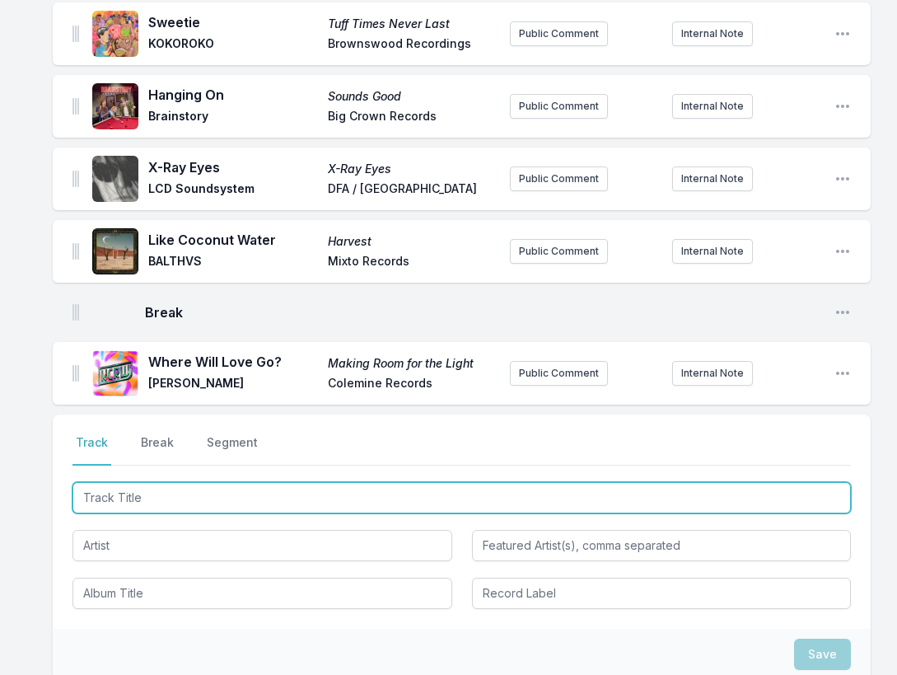
click at [812, 482] on input "Track Title" at bounding box center [462, 497] width 779 height 31
paste input "Exit Music For A Film (Radiohead cover)"
type input "Exit Music For A Film (Radiohead cover)"
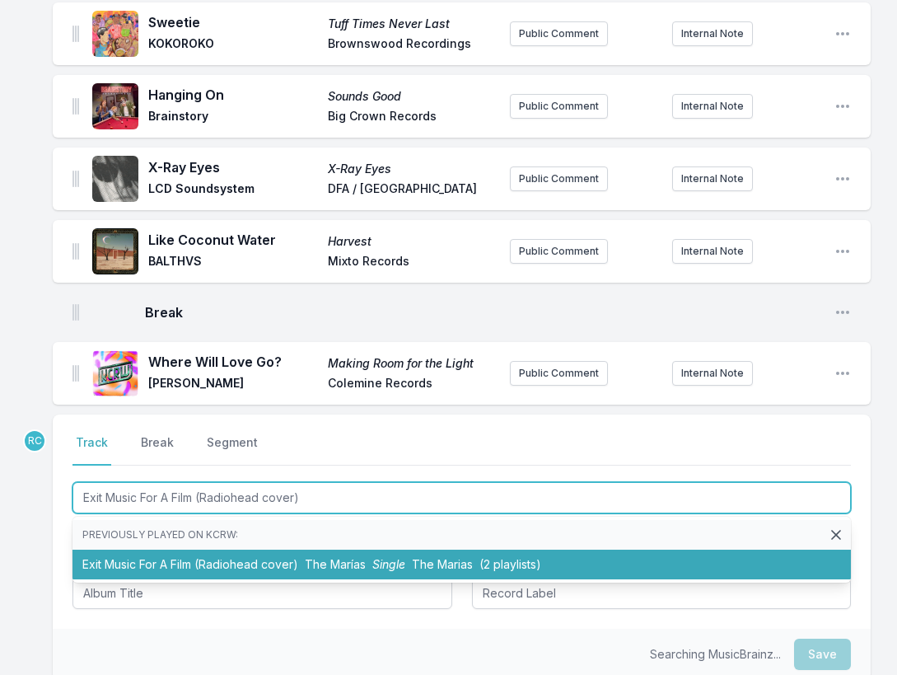
click at [352, 557] on span "The Marías" at bounding box center [335, 564] width 61 height 14
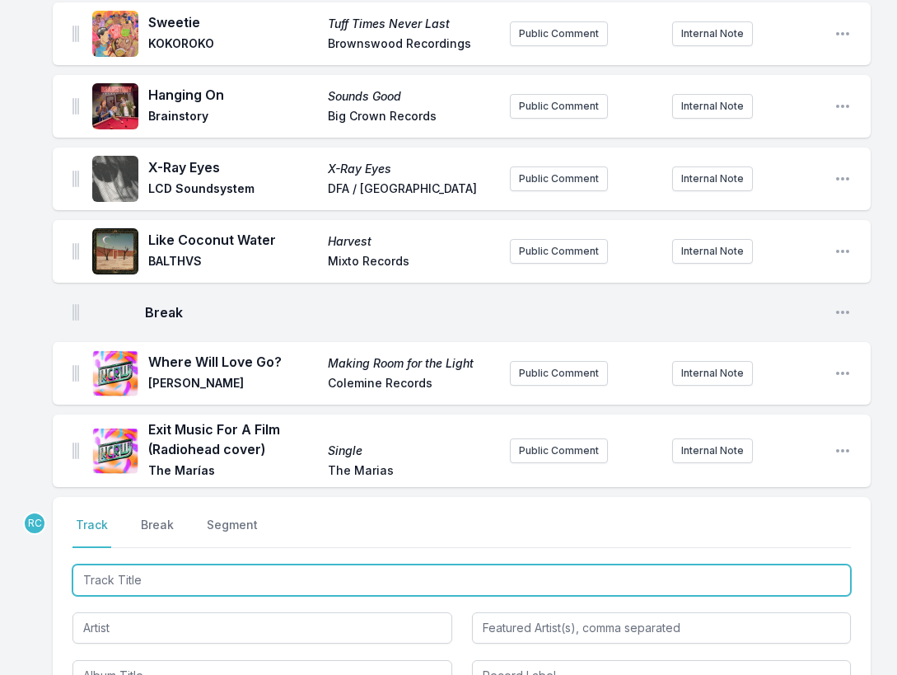
scroll to position [1036, 0]
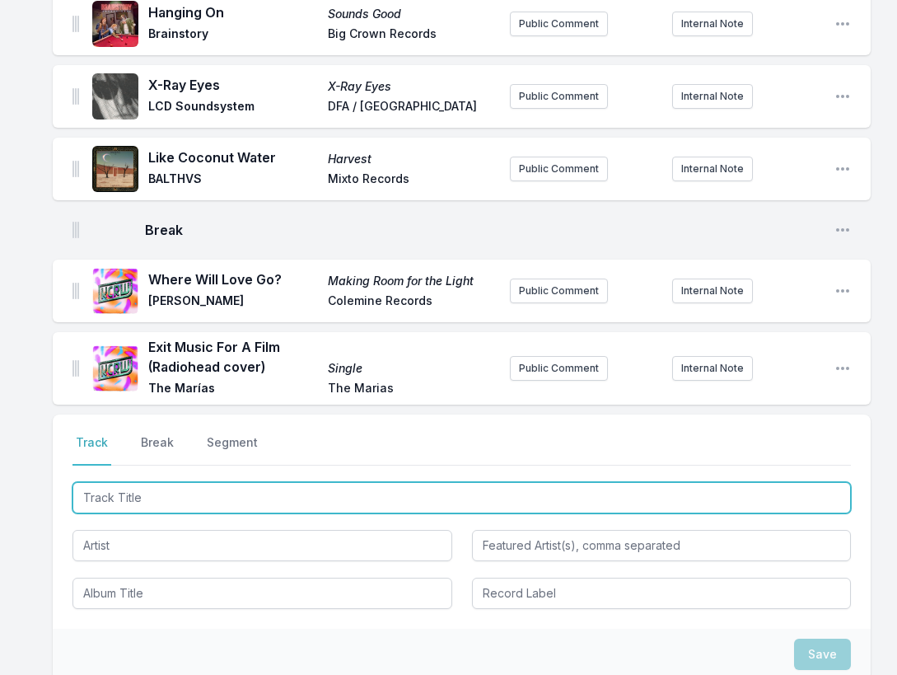
click at [742, 482] on input "Track Title" at bounding box center [462, 497] width 779 height 31
paste input "Bag [DEMOGRAPHIC_DATA] (Cheebah Sac Mix)"
type input "Bag [DEMOGRAPHIC_DATA] (Cheebah Sac Mix)"
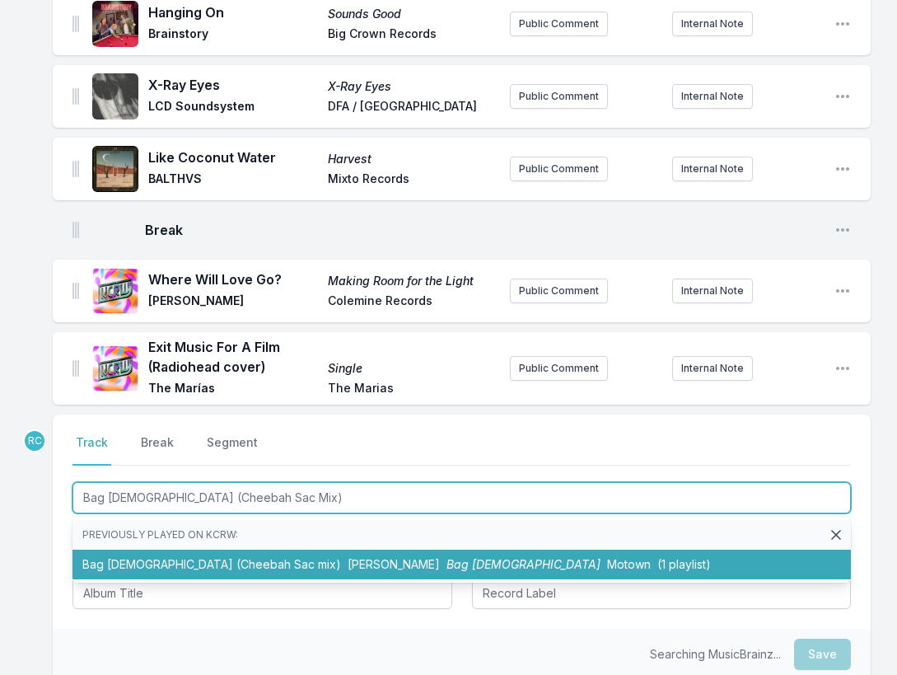
click at [447, 557] on span "Bag [DEMOGRAPHIC_DATA]" at bounding box center [524, 564] width 154 height 14
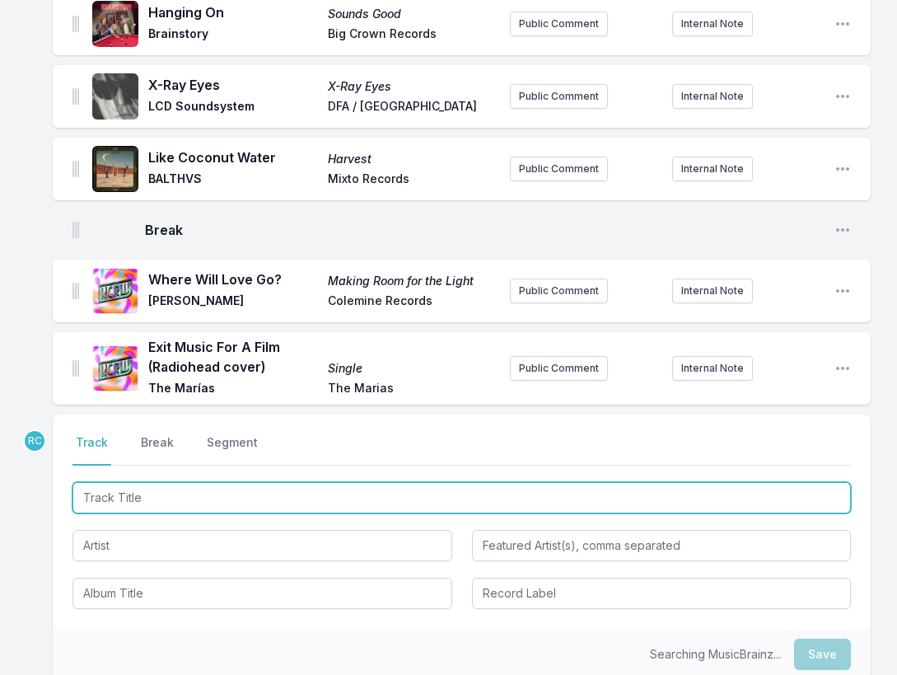
scroll to position [1118, 0]
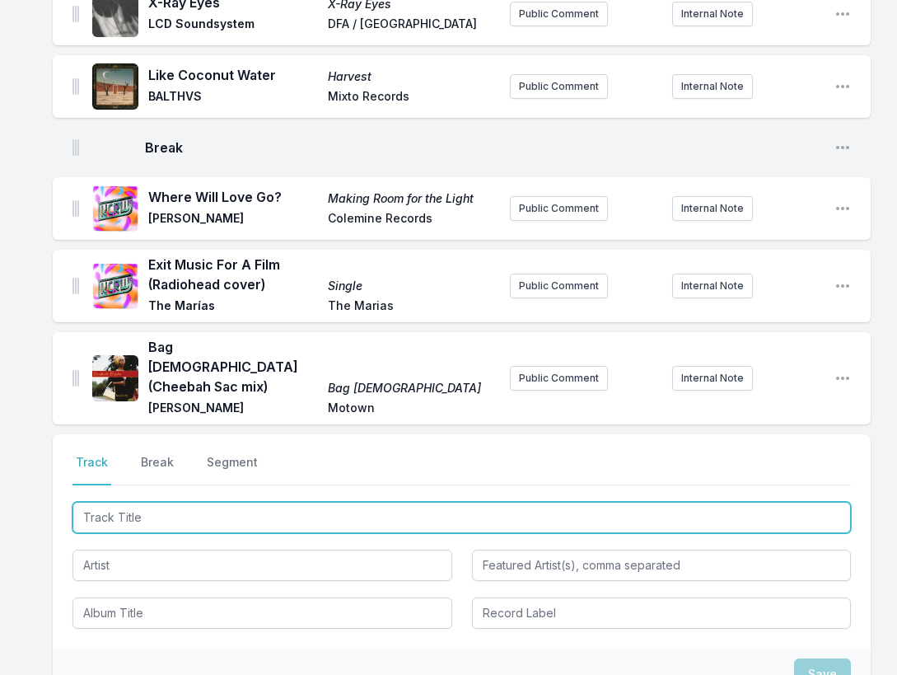
click at [740, 502] on input "Track Title" at bounding box center [462, 517] width 779 height 31
paste input "Muévelo"
type input "Muévelo"
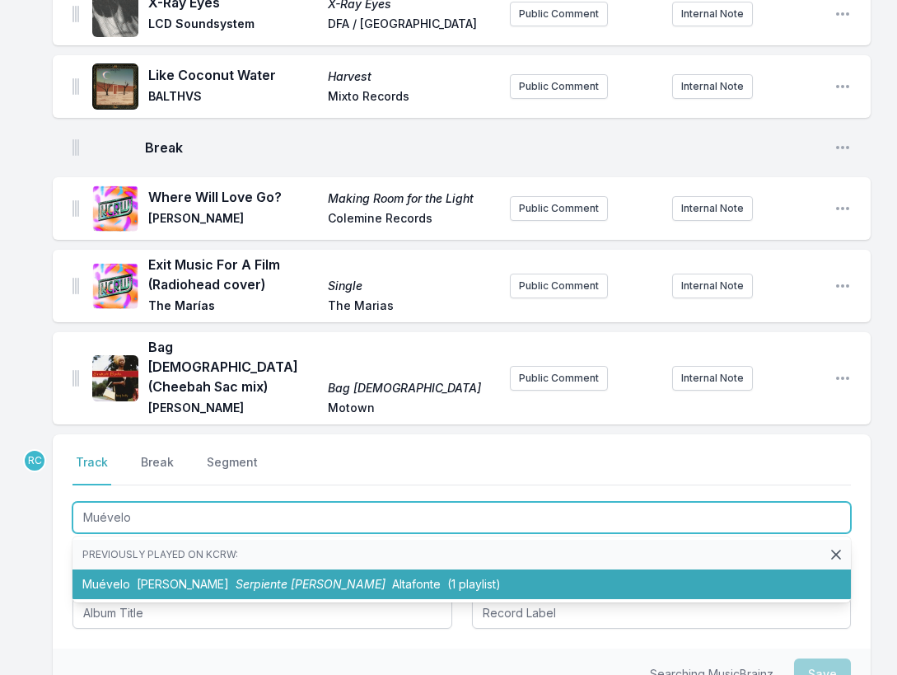
click at [269, 577] on span "Serpiente [PERSON_NAME]" at bounding box center [311, 584] width 150 height 14
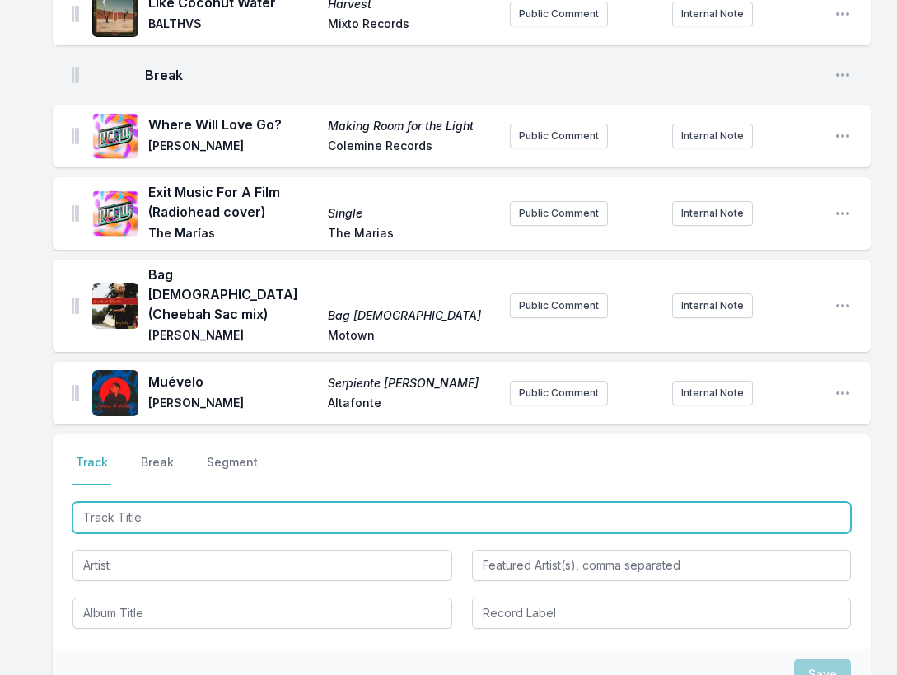
click at [759, 502] on input "Track Title" at bounding box center [462, 517] width 779 height 31
paste input "Waiting for the Sun"
type input "Waiting for the Sun"
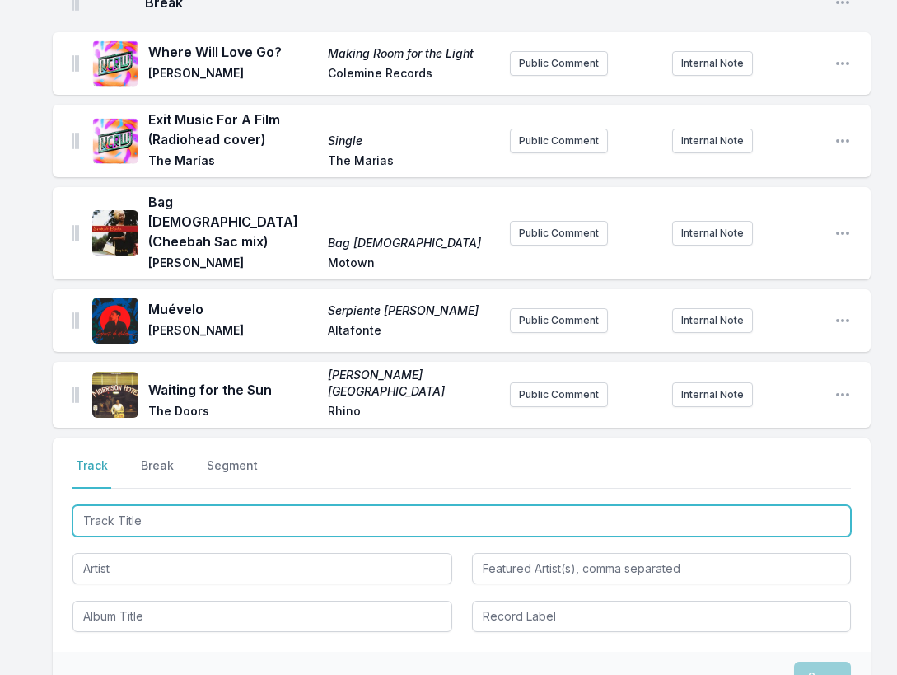
click at [746, 505] on input "Track Title" at bounding box center [462, 520] width 779 height 31
paste input "The Fool feat. Sly5thAve (Instrumental)"
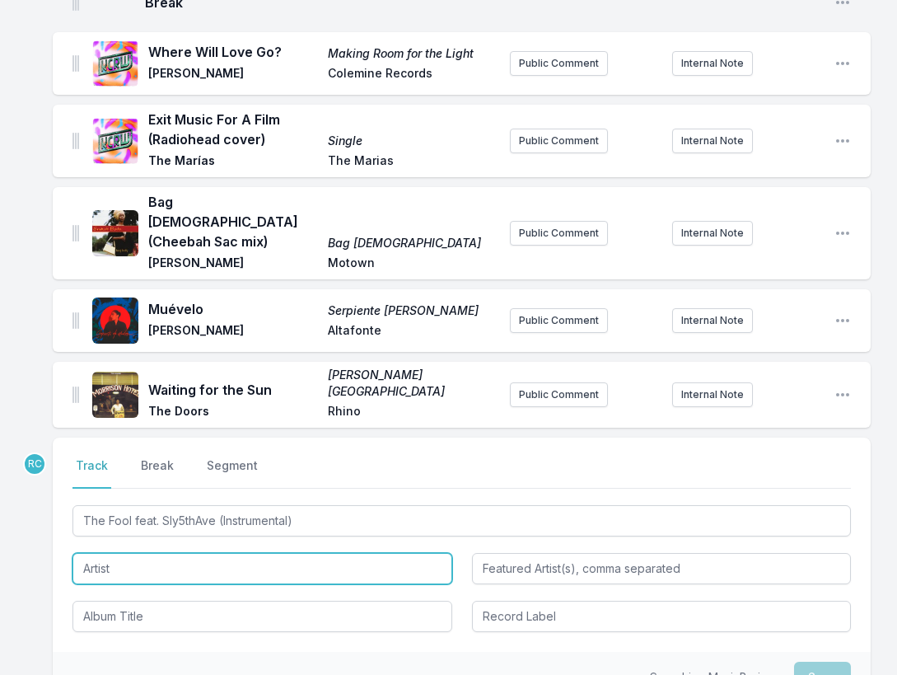
type input "The Fool"
type input "Sly5thAve (Instrumental"
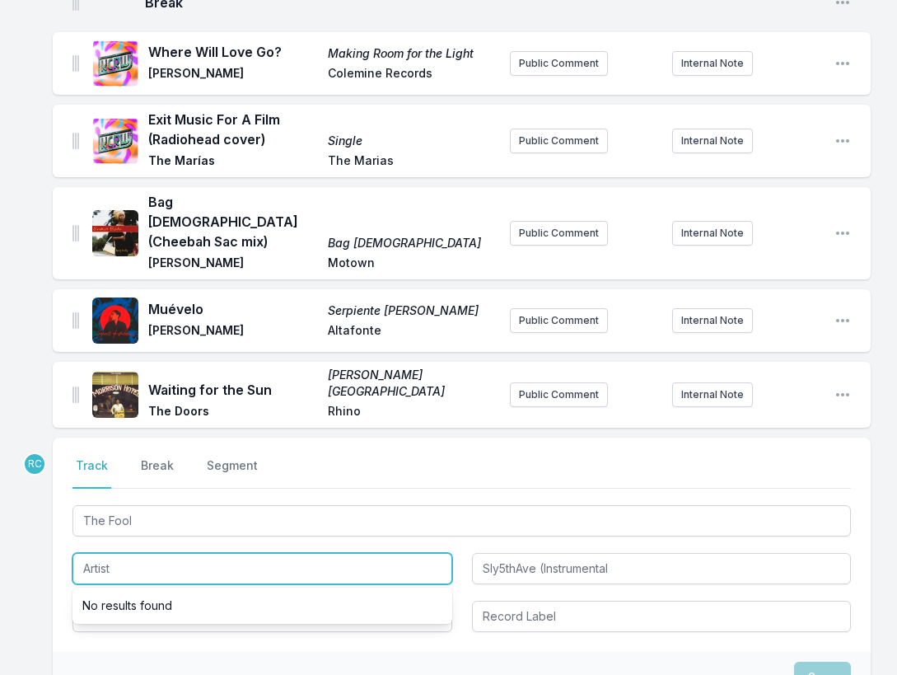
paste input "[PERSON_NAME]"
type input "[PERSON_NAME]"
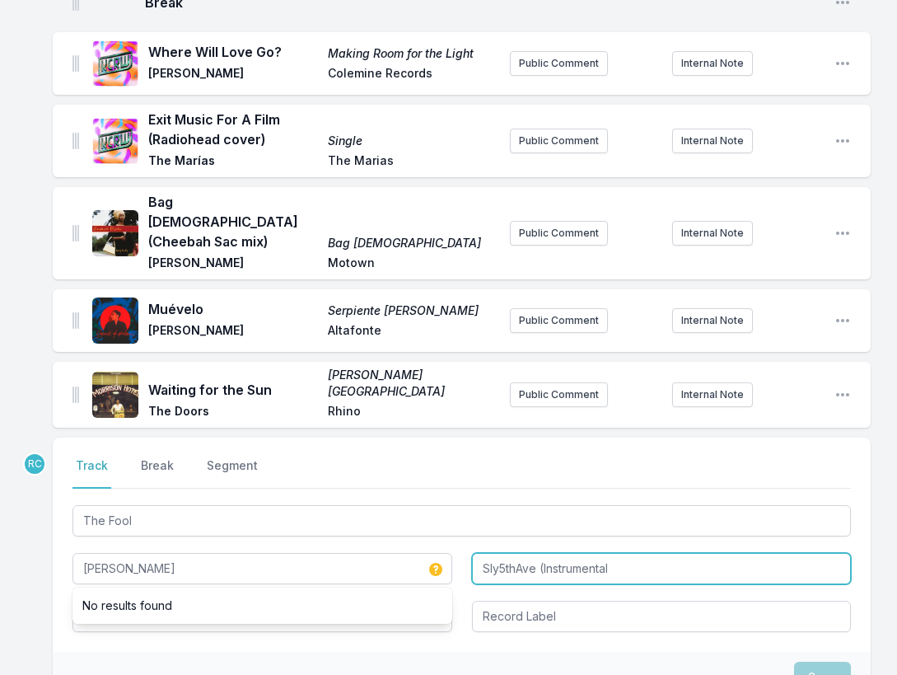
drag, startPoint x: 635, startPoint y: 495, endPoint x: 533, endPoint y: 497, distance: 102.2
click at [533, 553] on input "Sly5thAve (Instrumental" at bounding box center [662, 568] width 380 height 31
type input "Sly5thAve"
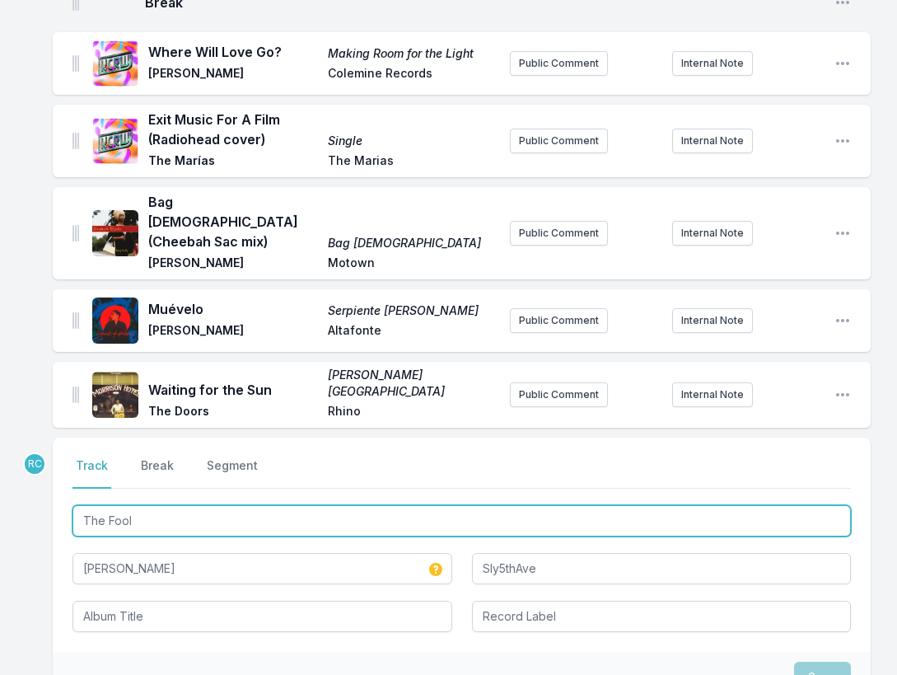
click at [305, 505] on input "The Fool" at bounding box center [462, 520] width 779 height 31
type input "The Foo"
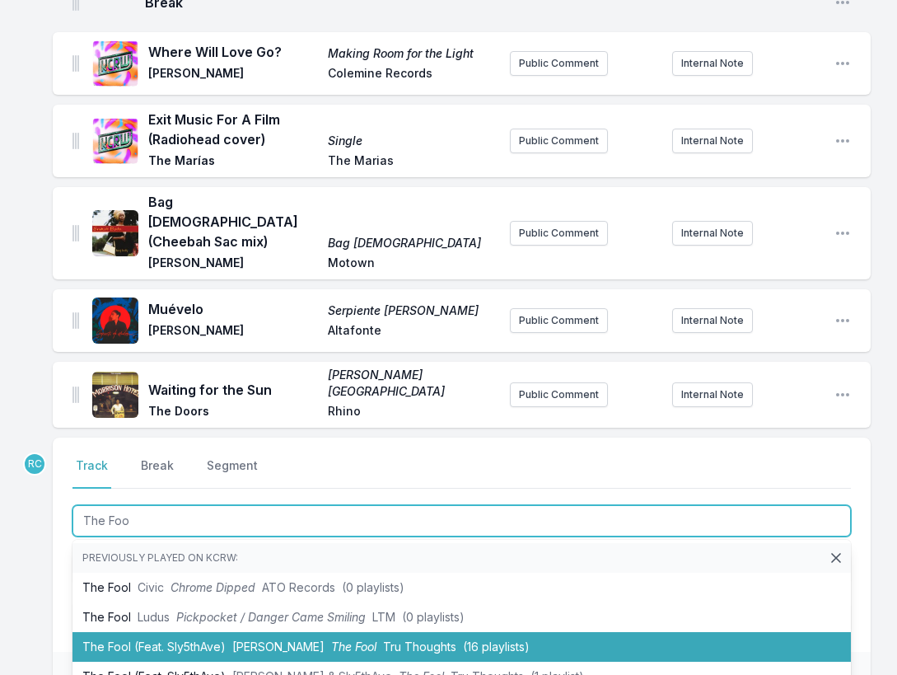
click at [264, 639] on span "[PERSON_NAME]" at bounding box center [278, 646] width 92 height 14
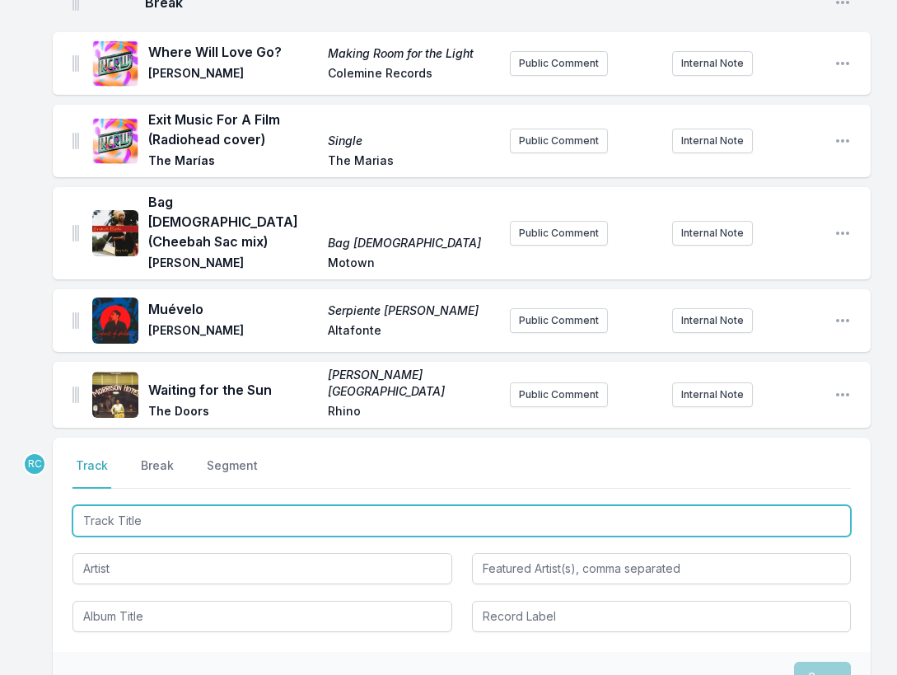
scroll to position [1336, 0]
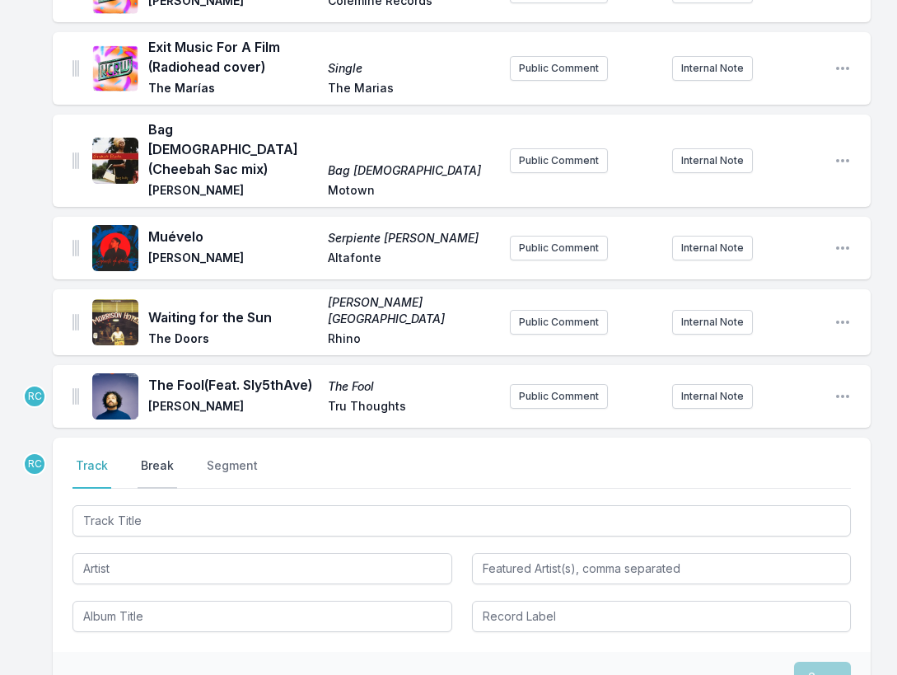
click at [157, 457] on button "Break" at bounding box center [158, 472] width 40 height 31
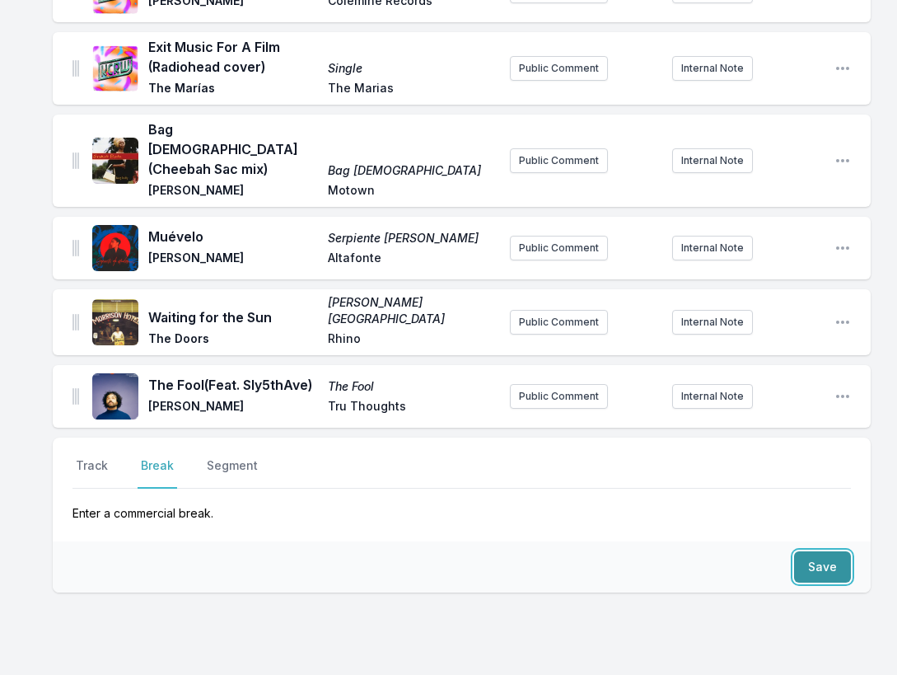
click at [822, 551] on button "Save" at bounding box center [822, 566] width 57 height 31
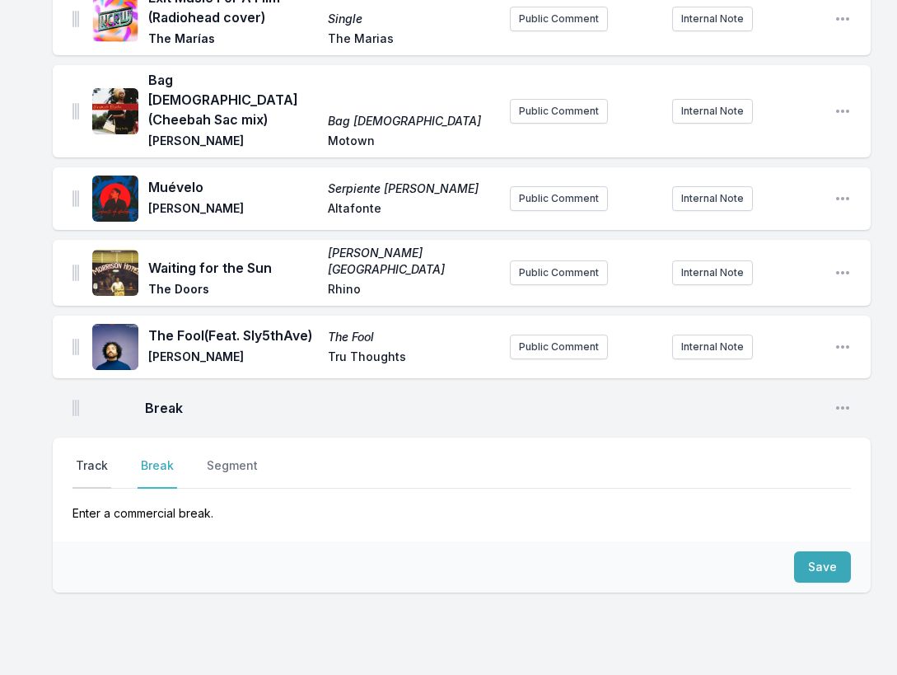
click at [83, 457] on button "Track" at bounding box center [92, 472] width 39 height 31
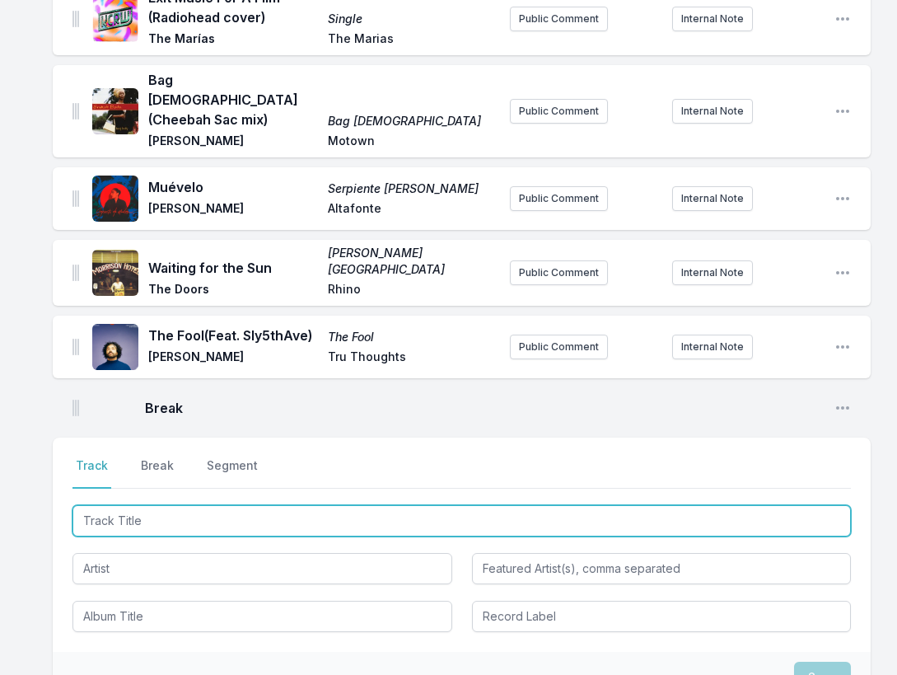
click at [739, 505] on input "Track Title" at bounding box center [462, 520] width 779 height 31
paste input "[DATE]"
type input "[DATE]"
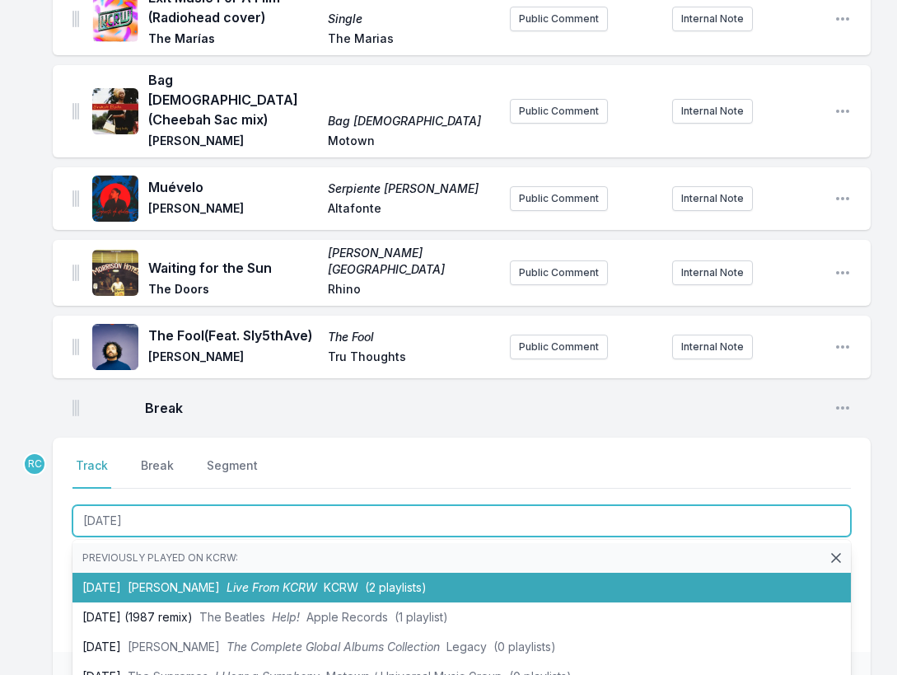
click at [103, 573] on li "[DATE] [PERSON_NAME] Live From KCRW KCRW (2 playlists)" at bounding box center [462, 588] width 779 height 30
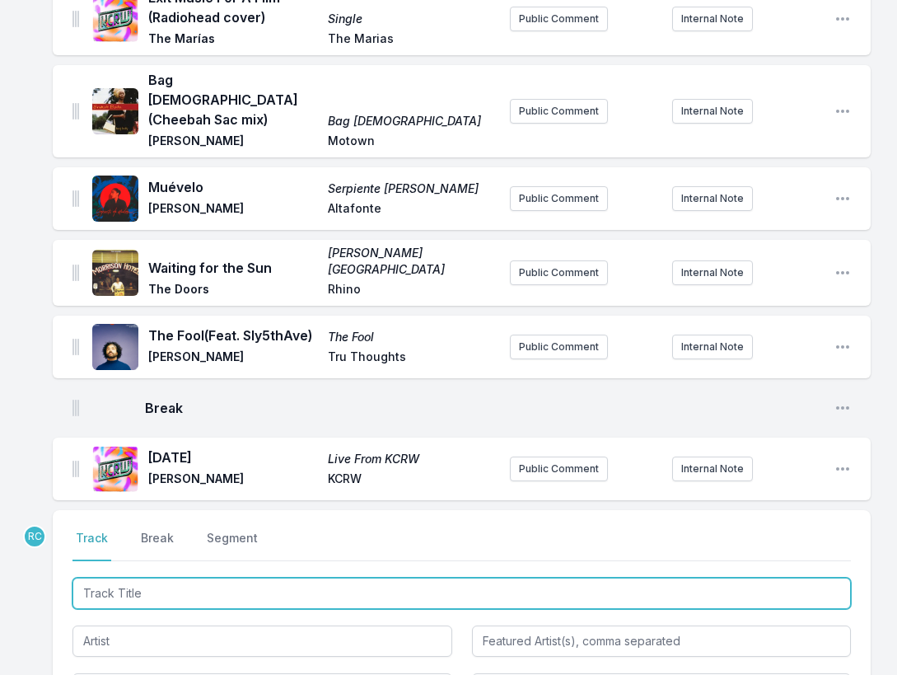
scroll to position [1458, 0]
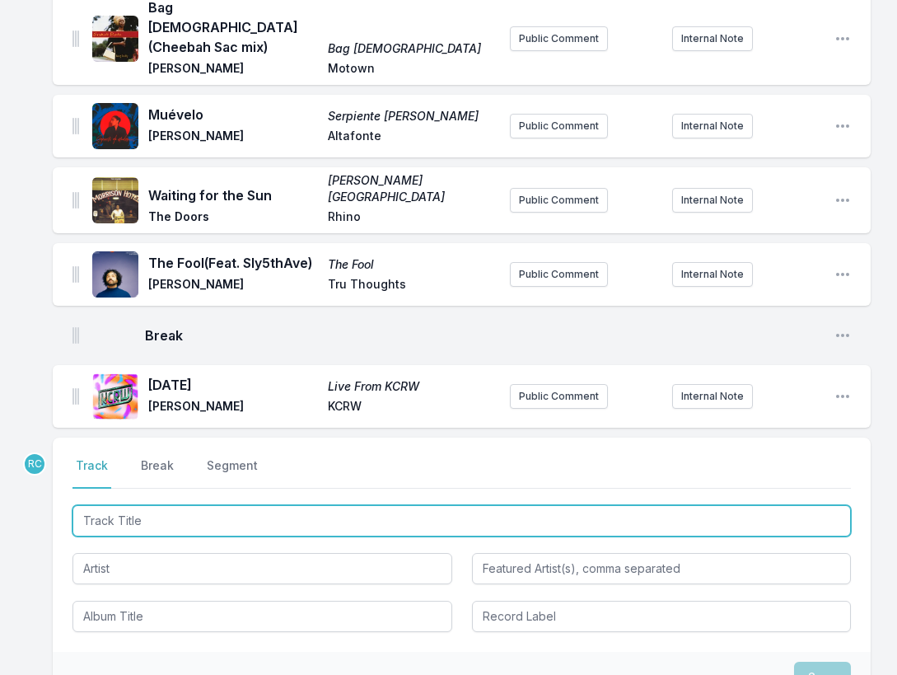
click at [817, 505] on input "Track Title" at bounding box center [462, 520] width 779 height 31
paste input "Miss Modular"
type input "Miss Modular"
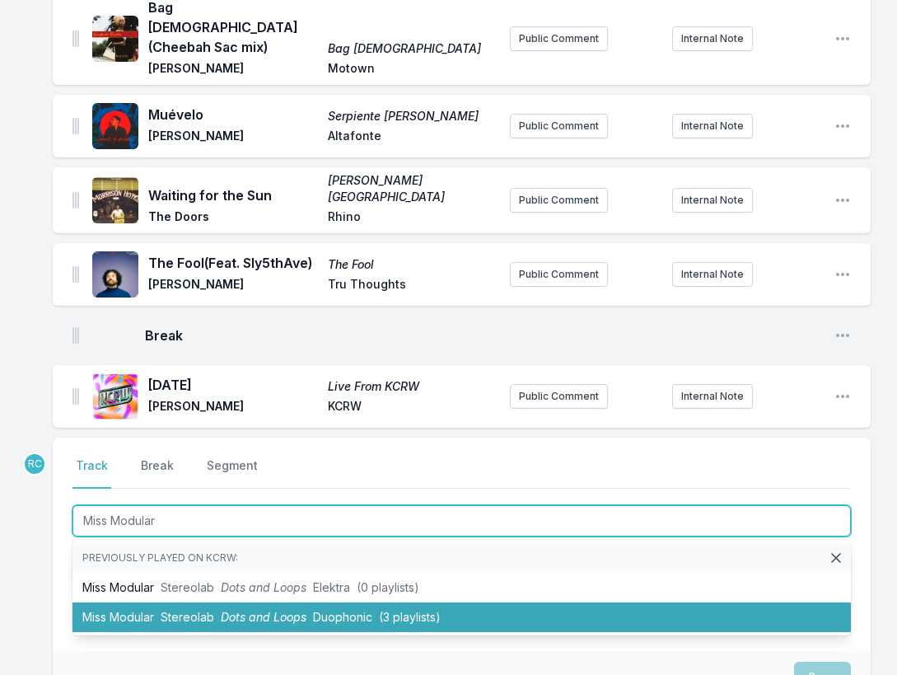
click at [273, 610] on span "Dots and Loops" at bounding box center [264, 617] width 86 height 14
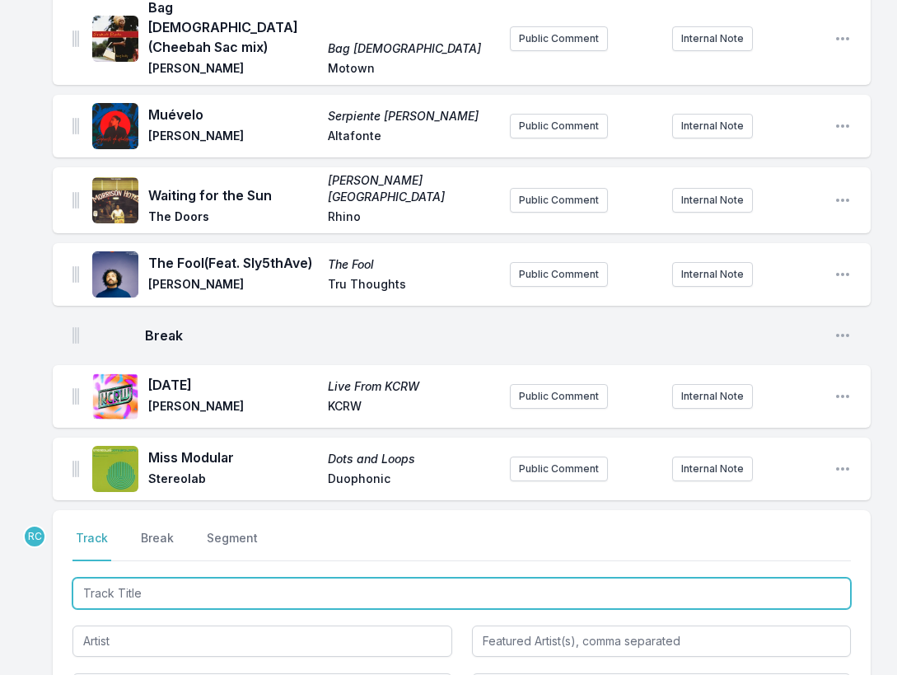
scroll to position [1530, 0]
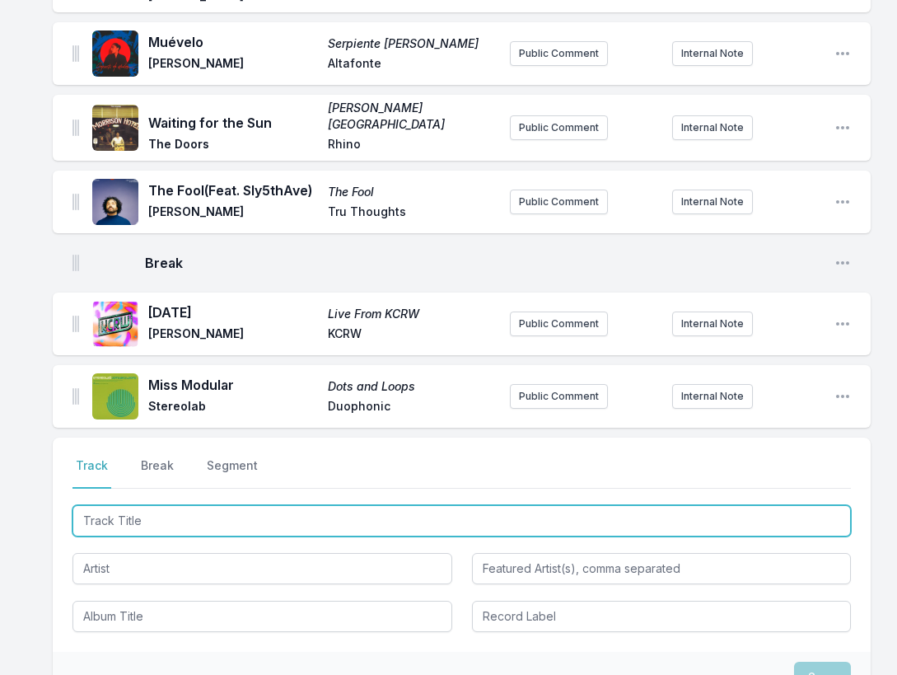
click at [756, 505] on input "Track Title" at bounding box center [462, 520] width 779 height 31
paste input "Queenless King"
type input "Queenless King"
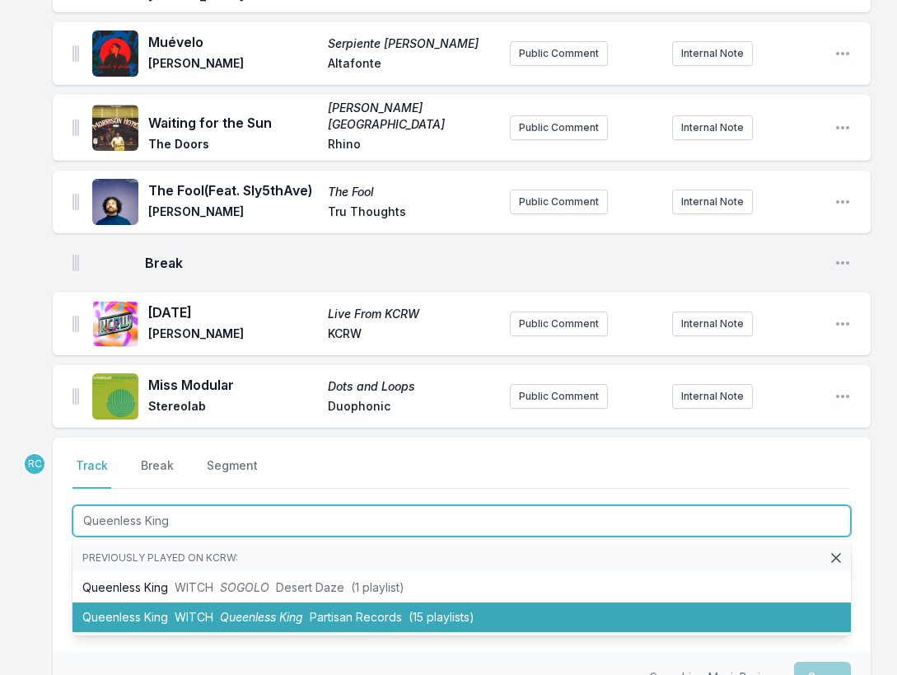
click at [306, 602] on li "Queenless King WITCH Queenless King Partisan Records (15 playlists)" at bounding box center [462, 617] width 779 height 30
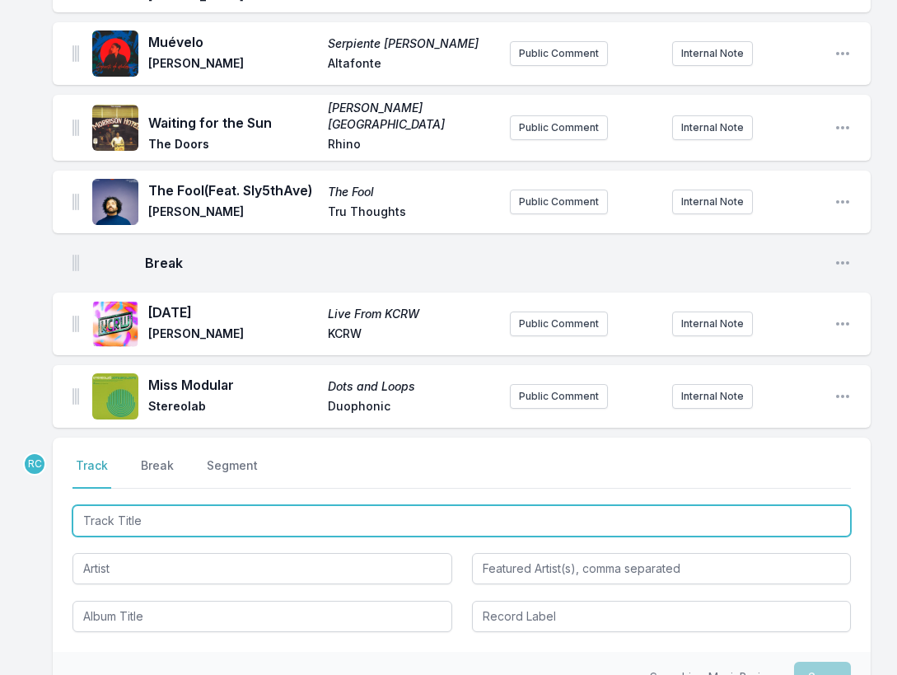
scroll to position [1603, 0]
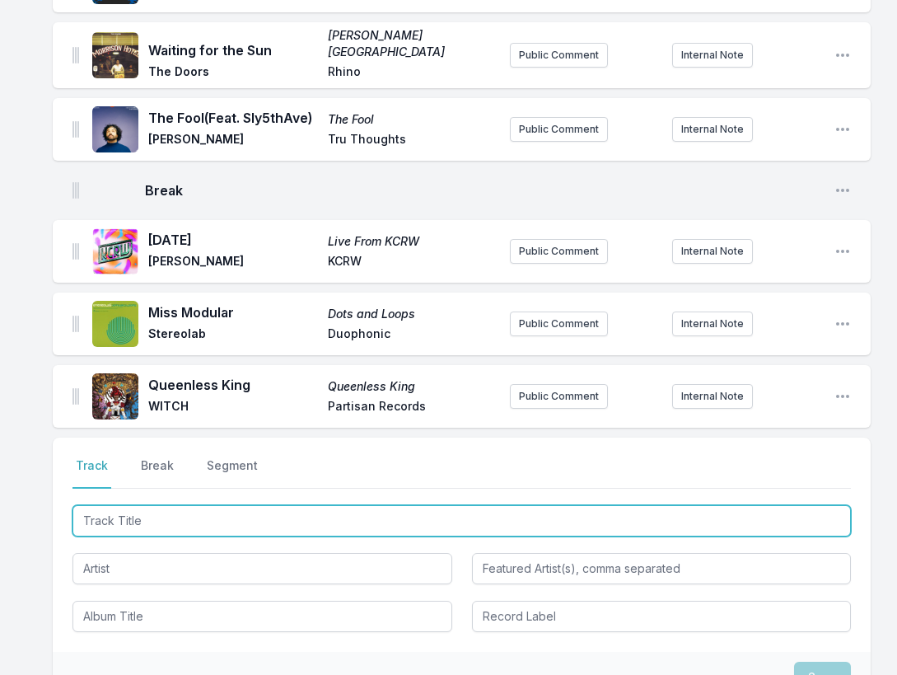
click at [769, 505] on input "Track Title" at bounding box center [462, 520] width 779 height 31
paste input "Hard Times"
type input "Hard Times"
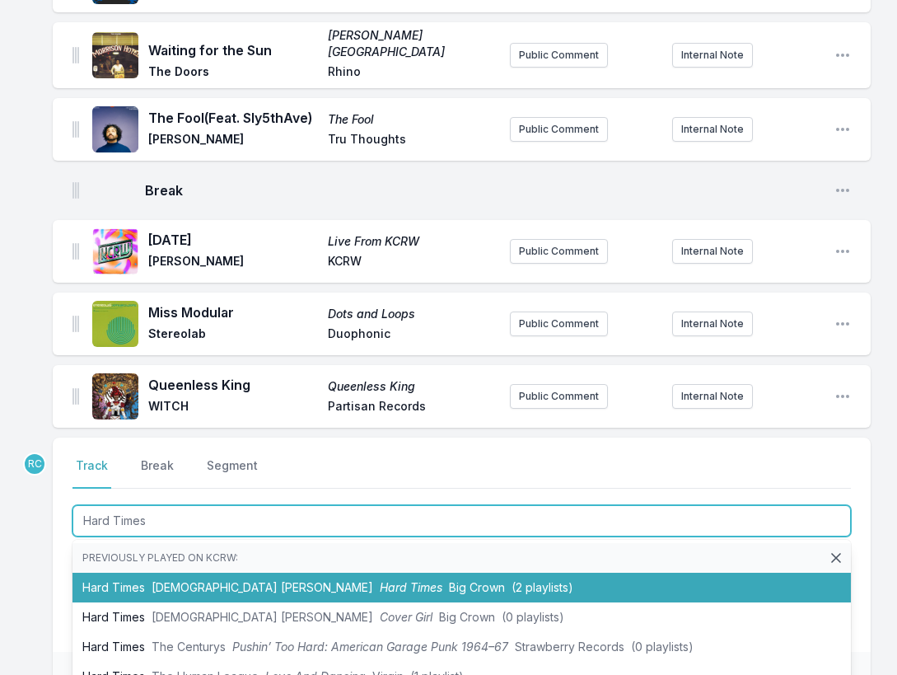
click at [380, 580] on span "Hard Times" at bounding box center [411, 587] width 63 height 14
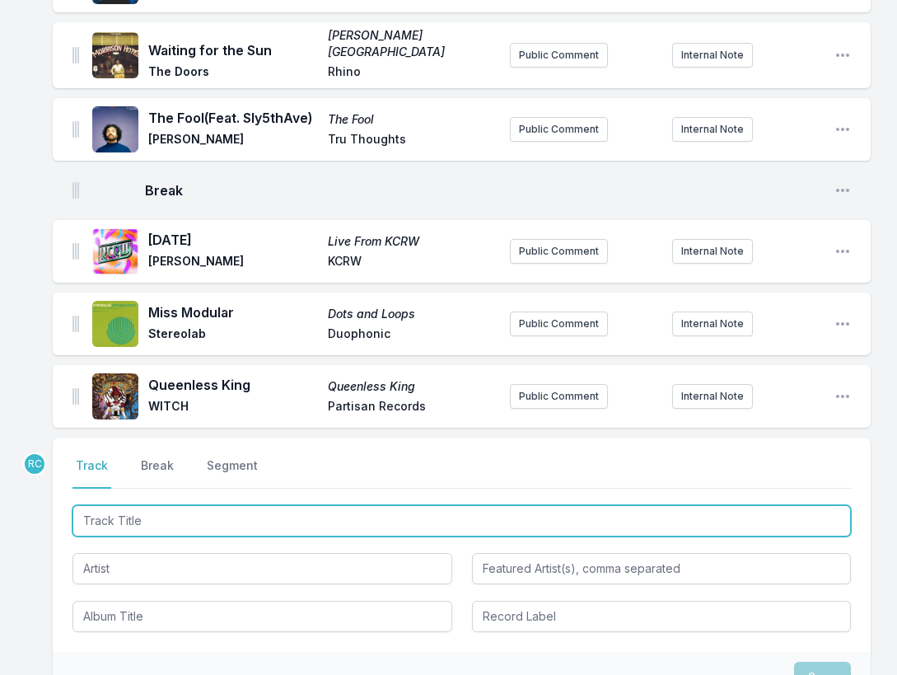
scroll to position [1675, 0]
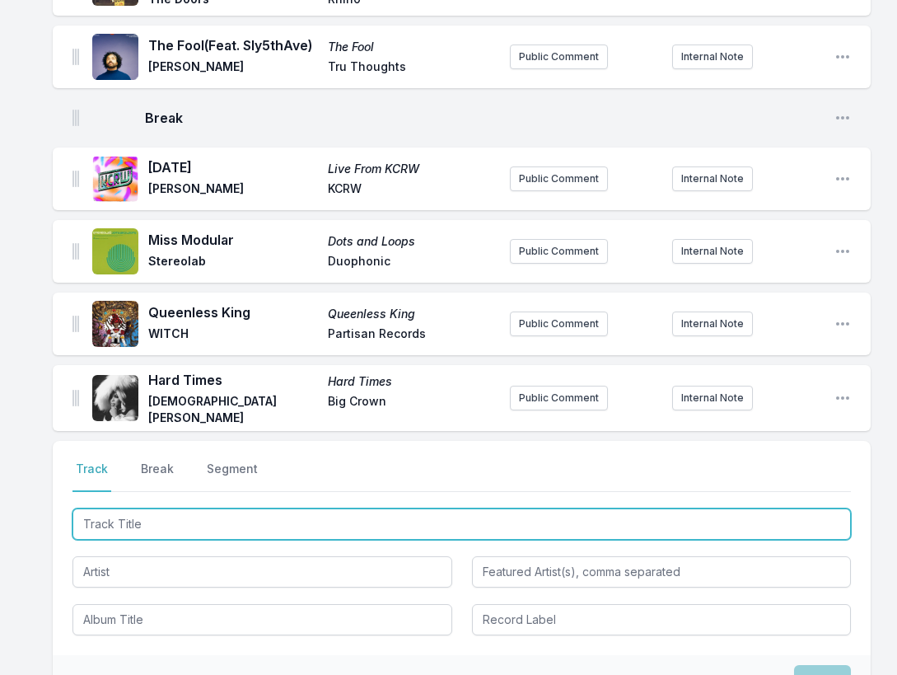
click at [746, 508] on input "Track Title" at bounding box center [462, 523] width 779 height 31
paste input "Kodak"
type input "Kodak"
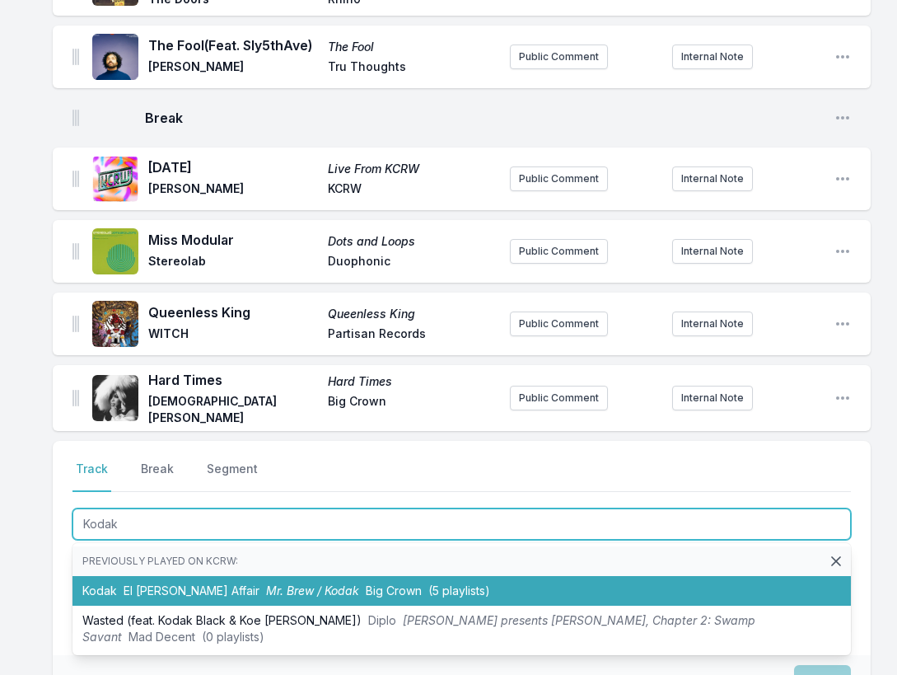
click at [266, 583] on span "Mr. Brew / Kodak" at bounding box center [312, 590] width 93 height 14
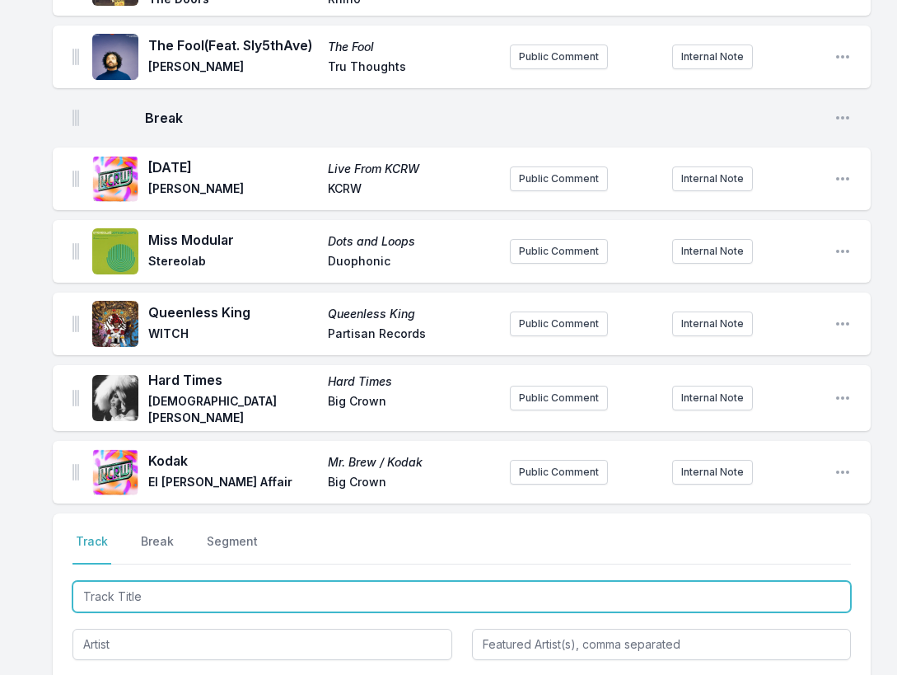
scroll to position [1748, 0]
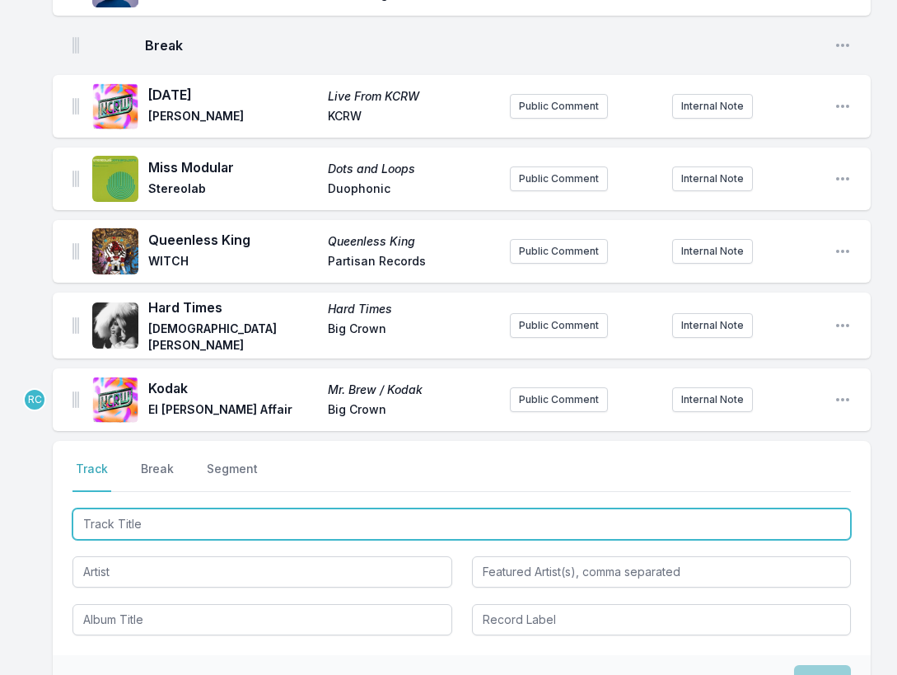
paste input "Kodak"
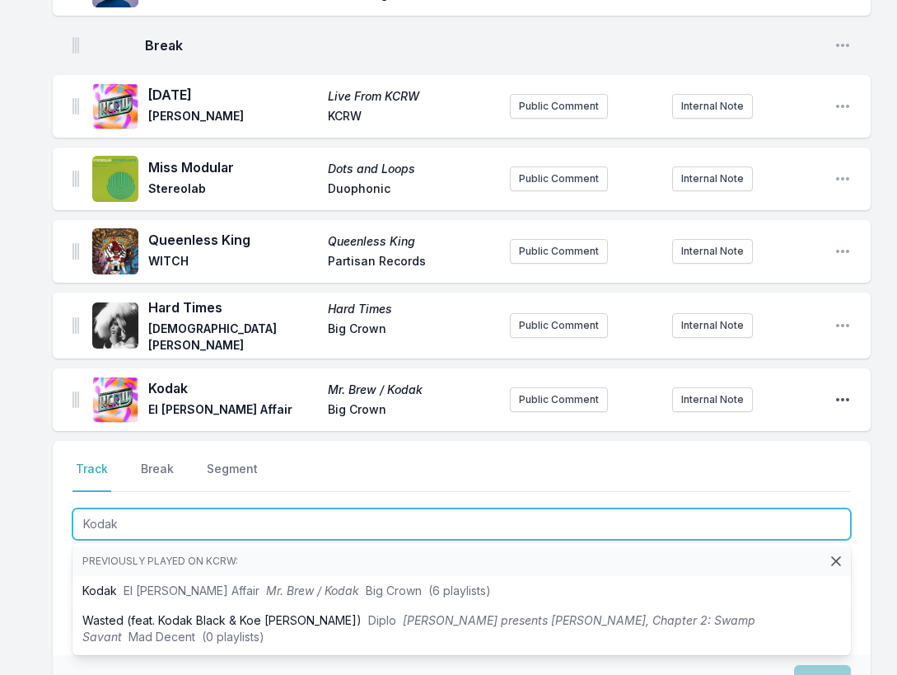
type input "Kodak"
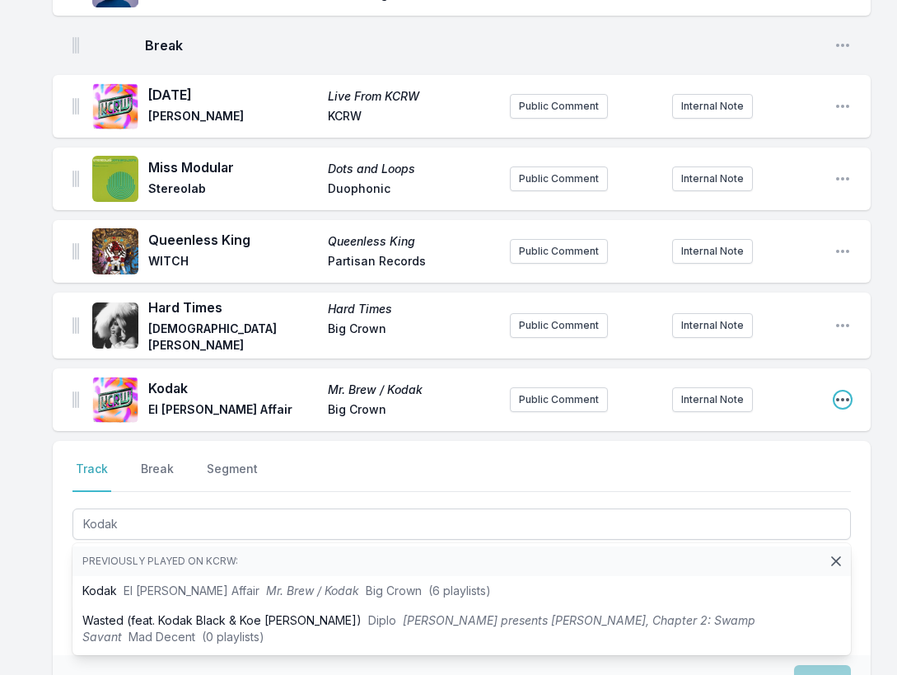
click at [841, 391] on icon "Open playlist item options" at bounding box center [843, 399] width 16 height 16
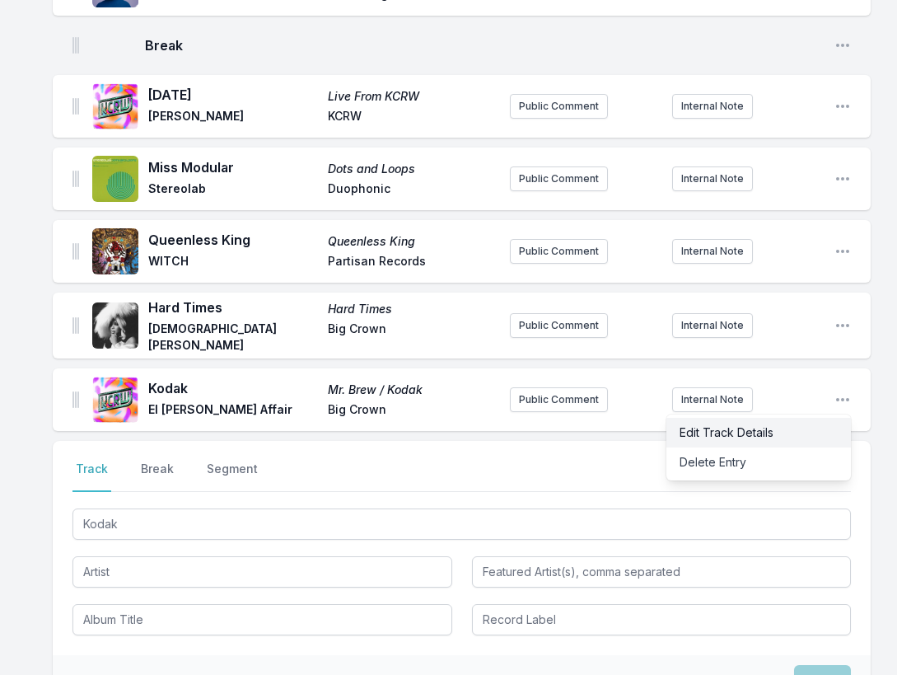
click at [806, 418] on button "Edit Track Details" at bounding box center [759, 433] width 185 height 30
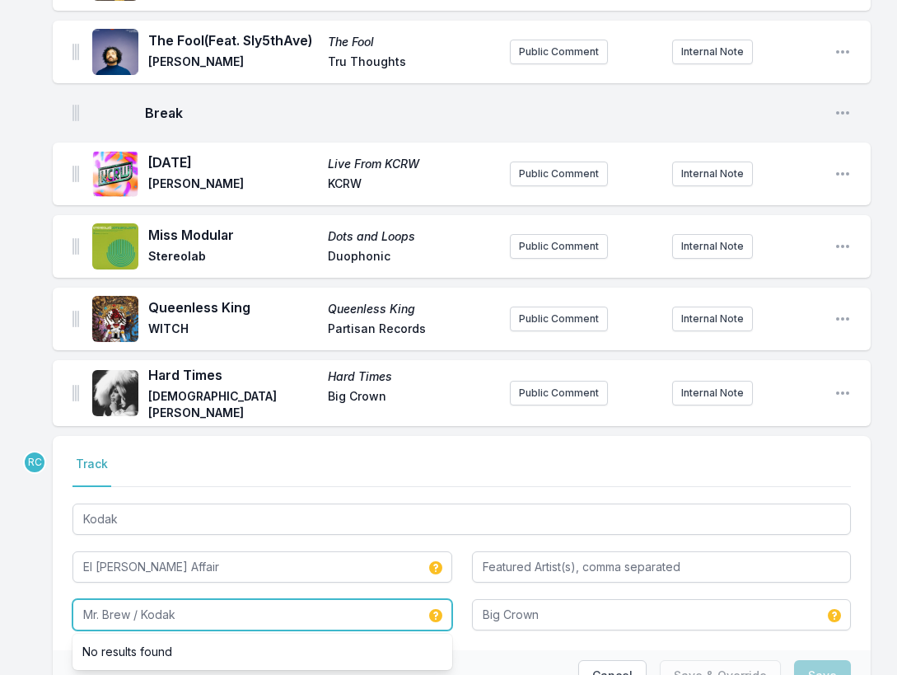
drag, startPoint x: 143, startPoint y: 536, endPoint x: 127, endPoint y: 508, distance: 33.2
click at [127, 508] on div "Kodak El [PERSON_NAME] Affair Mr. Brew / Kodak No results found Big Crown" at bounding box center [462, 565] width 779 height 130
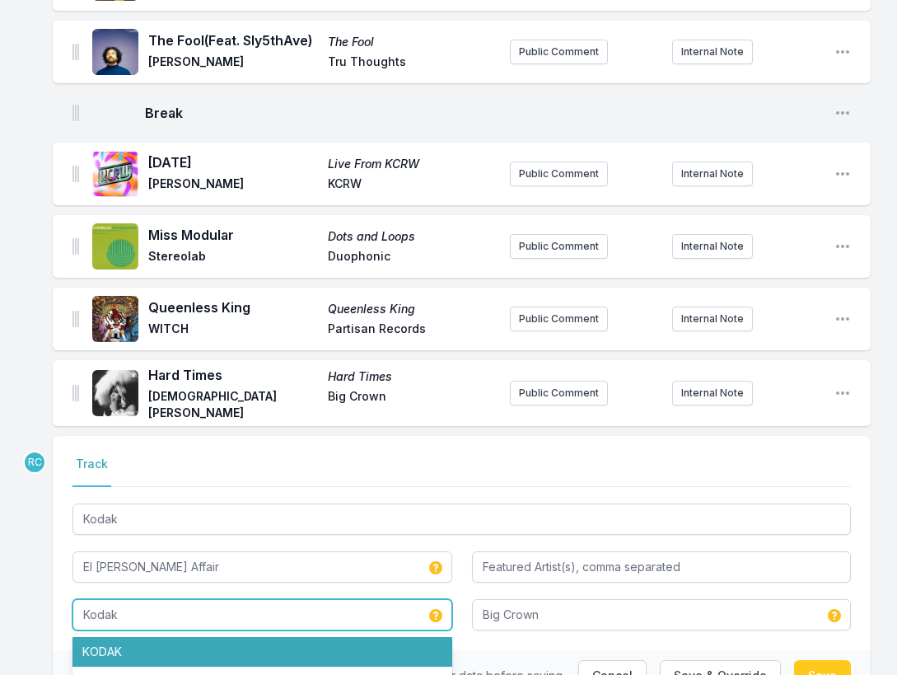
click at [129, 637] on li "KODAK" at bounding box center [263, 652] width 380 height 30
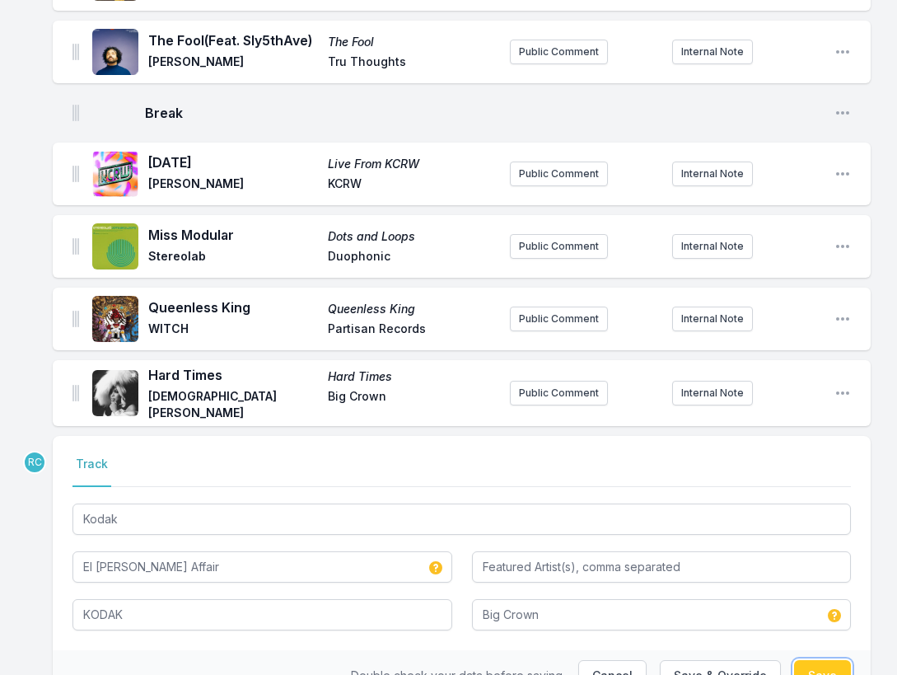
click at [822, 660] on button "Save" at bounding box center [822, 675] width 57 height 31
type input "Mr. Brew / Kodak"
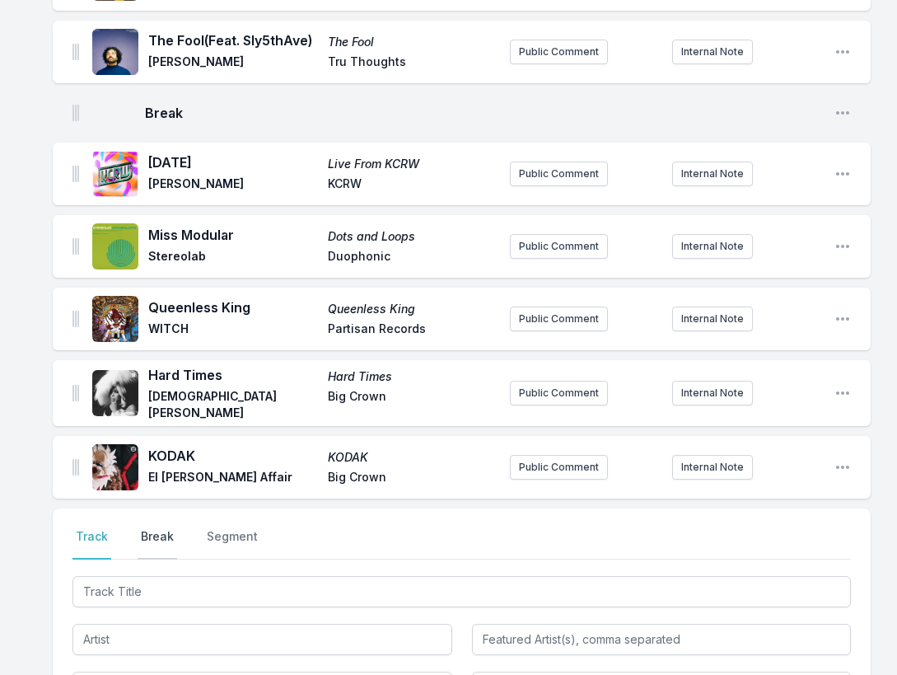
click at [153, 528] on button "Break" at bounding box center [158, 543] width 40 height 31
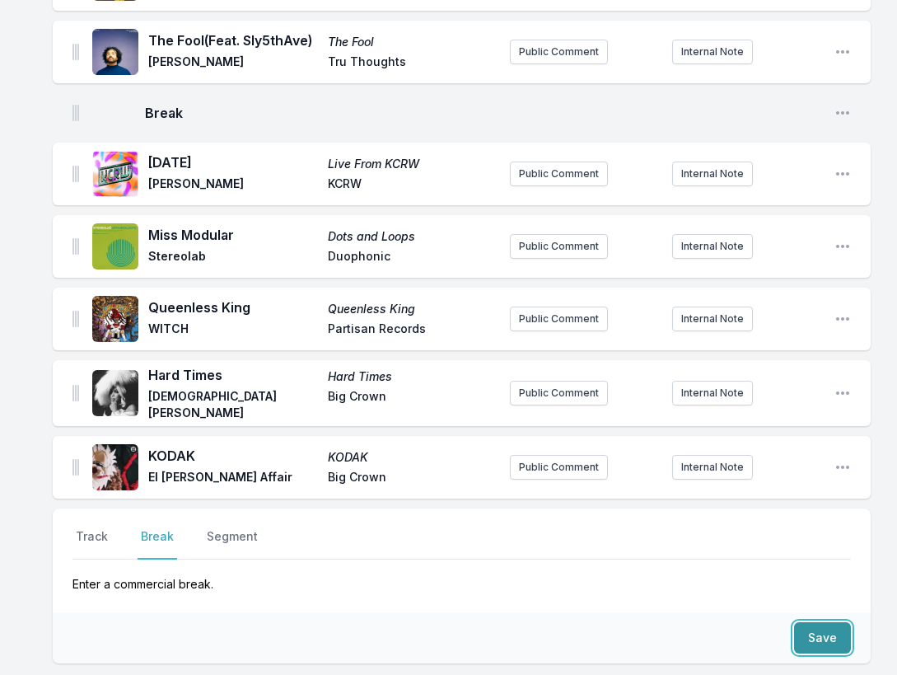
click at [828, 622] on button "Save" at bounding box center [822, 637] width 57 height 31
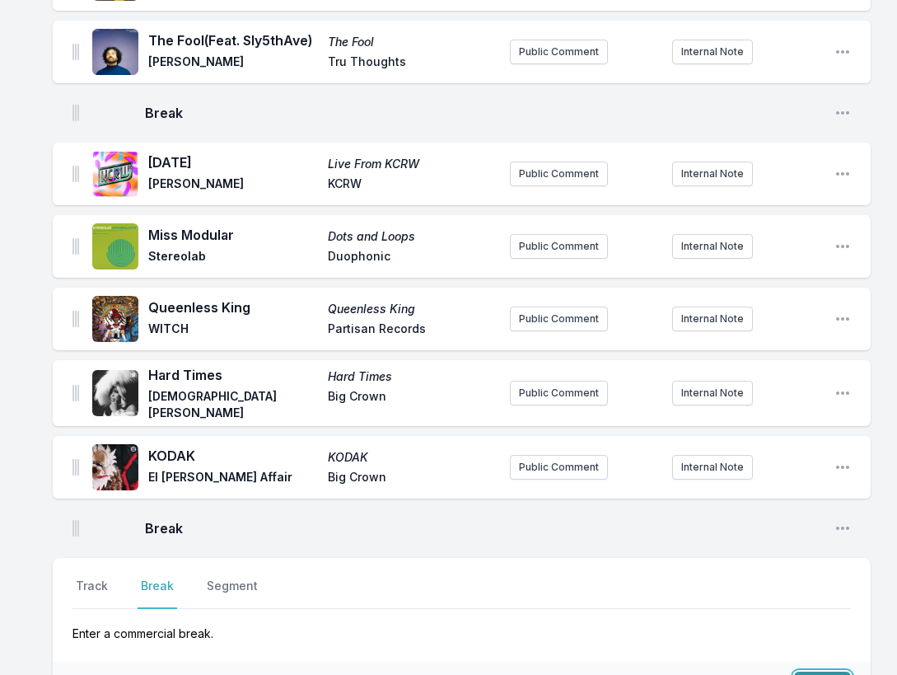
scroll to position [1730, 0]
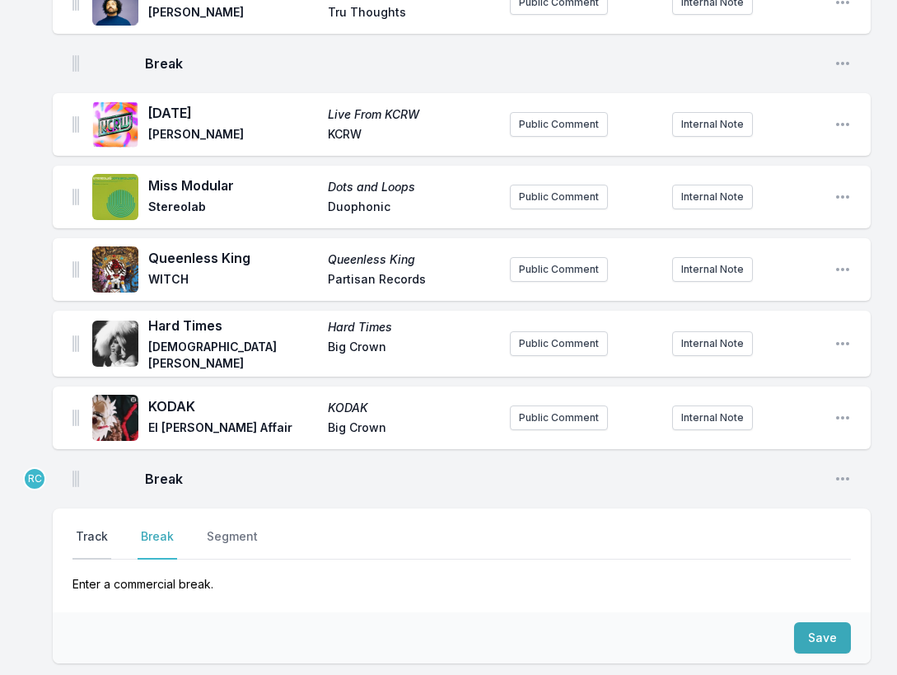
click at [100, 528] on button "Track" at bounding box center [92, 543] width 39 height 31
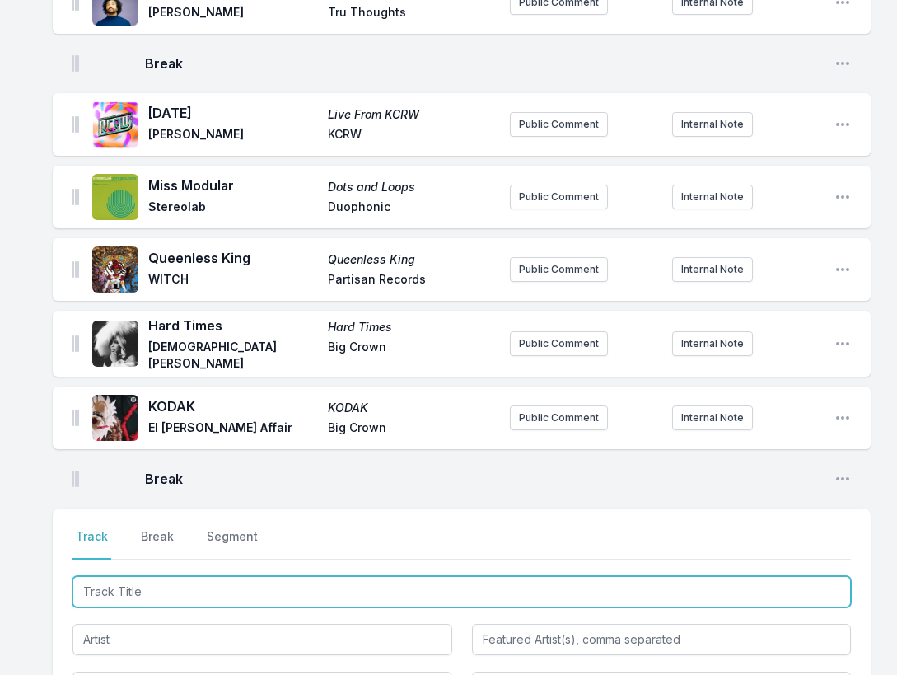
click at [765, 576] on input "Track Title" at bounding box center [462, 591] width 779 height 31
paste input "Freak City"
type input "Freak City"
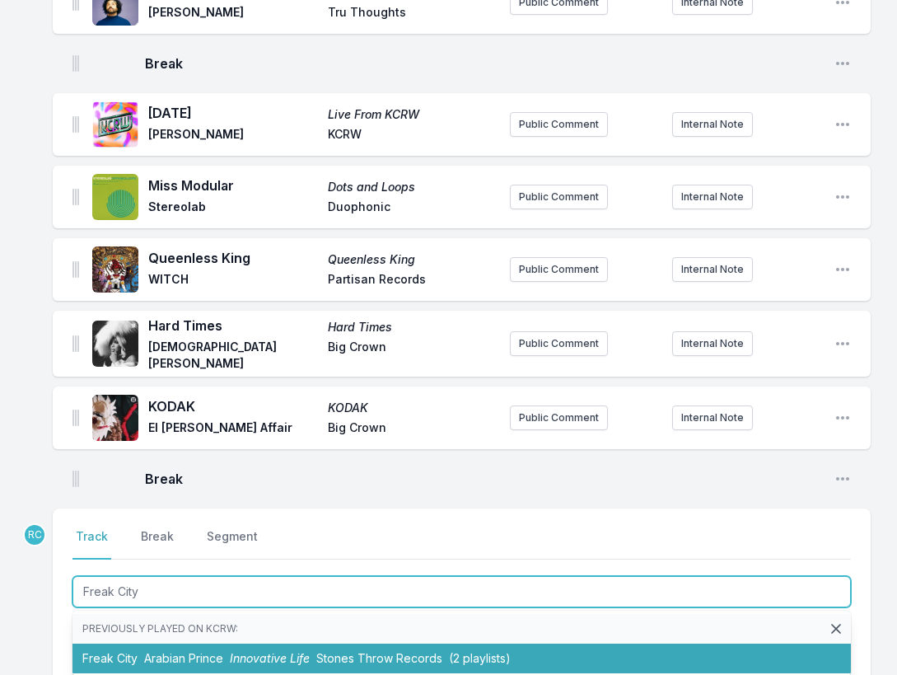
click at [244, 644] on li "Freak City Arabian Prince Innovative Life Stones Throw Records (2 playlists)" at bounding box center [462, 659] width 779 height 30
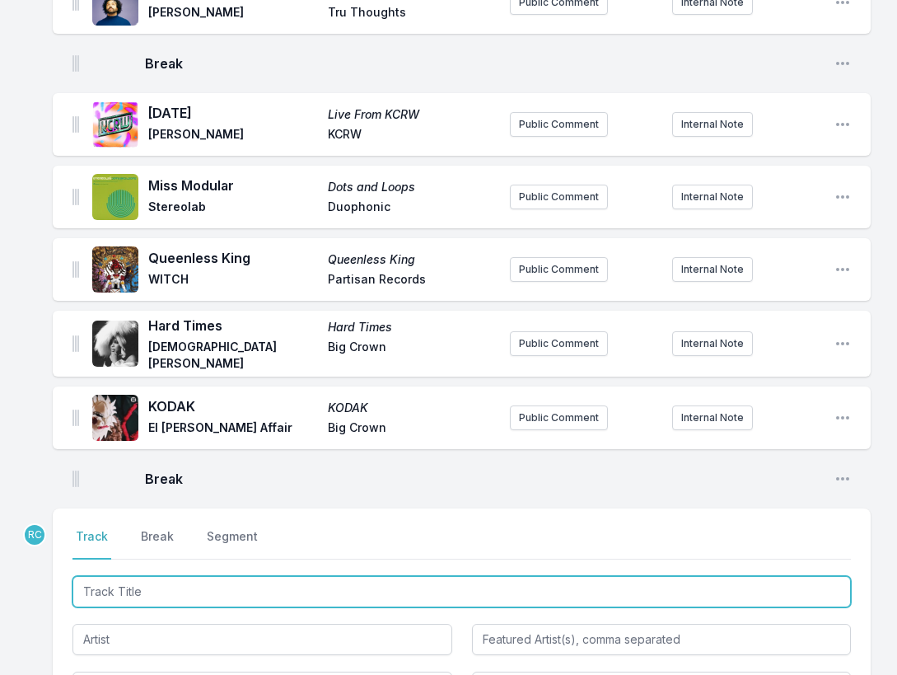
scroll to position [1802, 0]
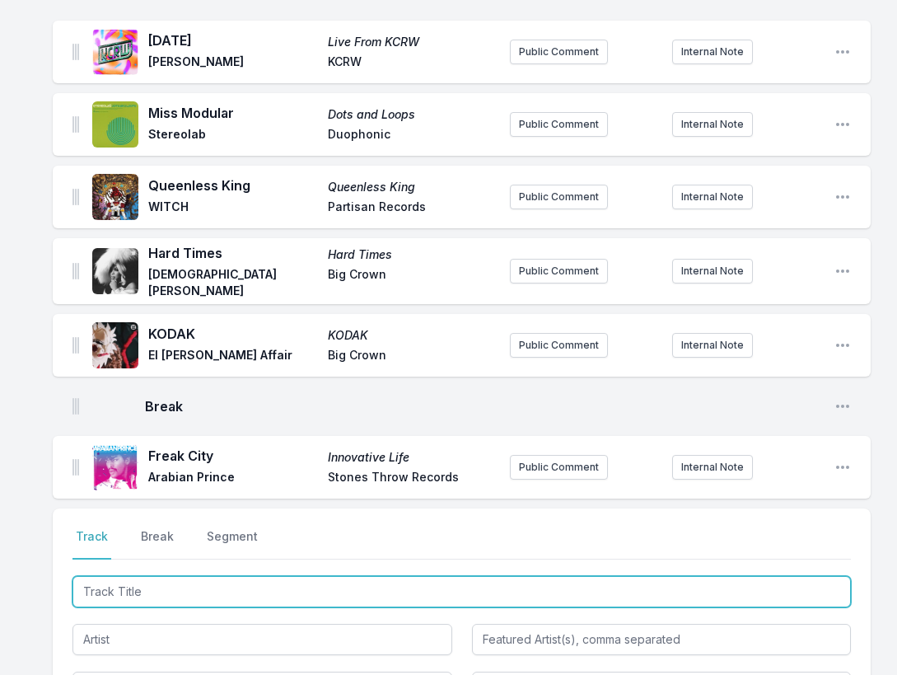
click at [742, 576] on input "Track Title" at bounding box center [462, 591] width 779 height 31
paste input "Run (Honey Dijon Remix)"
type input "Run (Honey Dijon Remix)"
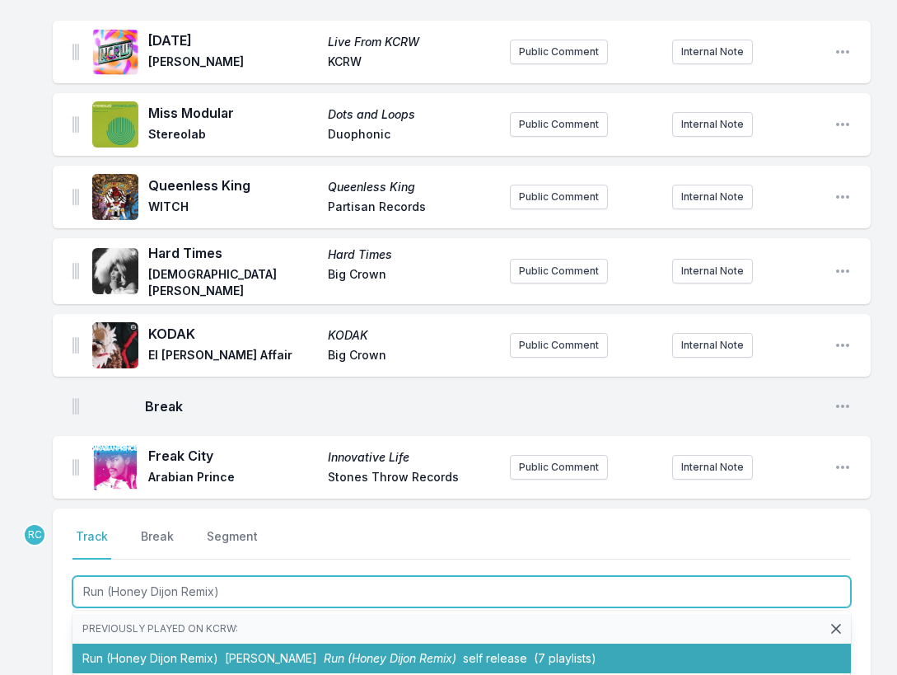
click at [279, 651] on span "[PERSON_NAME]" at bounding box center [271, 658] width 92 height 14
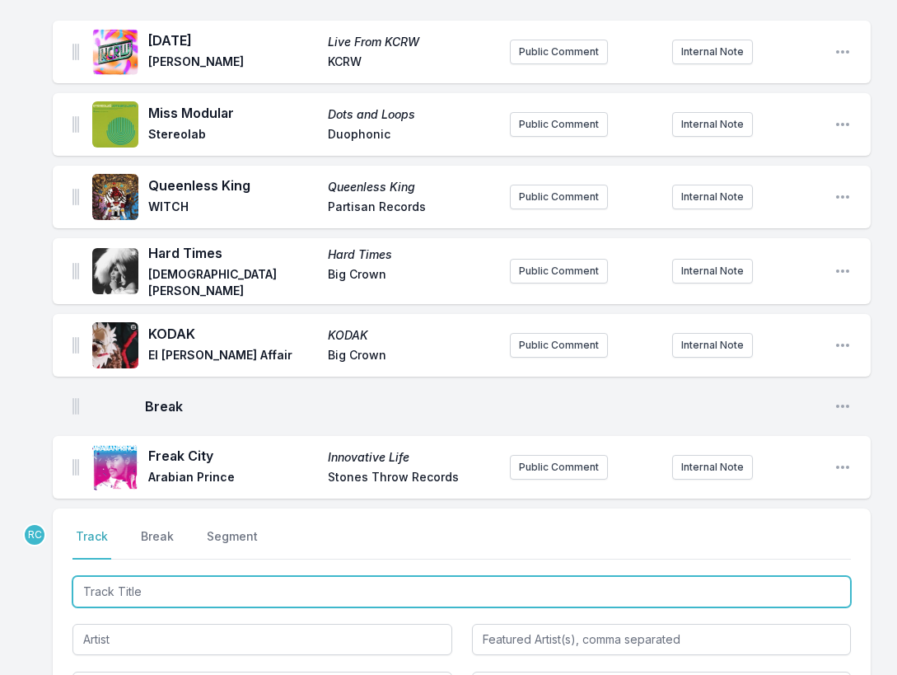
scroll to position [1875, 0]
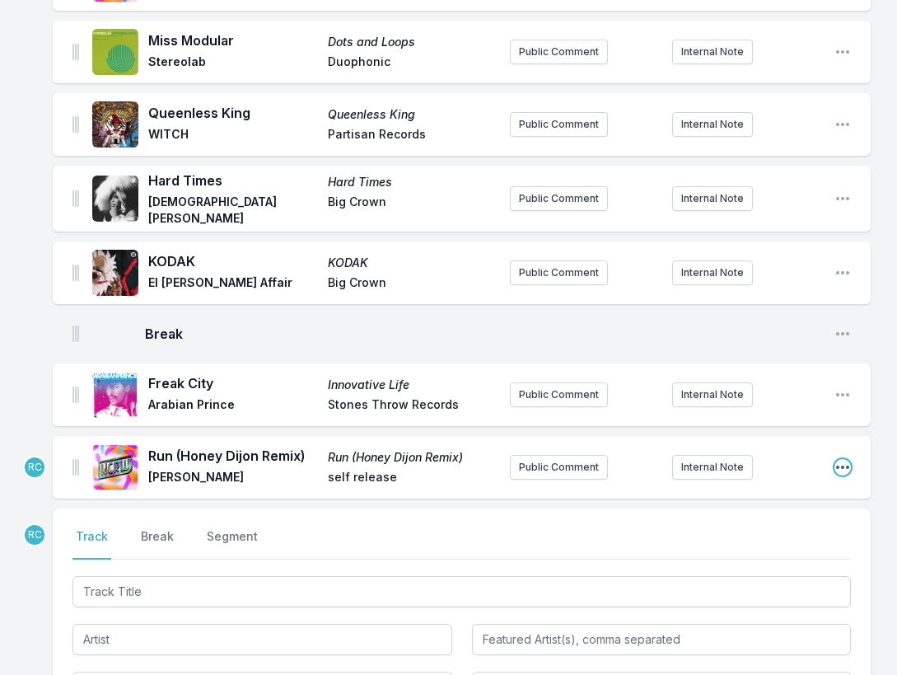
click at [844, 459] on icon "Open playlist item options" at bounding box center [843, 467] width 16 height 16
click at [794, 485] on button "Edit Track Details" at bounding box center [759, 500] width 185 height 30
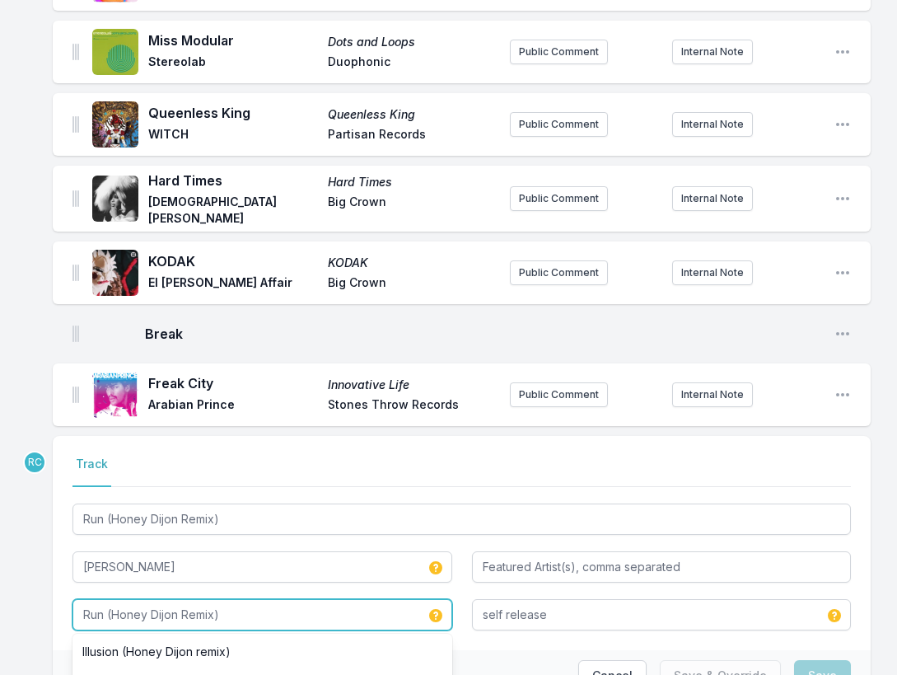
drag, startPoint x: 241, startPoint y: 532, endPoint x: -8, endPoint y: 536, distance: 249.7
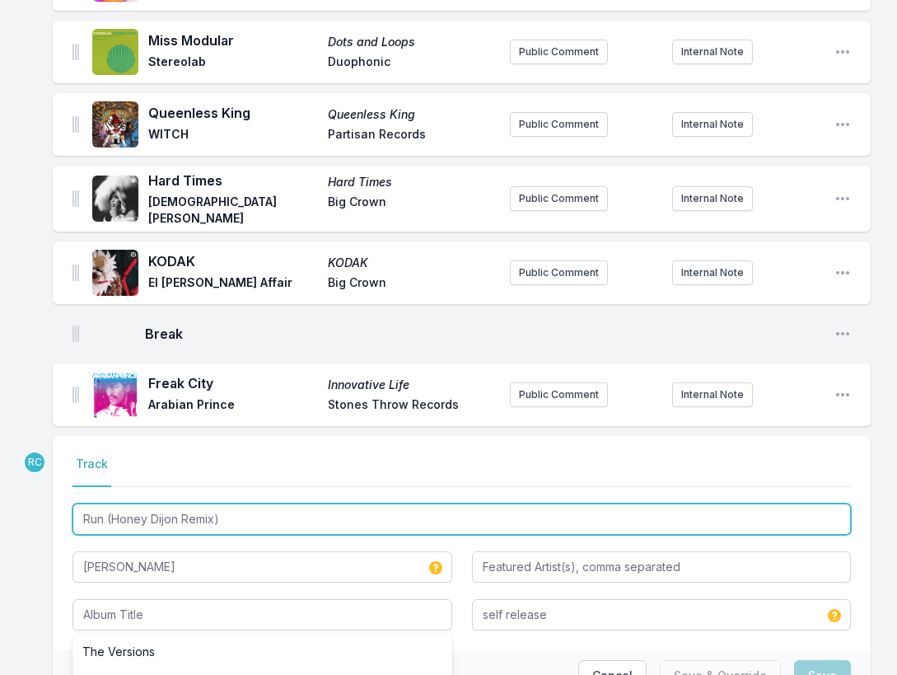
click at [246, 503] on input "Run (Honey Dijon Remix)" at bounding box center [462, 518] width 779 height 31
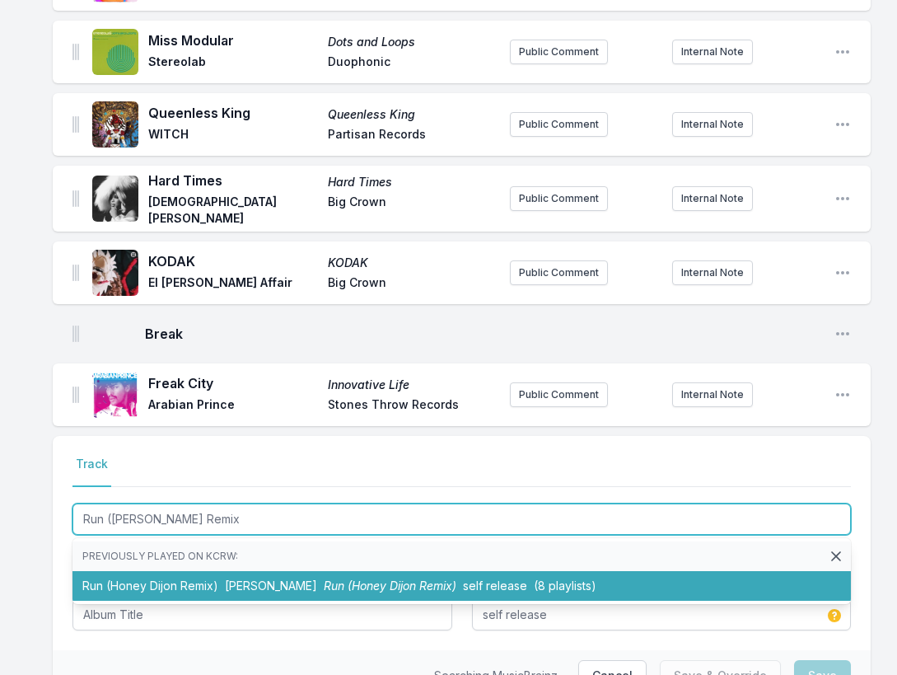
click at [251, 578] on span "[PERSON_NAME]" at bounding box center [271, 585] width 92 height 14
type input "Run (Honey Dijon Remix)"
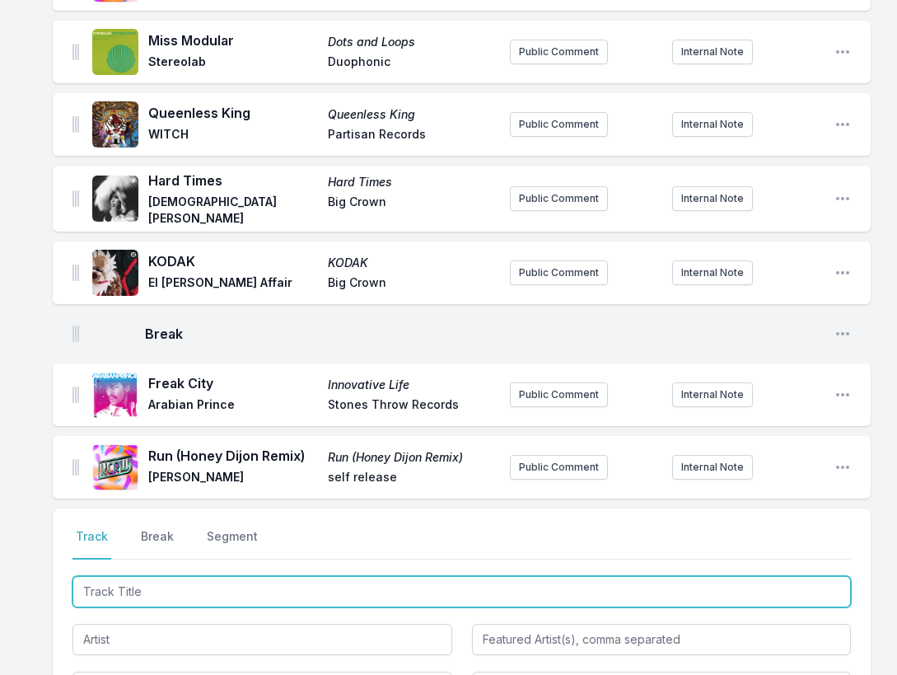
click at [120, 576] on input "Track Title" at bounding box center [462, 591] width 779 height 31
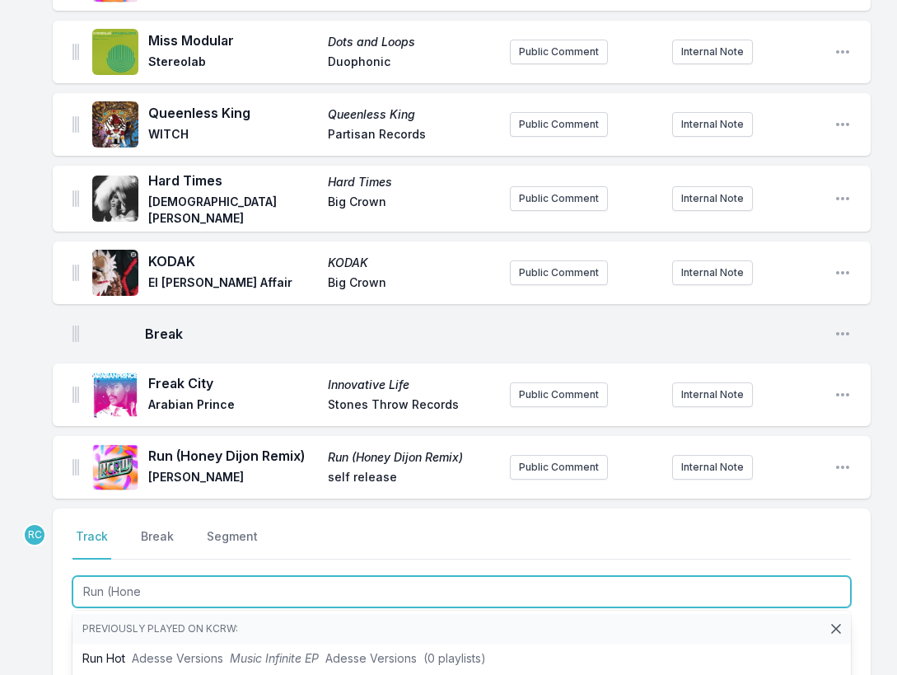
type input "Run (Honey"
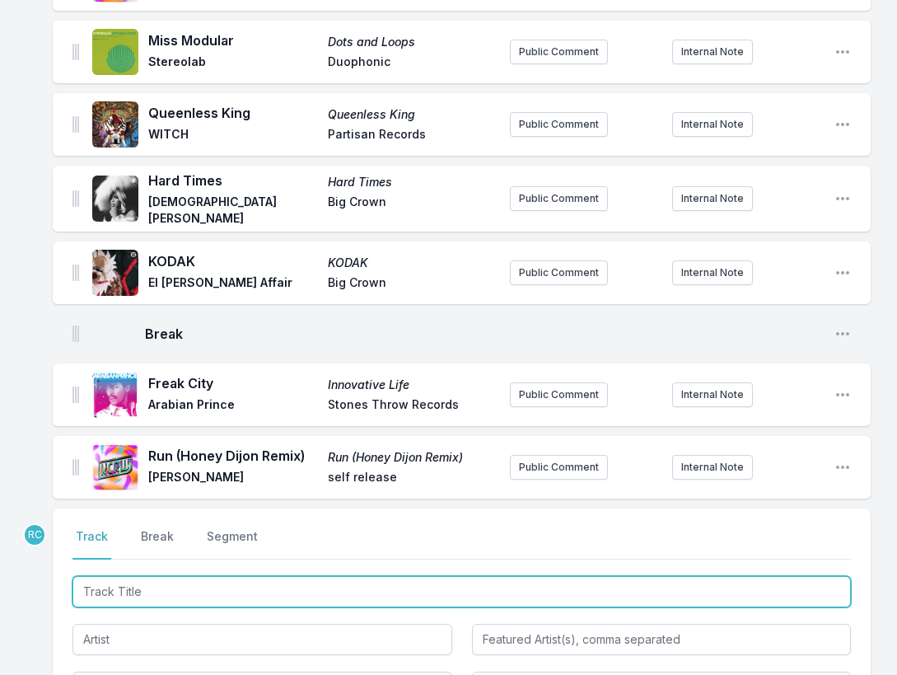
click at [757, 576] on input "Track Title" at bounding box center [462, 591] width 779 height 31
paste input "Bounce House"
type input "Bounce House"
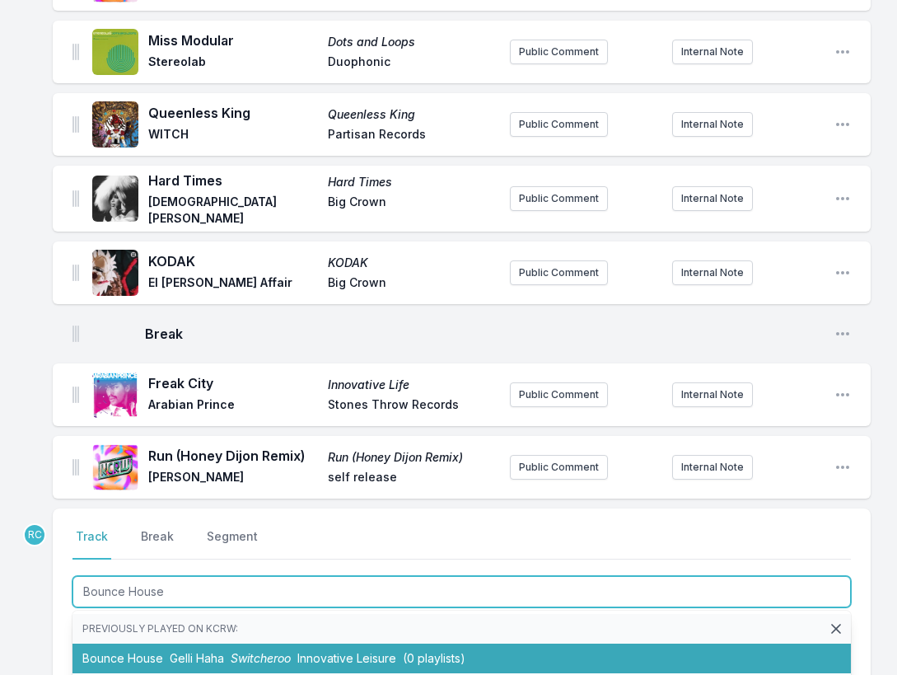
click at [289, 651] on span "Switcheroo" at bounding box center [261, 658] width 60 height 14
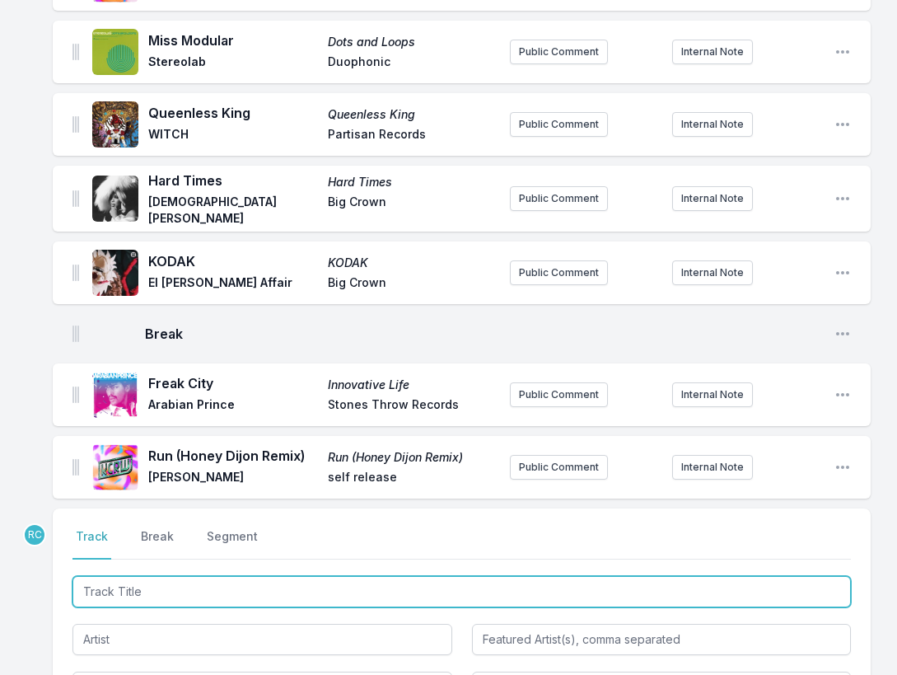
scroll to position [1947, 0]
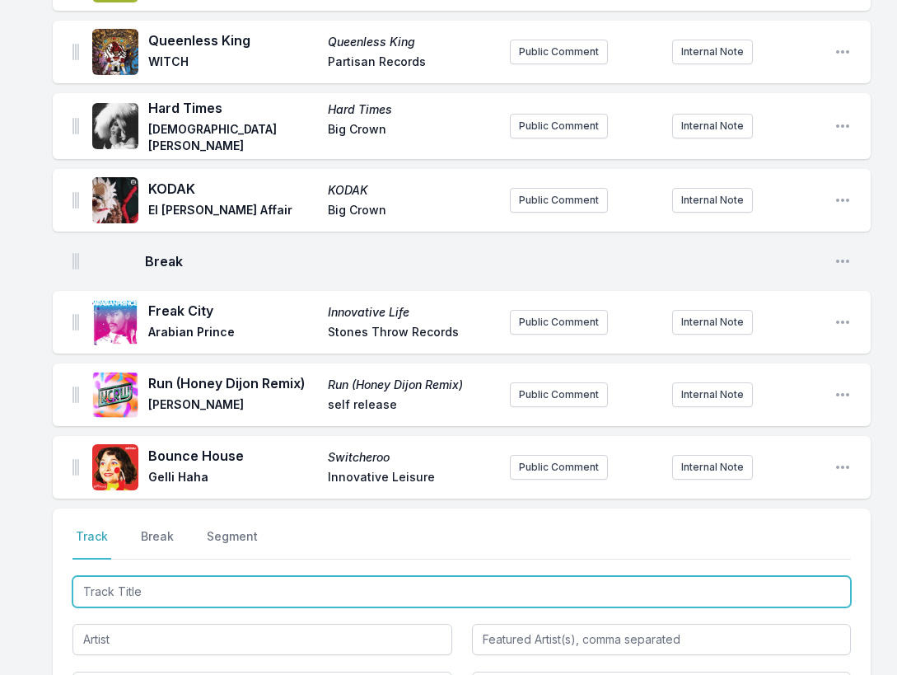
click at [733, 576] on input "Track Title" at bounding box center [462, 591] width 779 height 31
paste input "Amazing"
type input "Amazing"
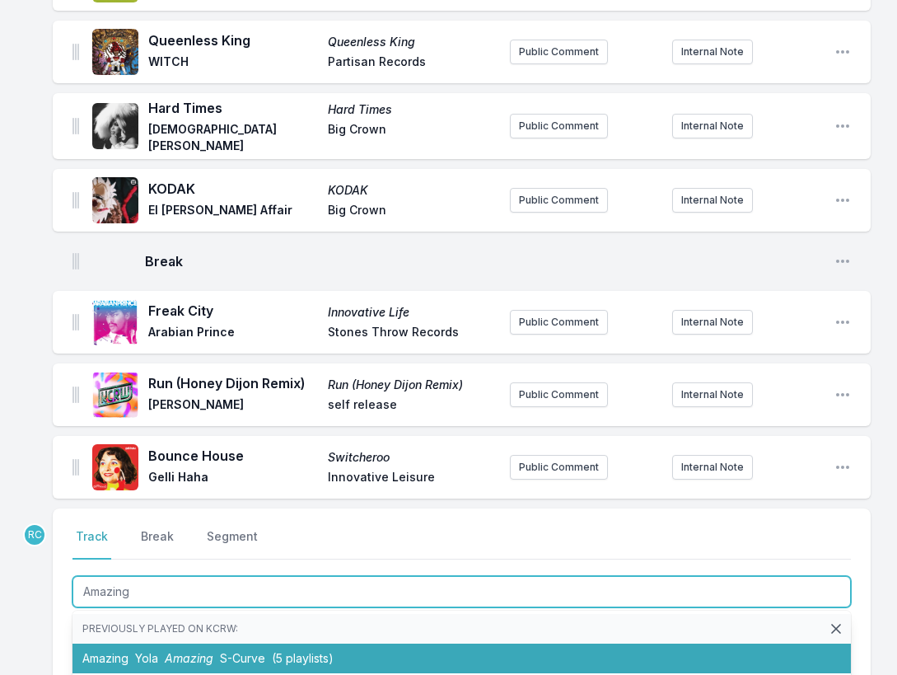
click at [218, 644] on li "Amazing Yola Amazing S-Curve (5 playlists)" at bounding box center [462, 659] width 779 height 30
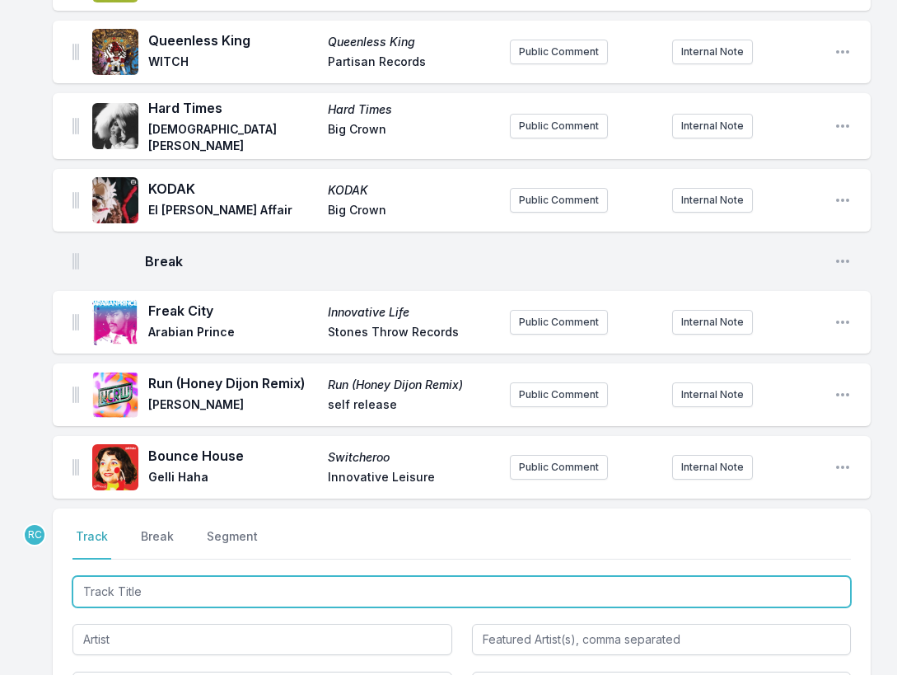
scroll to position [2020, 0]
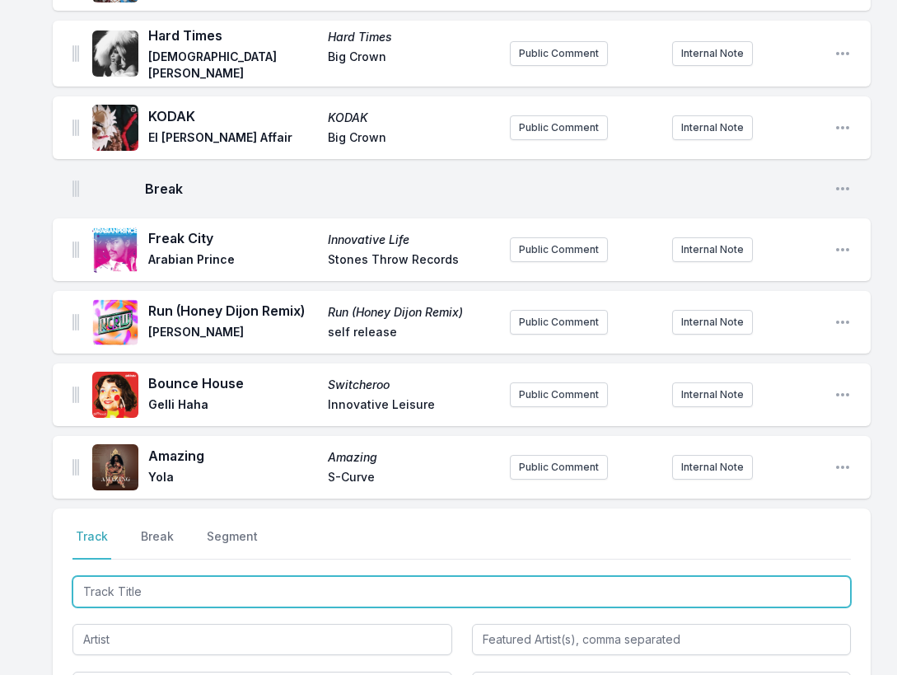
click at [737, 576] on input "Track Title" at bounding box center [462, 591] width 779 height 31
paste input "Politics Don Expose Them (Instrumental)"
type input "Politics Don Expose Them (Instrumental)"
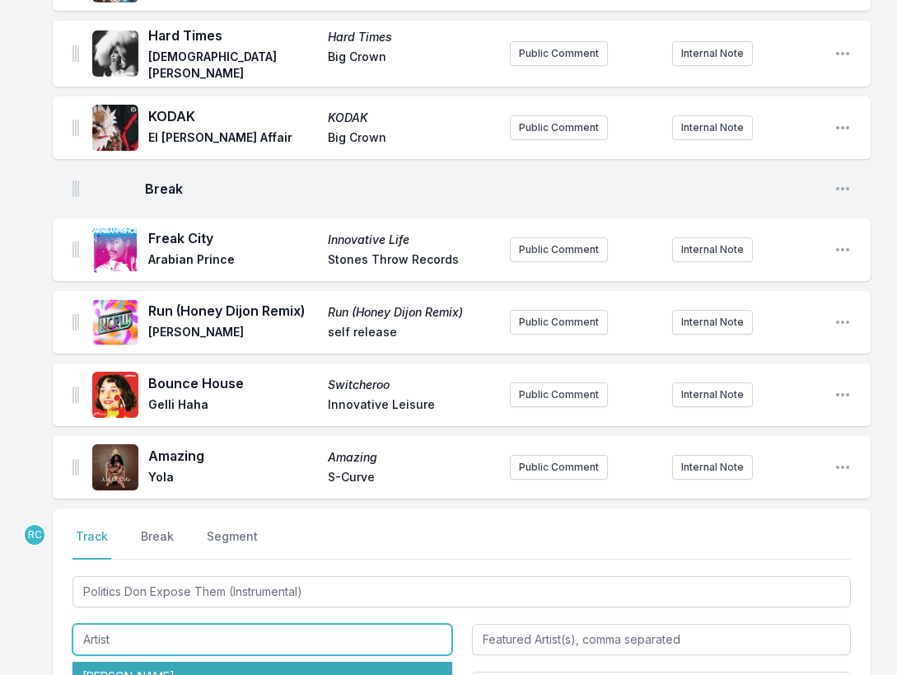
click at [324, 662] on li "[PERSON_NAME]" at bounding box center [263, 677] width 380 height 30
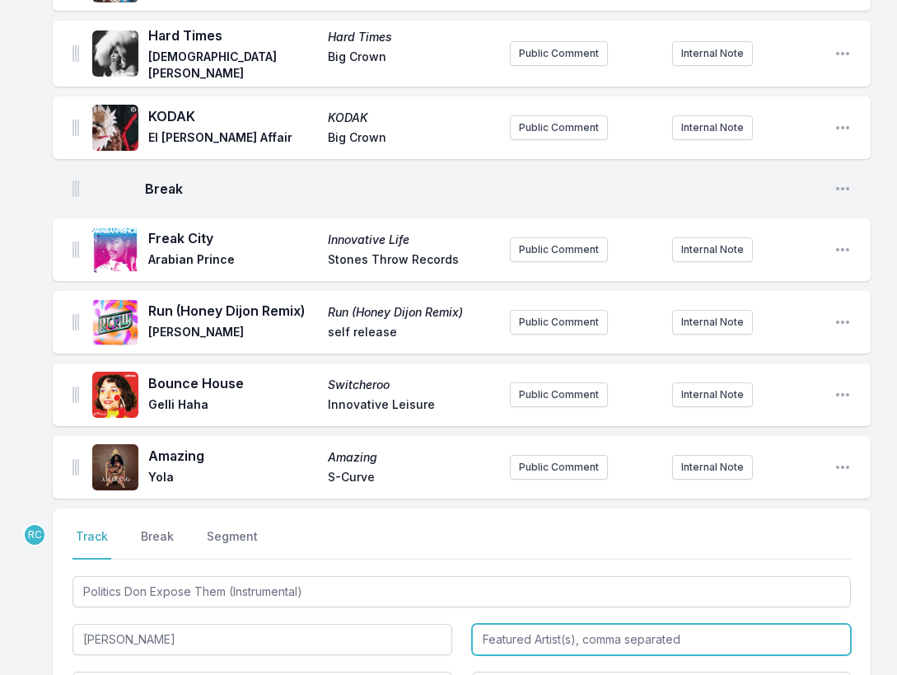
type input "[PERSON_NAME]"
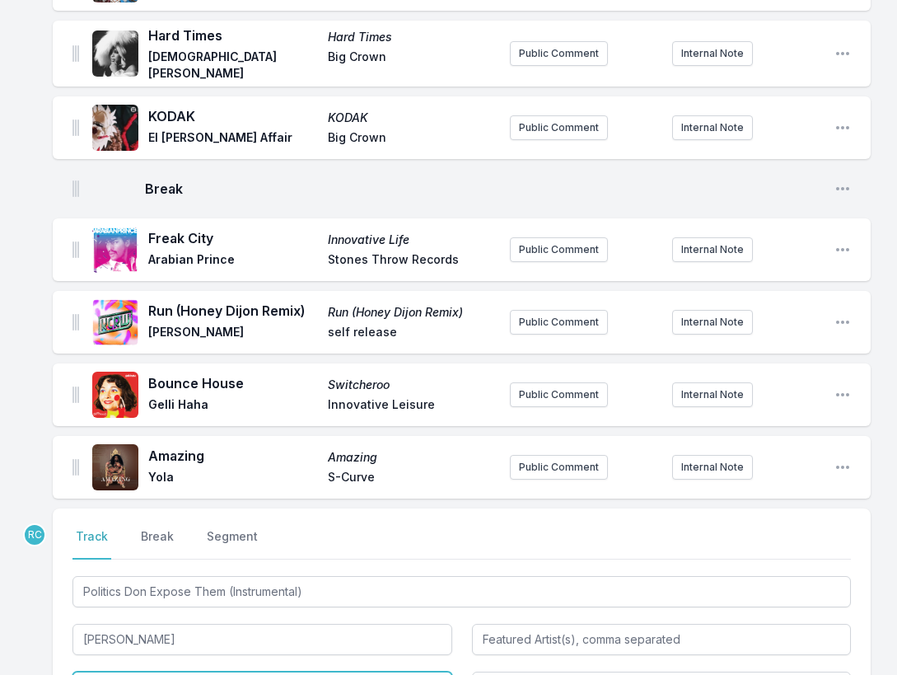
type input "Journey Through Life"
type input "Partisan Records"
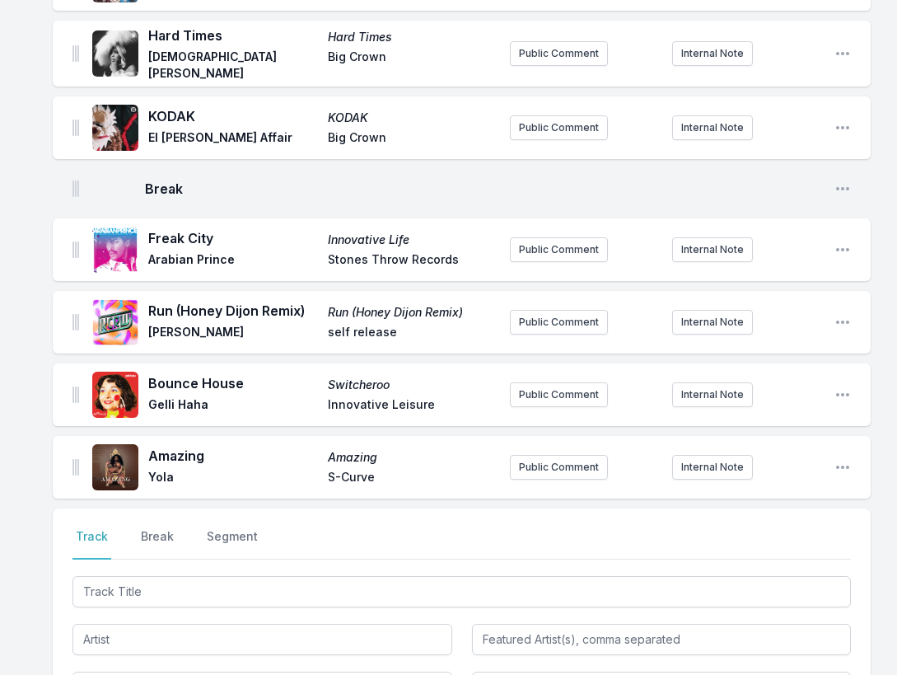
scroll to position [2092, 0]
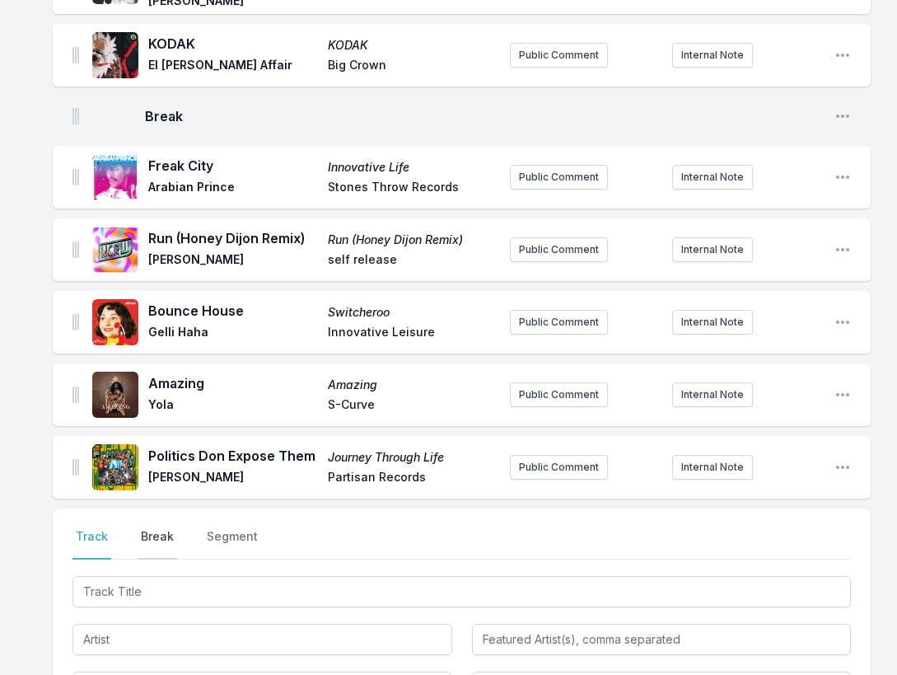
click at [162, 528] on button "Break" at bounding box center [158, 543] width 40 height 31
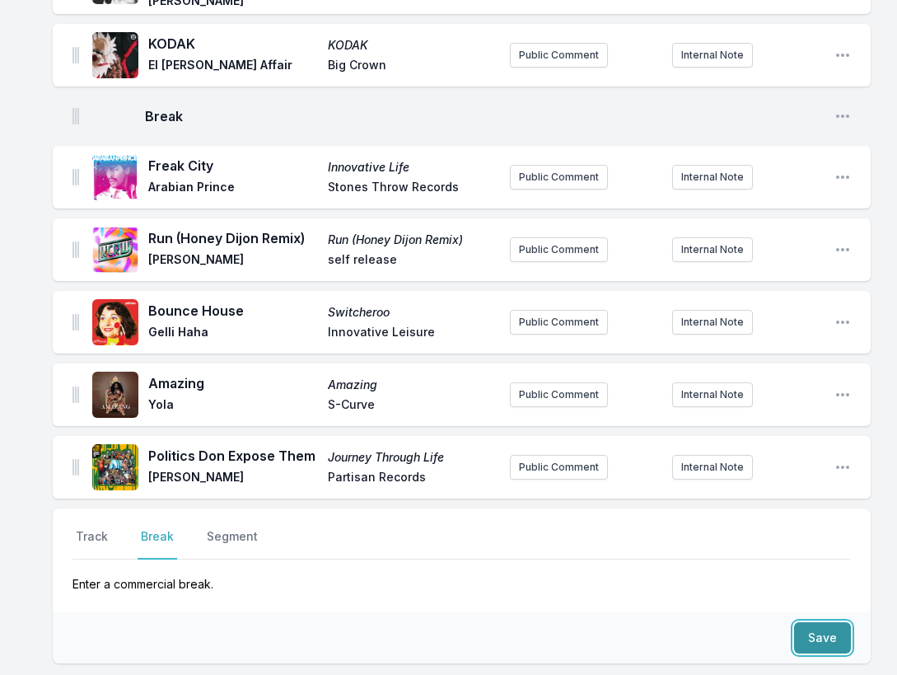
click at [812, 622] on button "Save" at bounding box center [822, 637] width 57 height 31
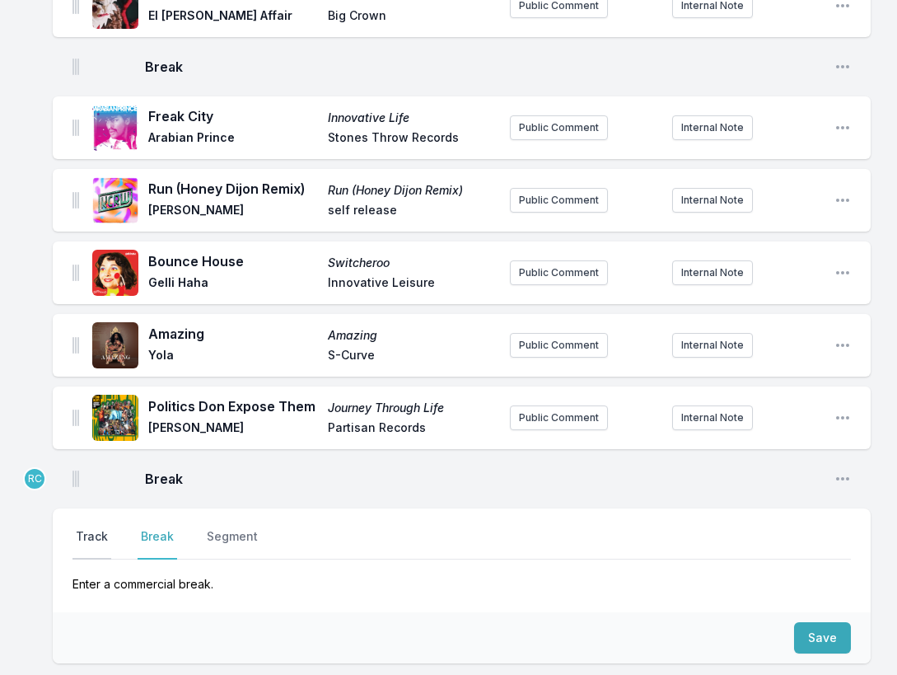
click at [97, 528] on button "Track" at bounding box center [92, 543] width 39 height 31
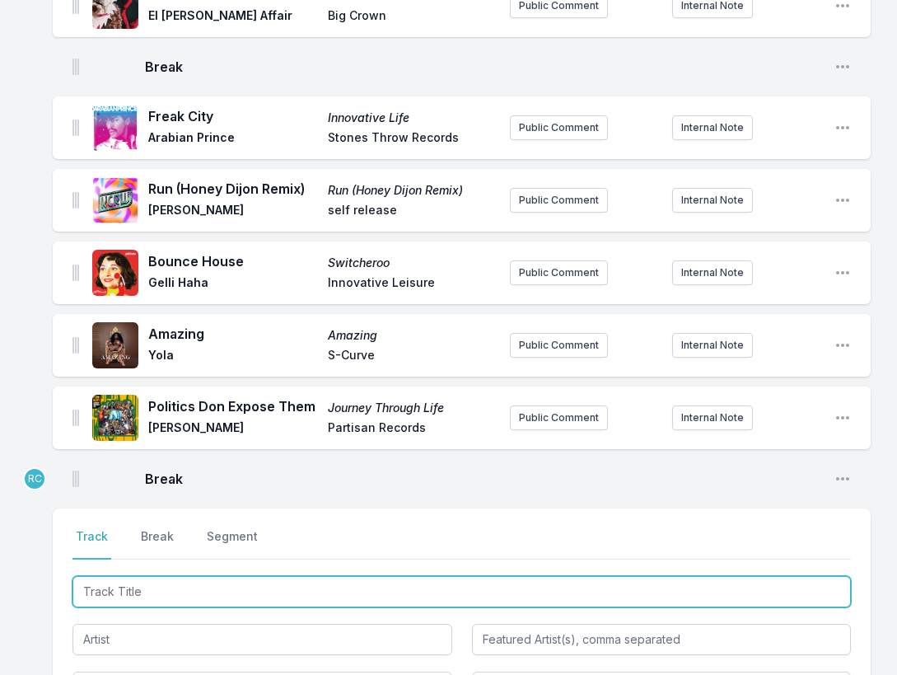
click at [147, 576] on input "Track Title" at bounding box center [462, 591] width 779 height 31
paste input "[DEMOGRAPHIC_DATA] Gave Me Feet For Dancing (Tasty Or Not Remix)"
type input "[DEMOGRAPHIC_DATA] Gave Me Feet For Dancing (Tasty Or Not Remix)"
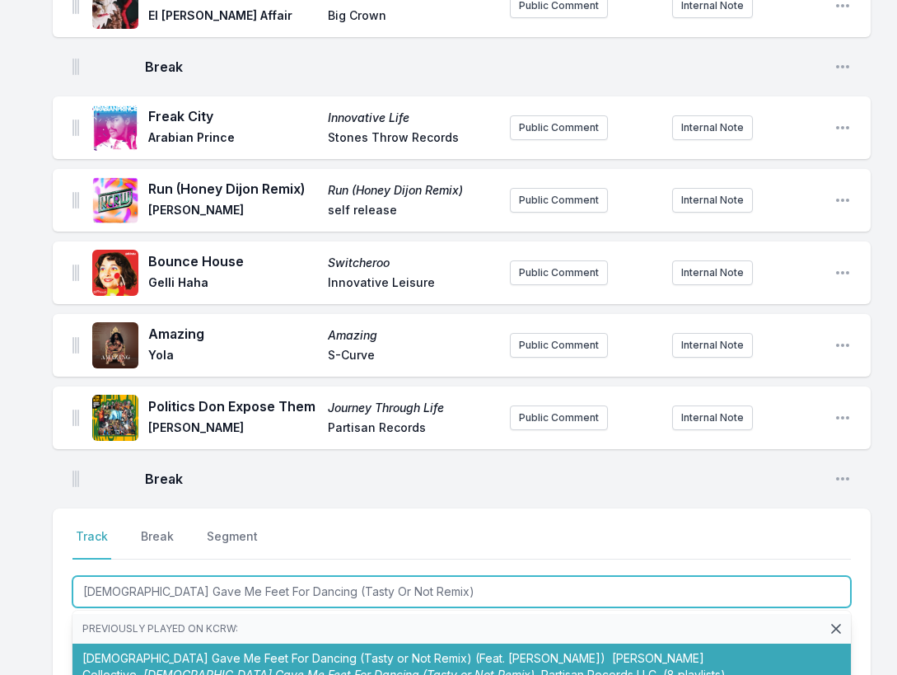
click at [206, 644] on li "[DEMOGRAPHIC_DATA] Gave Me Feet For Dancing (Tasty or Not Remix) (Feat. [PERSON…" at bounding box center [462, 667] width 779 height 46
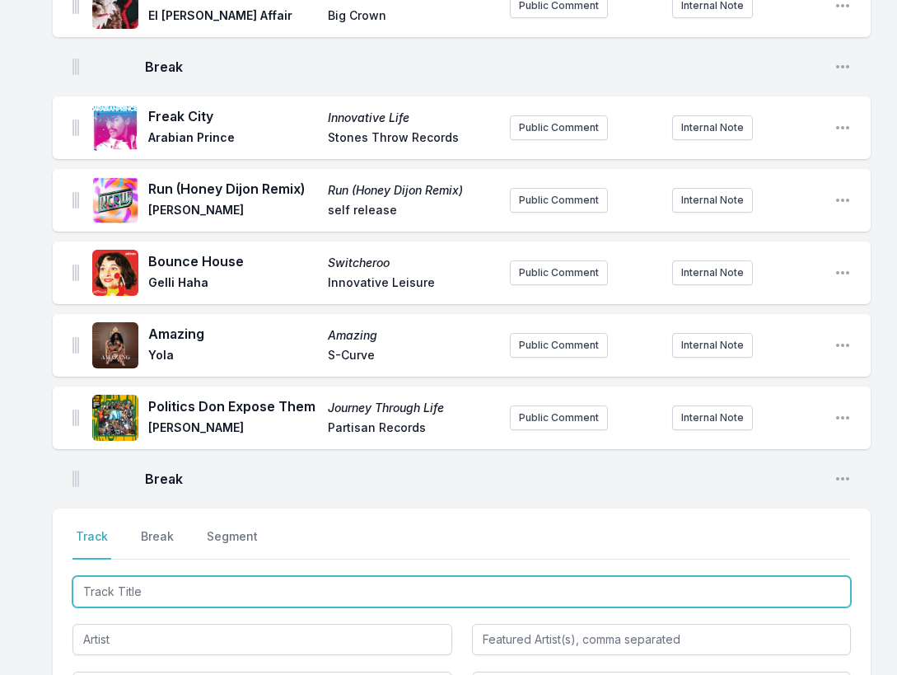
scroll to position [2264, 0]
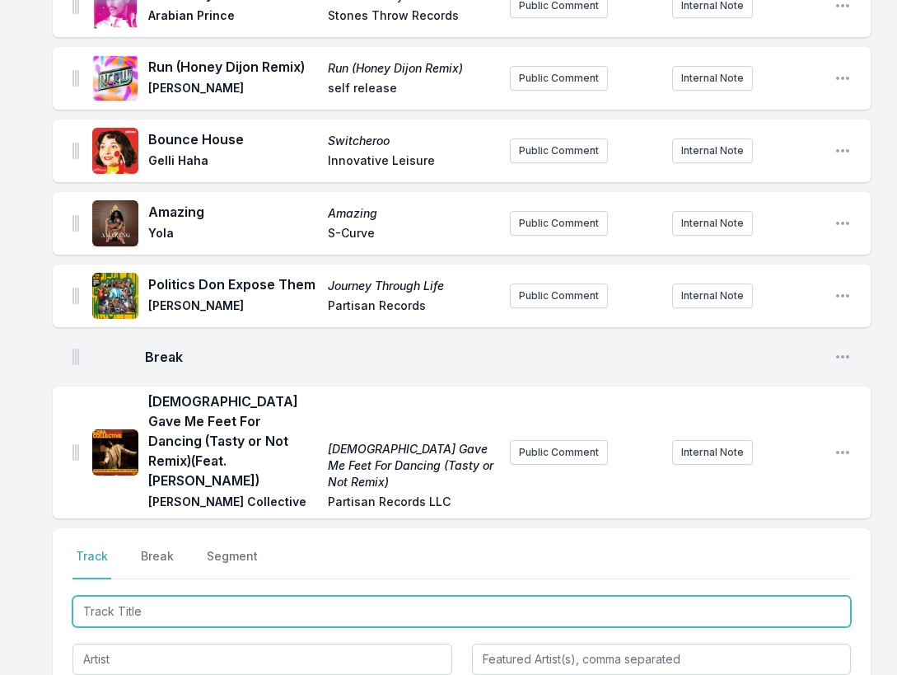
click at [742, 596] on input "Track Title" at bounding box center [462, 611] width 779 height 31
paste input "Illegal Hit"
type input "Illegal Hit"
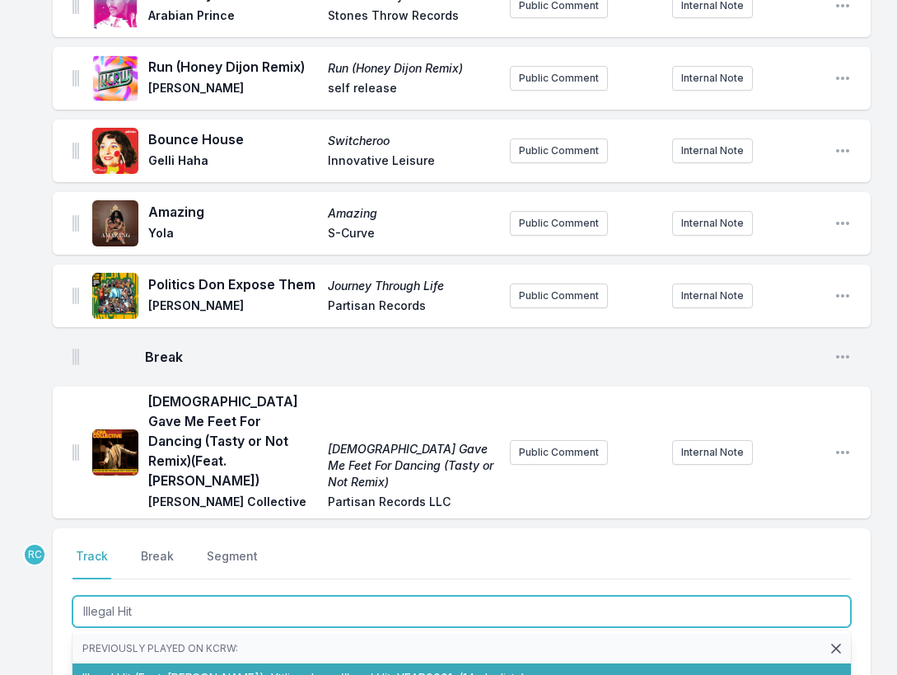
click at [193, 663] on li "Illegal Hit (Feat. [PERSON_NAME]) Yttling Jazz Illegal Hit YEAR0001 (14 playlis…" at bounding box center [462, 678] width 779 height 30
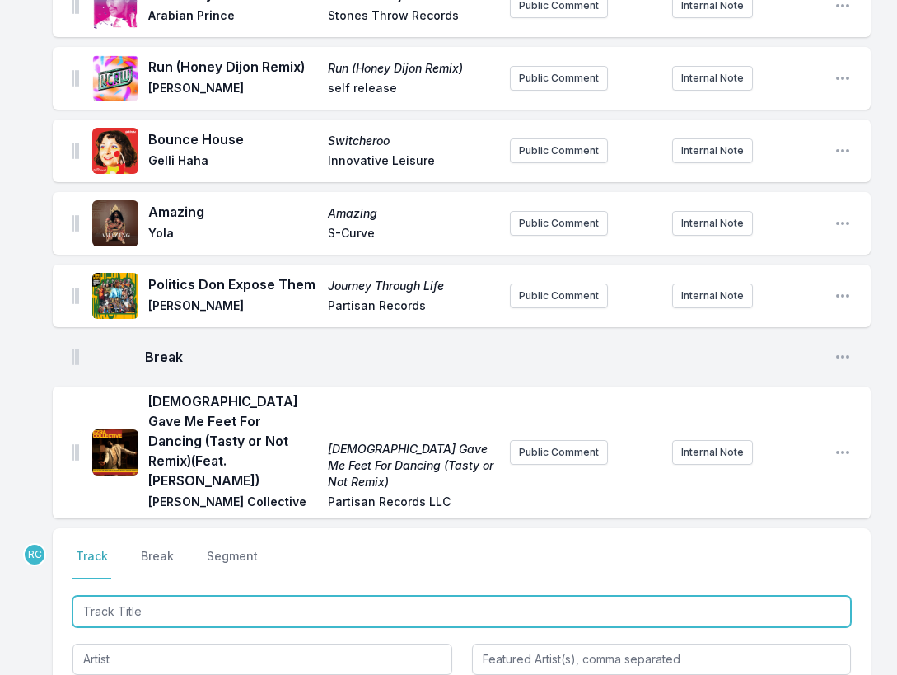
scroll to position [2346, 0]
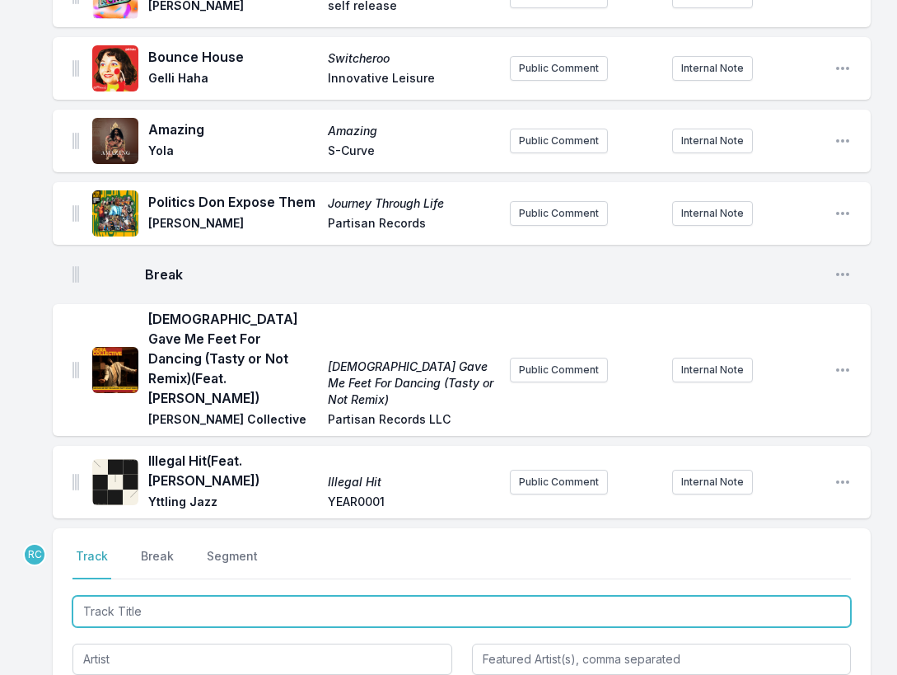
paste input "[PERSON_NAME]"
type input "[PERSON_NAME]"
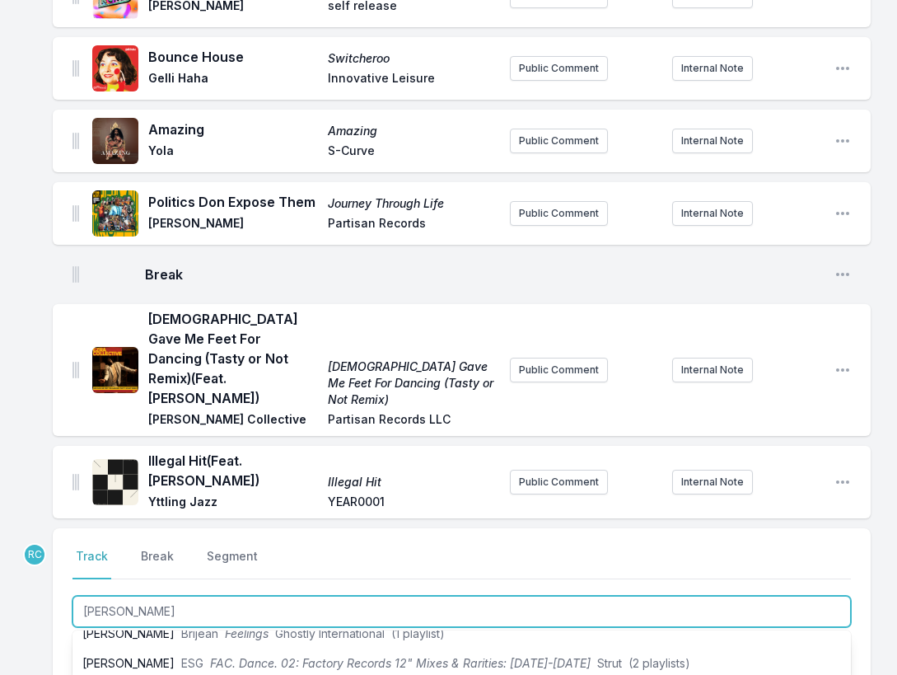
scroll to position [108, 0]
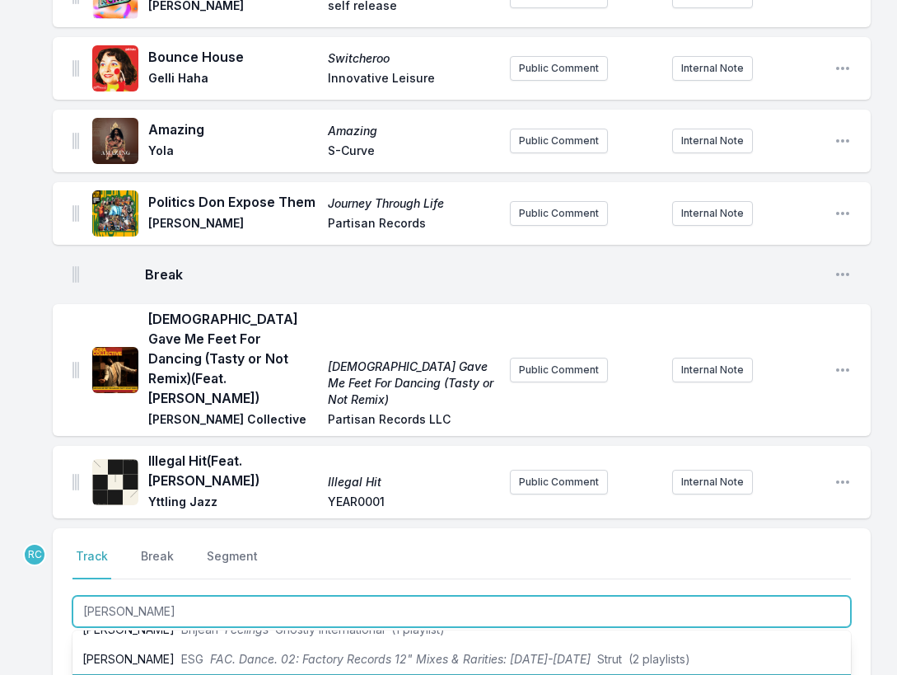
click at [181, 674] on span "ESG" at bounding box center [192, 688] width 22 height 14
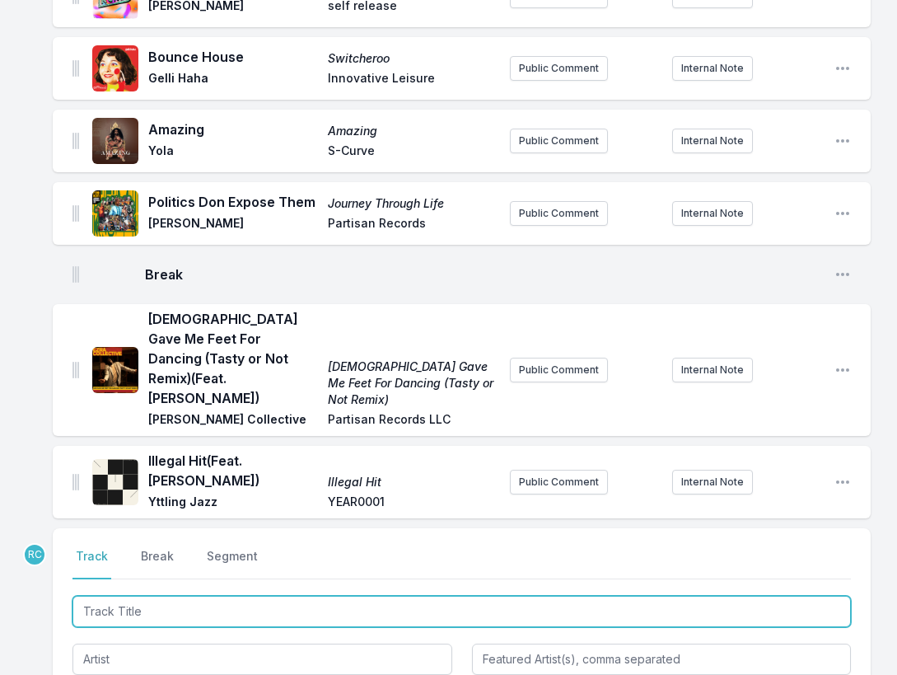
scroll to position [2418, 0]
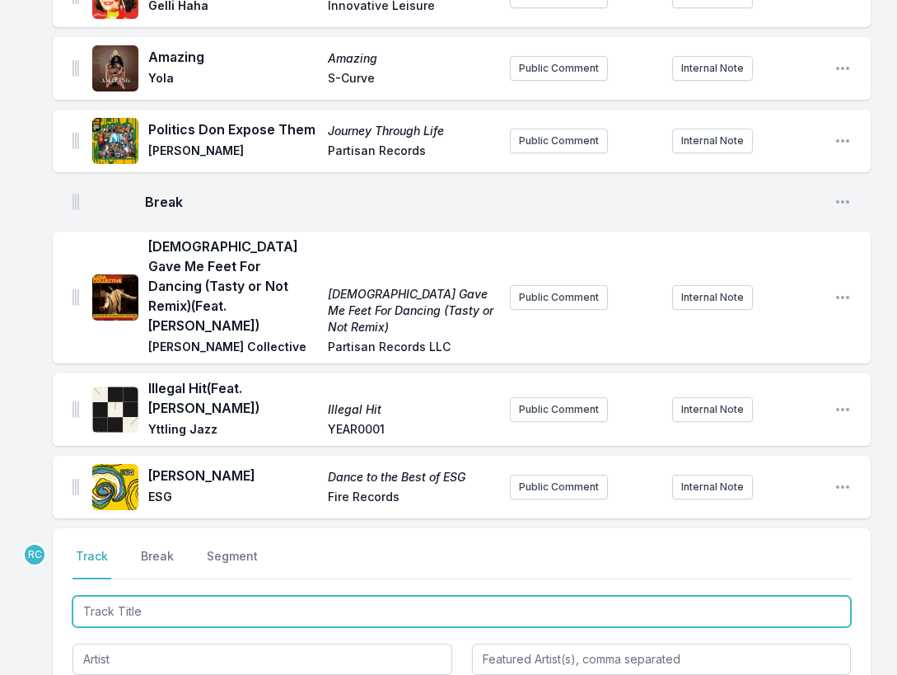
click at [166, 596] on input "Track Title" at bounding box center [462, 611] width 779 height 31
paste input "The Bottle (feat. [PERSON_NAME], [PERSON_NAME], [PERSON_NAME]) (Radio Edit)"
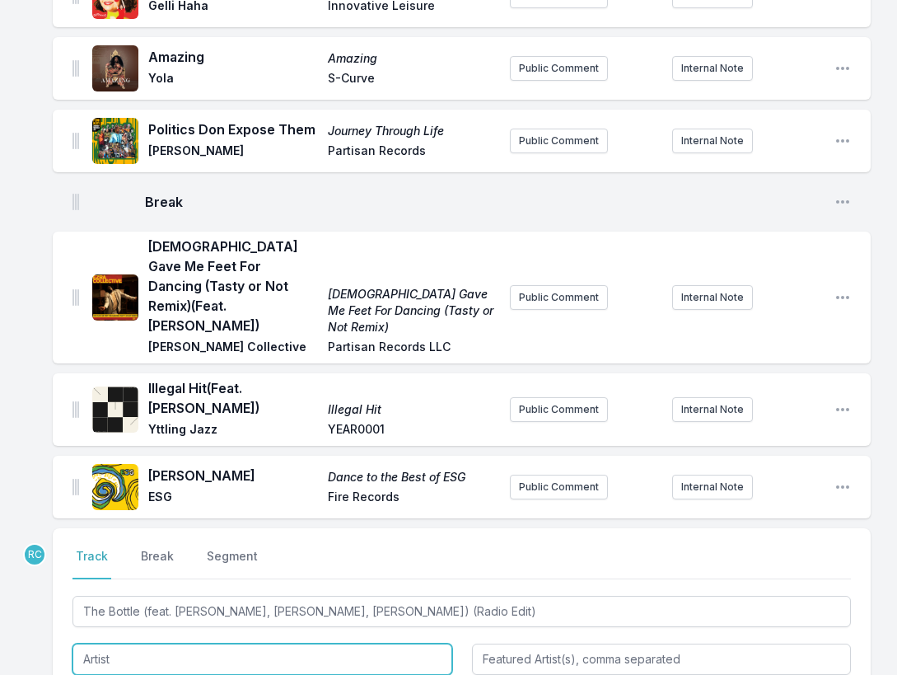
type input "The Bottle"
type input "[PERSON_NAME], [PERSON_NAME], [PERSON_NAME]"
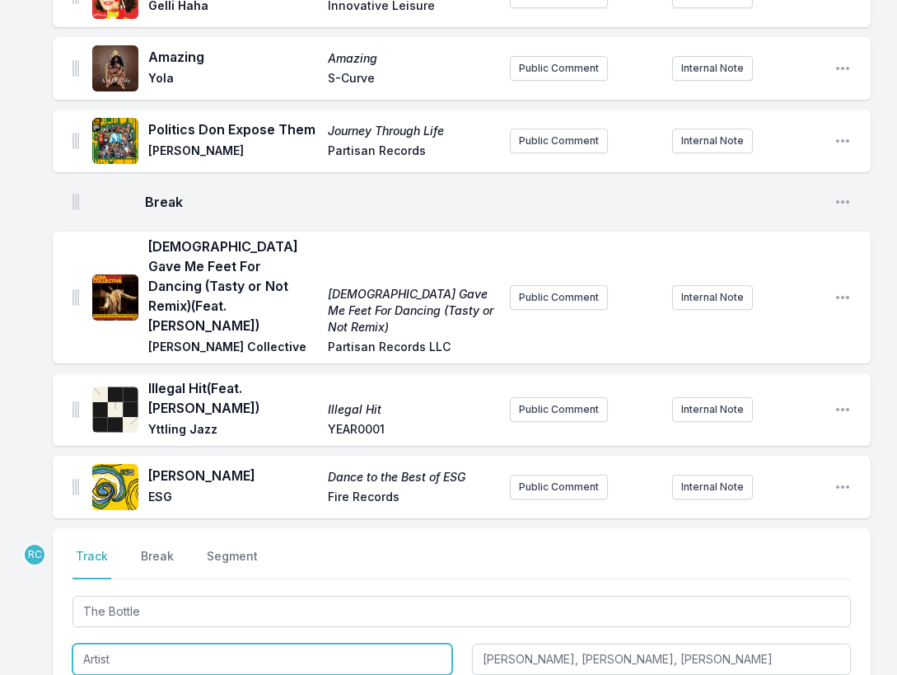
paste input "[PERSON_NAME]"
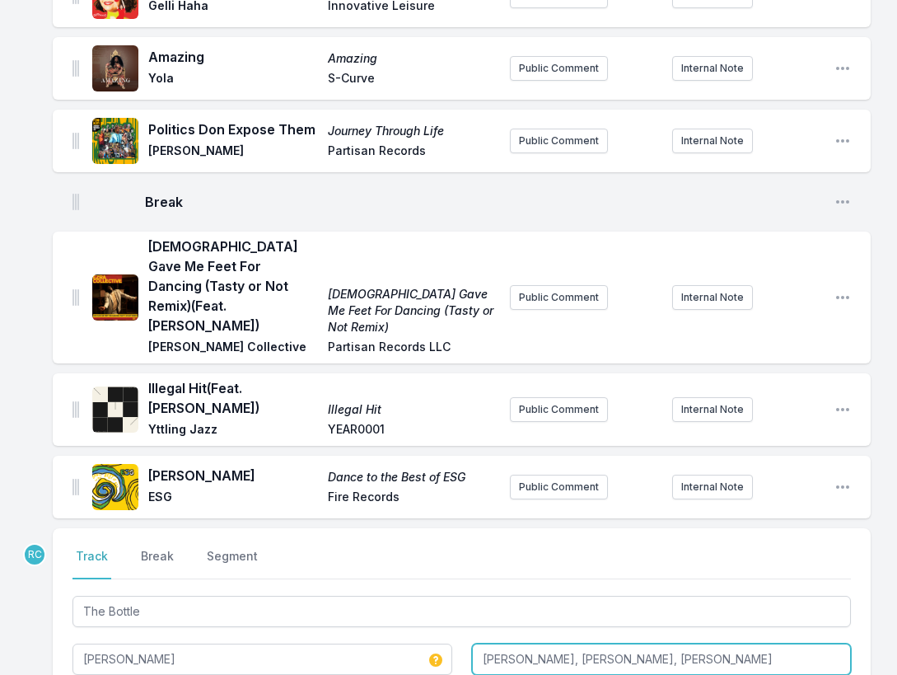
type input "[PERSON_NAME]"
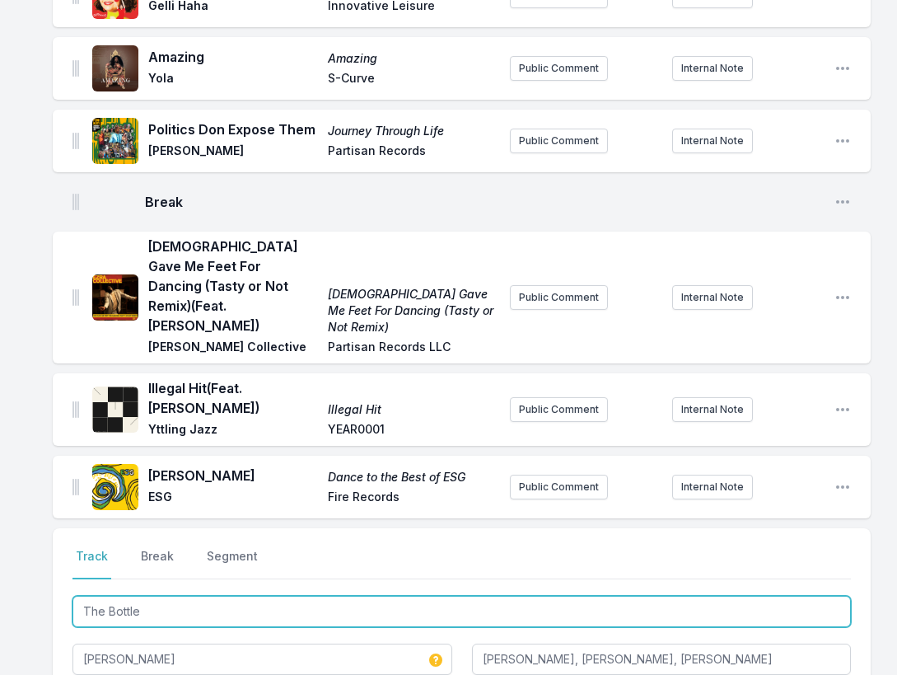
drag, startPoint x: 166, startPoint y: 522, endPoint x: 37, endPoint y: 486, distance: 134.4
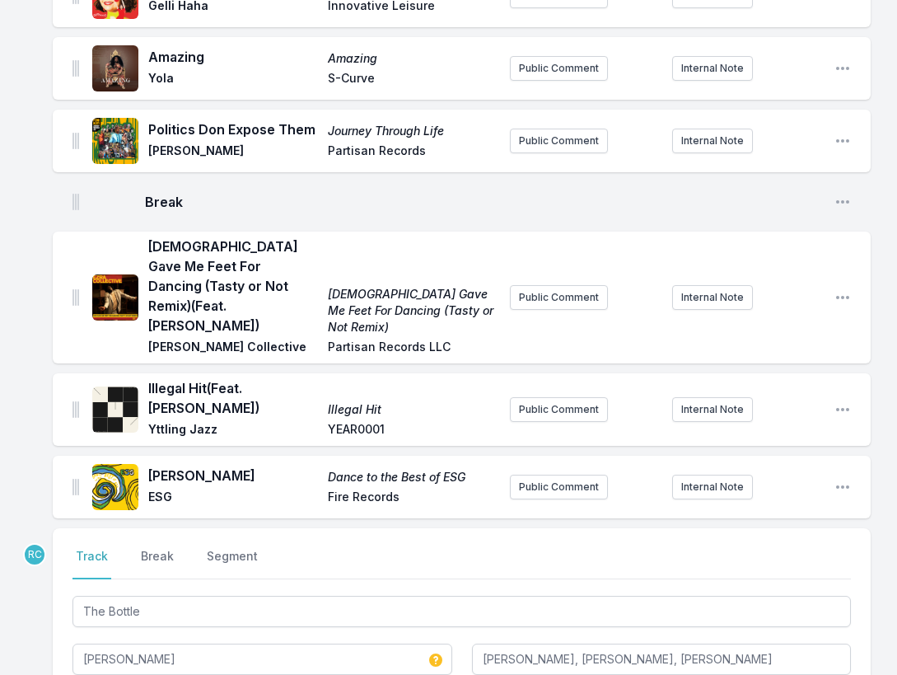
paste input "The Bottle"
type input "The Bottle"
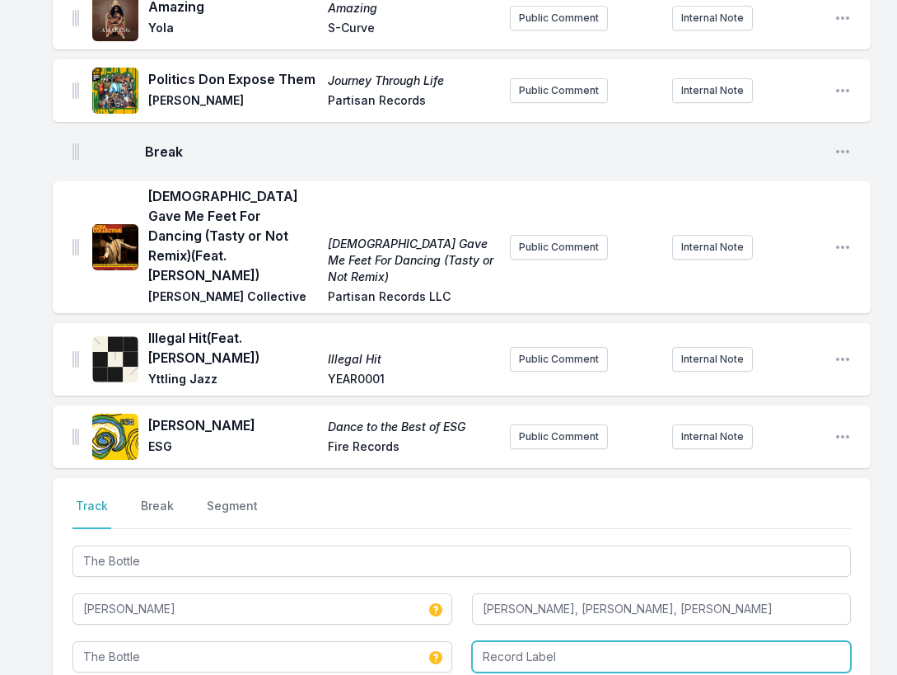
scroll to position [2493, 0]
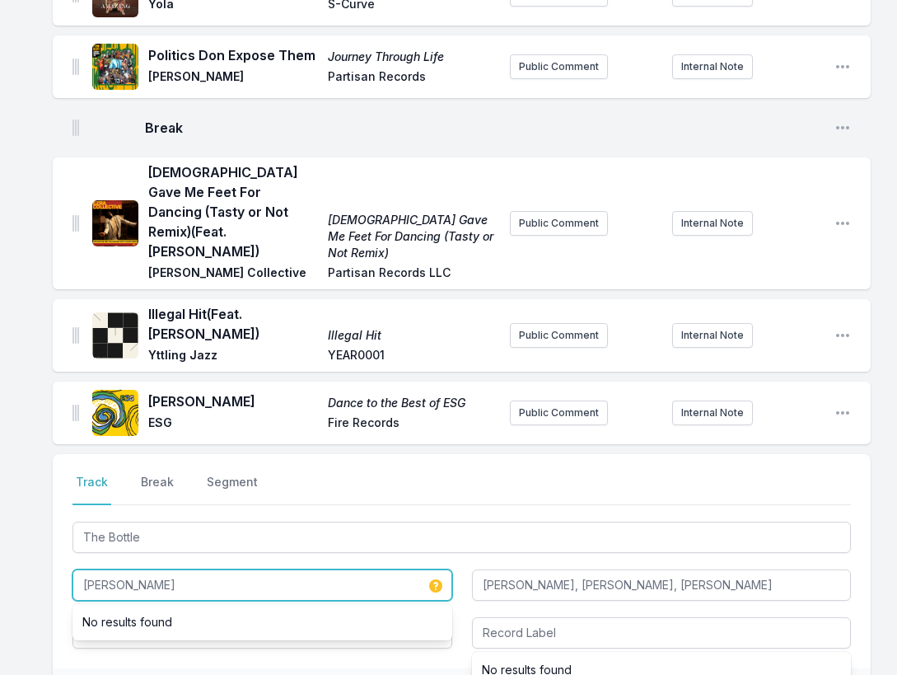
drag, startPoint x: 166, startPoint y: 487, endPoint x: 28, endPoint y: 463, distance: 139.7
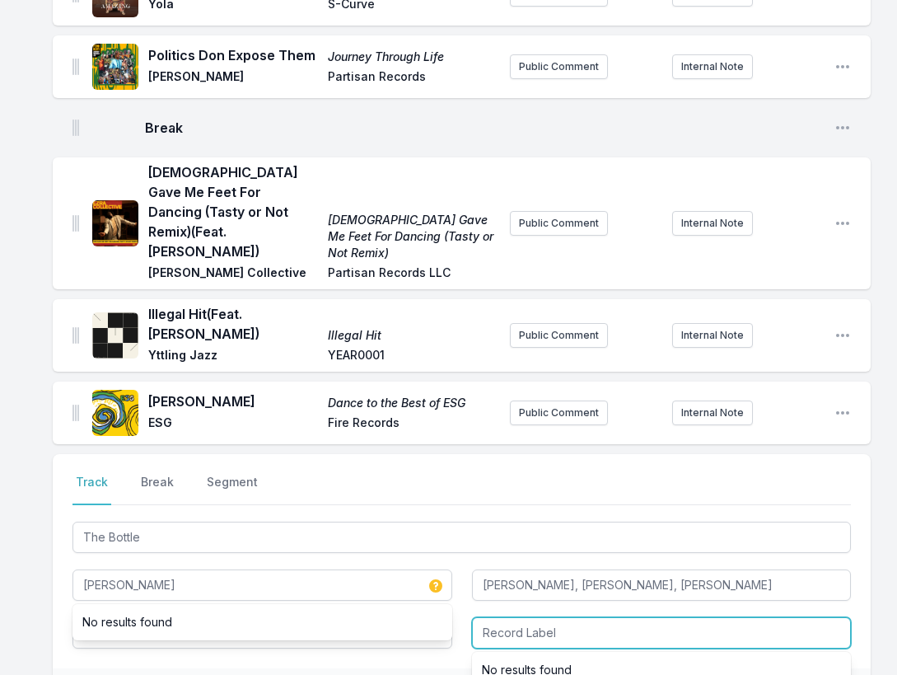
click at [597, 617] on input "Record Label" at bounding box center [662, 632] width 380 height 31
paste input "BBE"
type input "BBE"
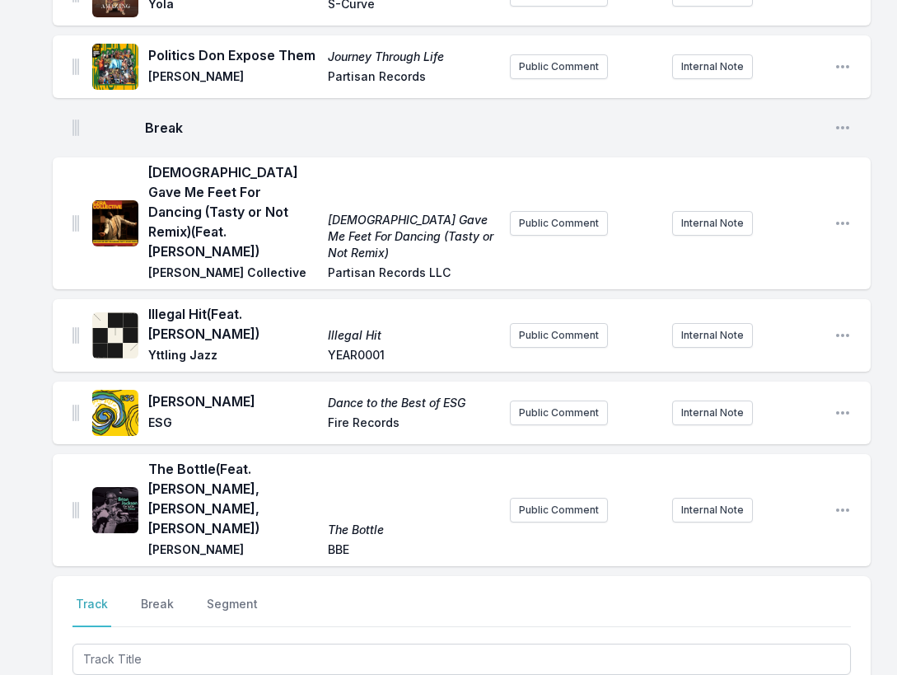
scroll to position [2575, 0]
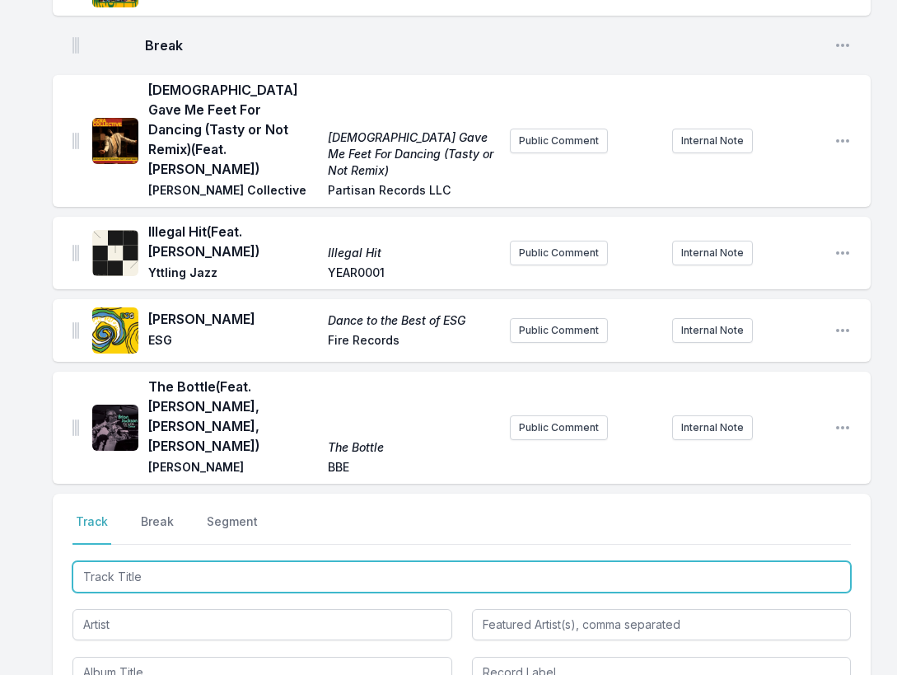
click at [762, 561] on input "Track Title" at bounding box center [462, 576] width 779 height 31
paste input "Freakalizer"
type input "Freakalizer"
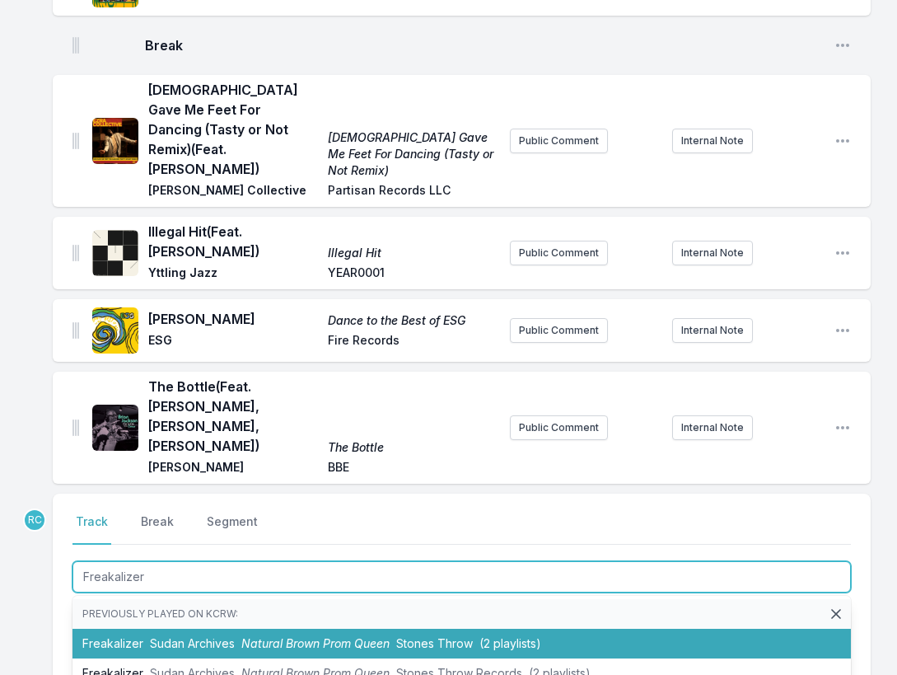
click at [359, 629] on li "Freakalizer Sudan Archives Natural Brown Prom Queen Stones Throw (2 playlists)" at bounding box center [462, 644] width 779 height 30
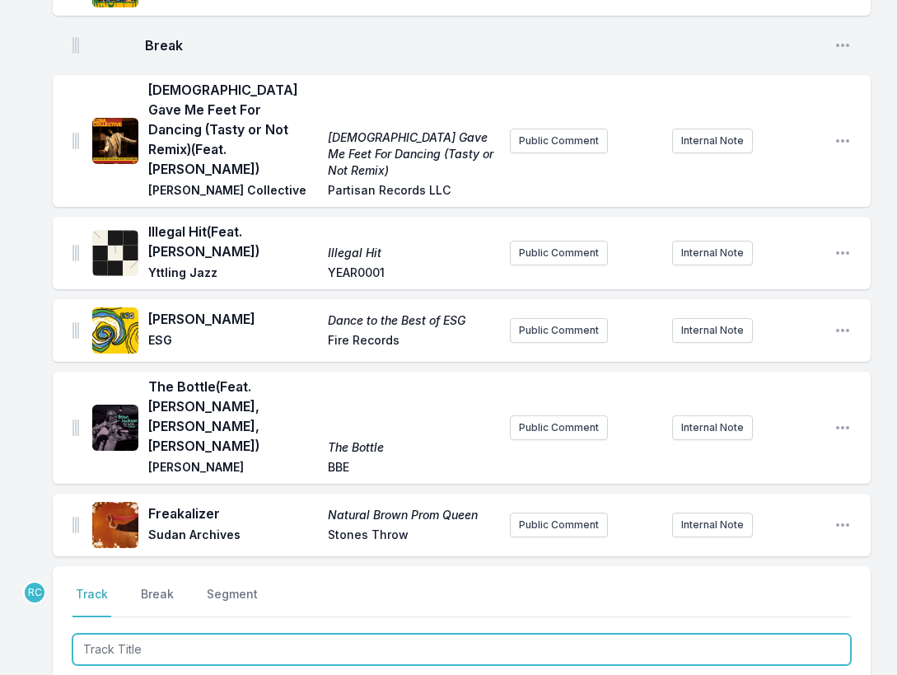
scroll to position [2648, 0]
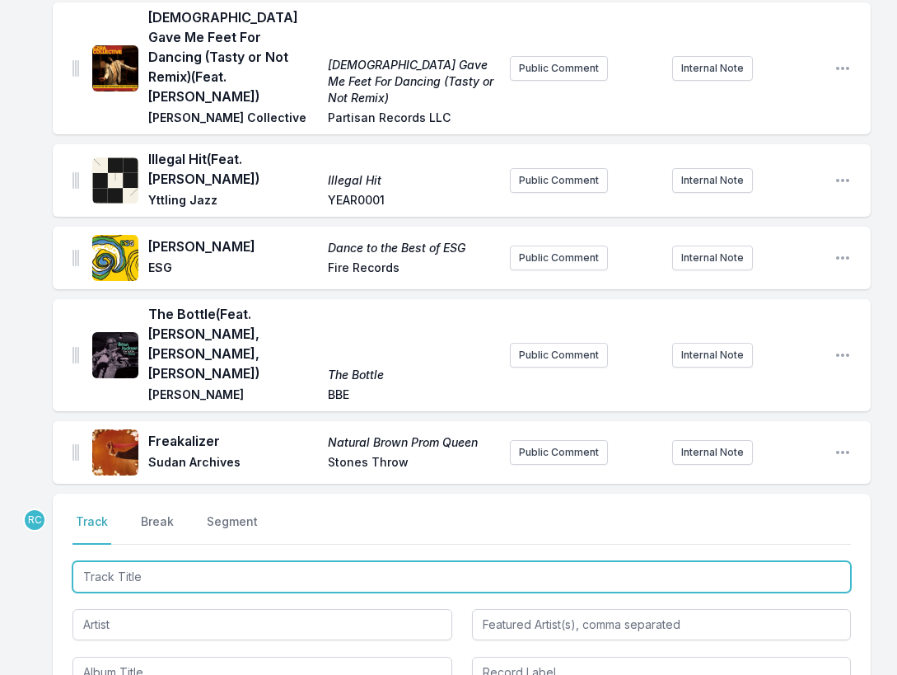
click at [274, 561] on input "Track Title" at bounding box center [462, 576] width 779 height 31
paste input "[PERSON_NAME]"
type input "[PERSON_NAME]"
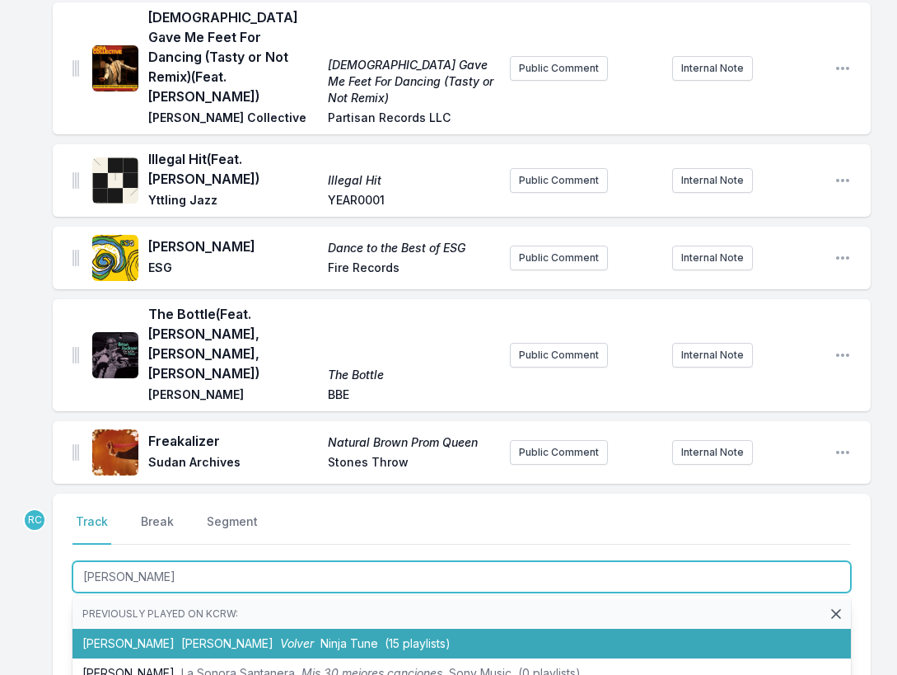
click at [181, 636] on span "[PERSON_NAME]" at bounding box center [227, 643] width 92 height 14
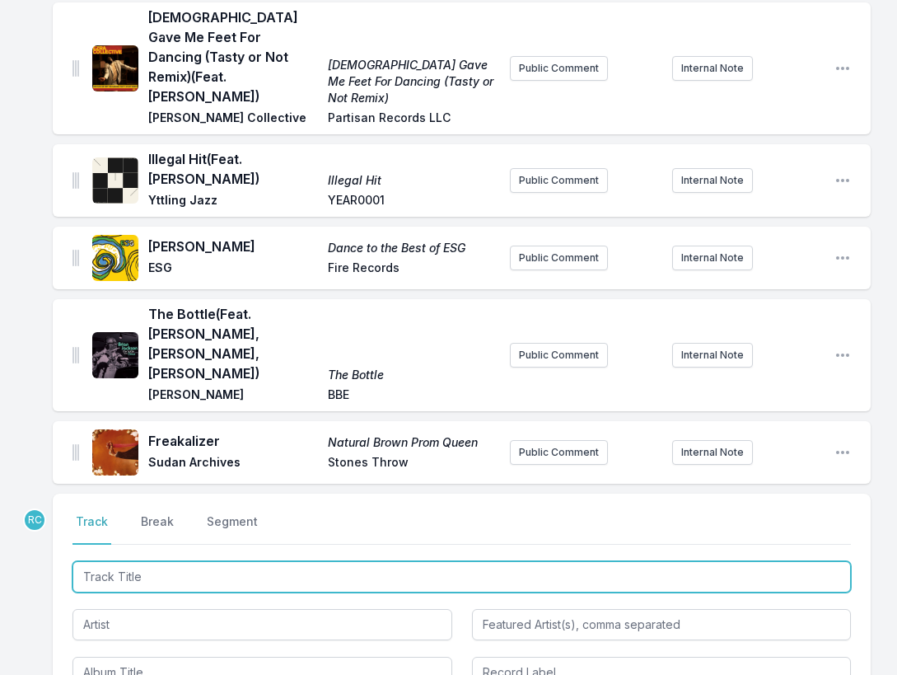
scroll to position [2720, 0]
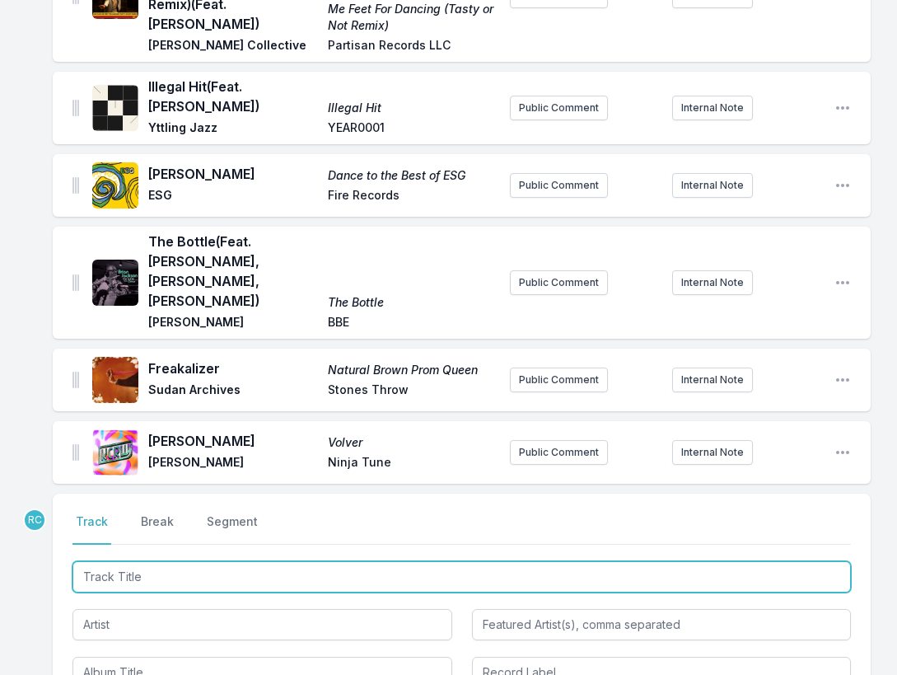
click at [770, 561] on input "Track Title" at bounding box center [462, 576] width 779 height 31
paste input "The End (instrumental)"
type input "The End (instrumental)"
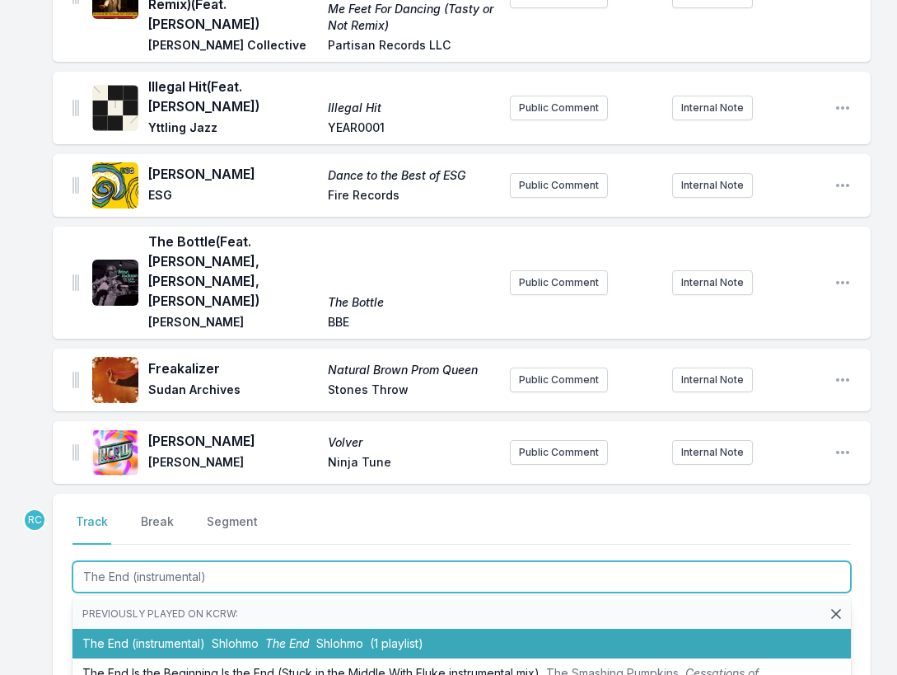
click at [283, 629] on li "The End (instrumental) Shlohmo The End Shlohmo (1 playlist)" at bounding box center [462, 644] width 779 height 30
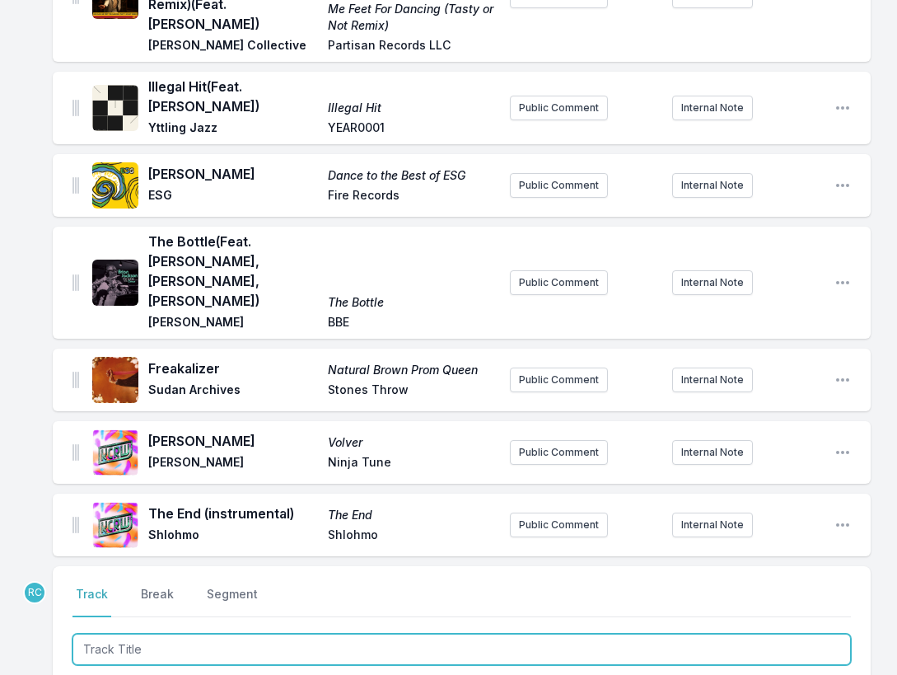
scroll to position [2793, 0]
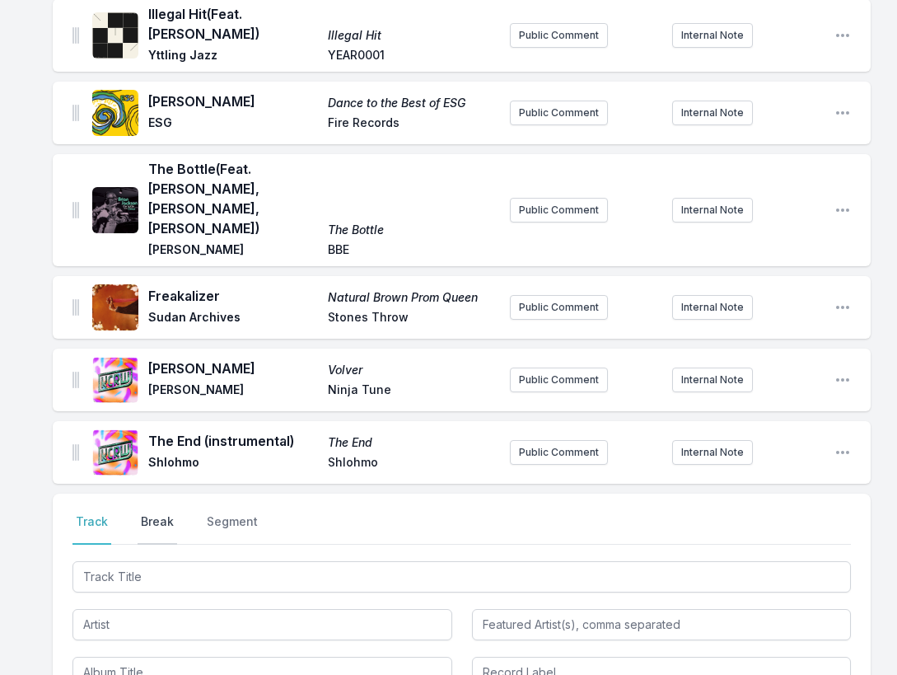
click at [157, 513] on button "Break" at bounding box center [158, 528] width 40 height 31
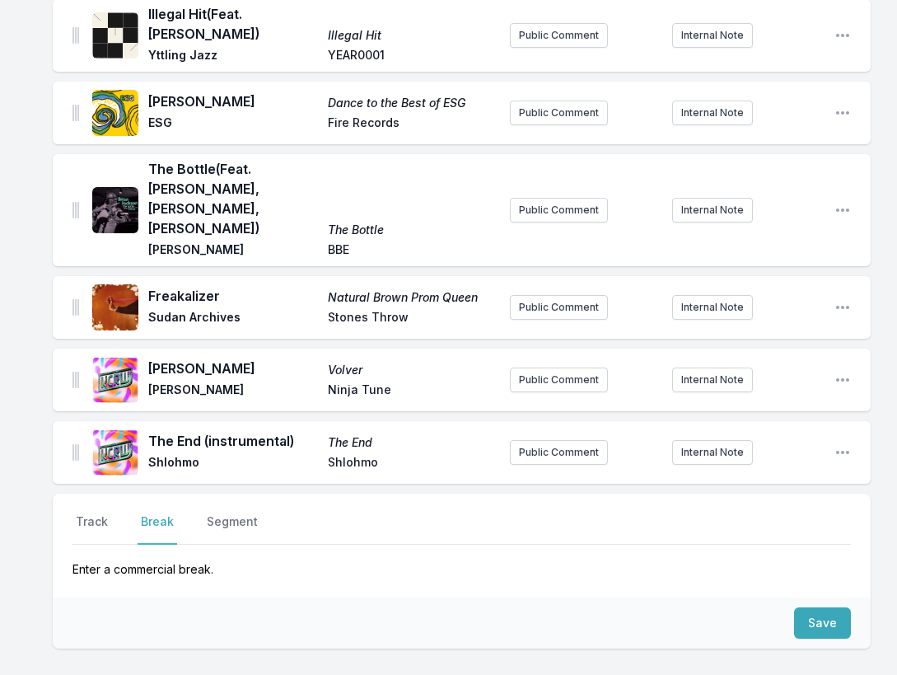
scroll to position [2786, 0]
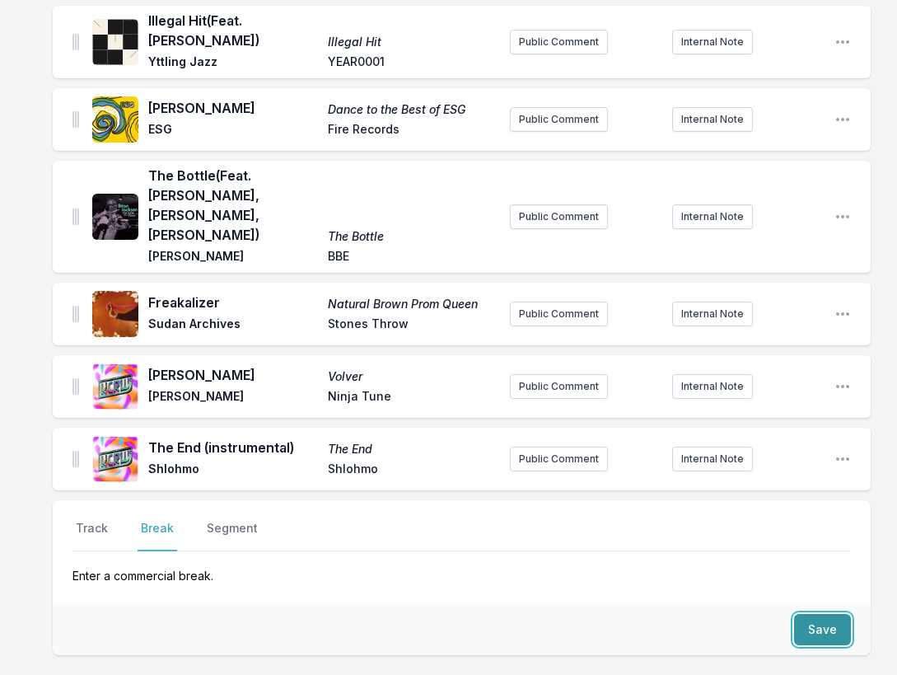
click at [837, 614] on button "Save" at bounding box center [822, 629] width 57 height 31
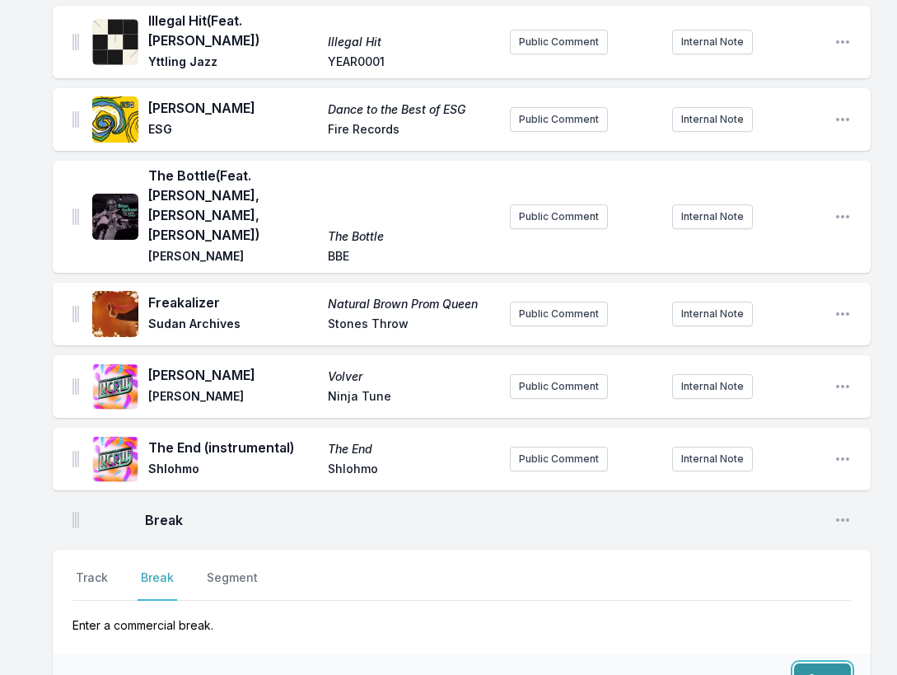
scroll to position [2835, 0]
